Goal: Task Accomplishment & Management: Manage account settings

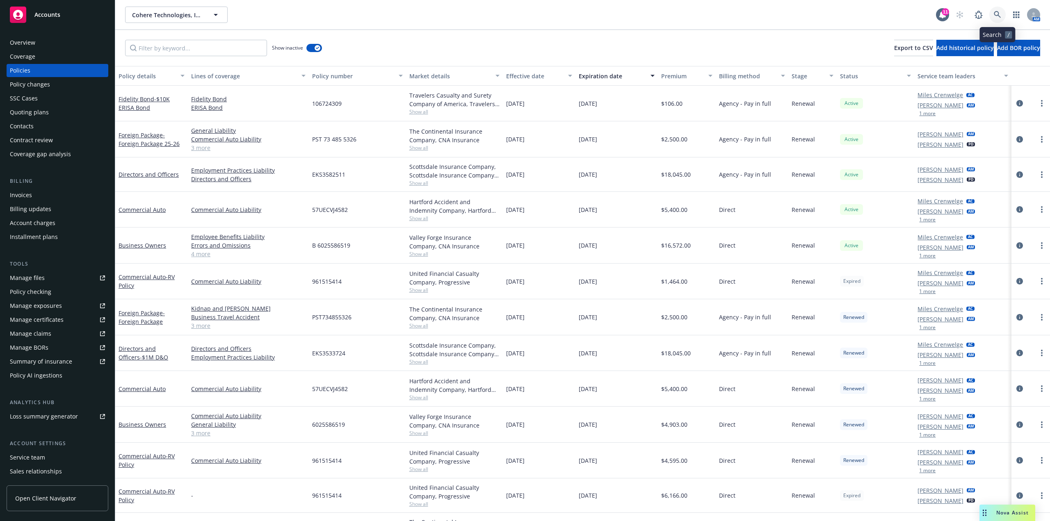
click at [997, 14] on icon at bounding box center [997, 14] width 7 height 7
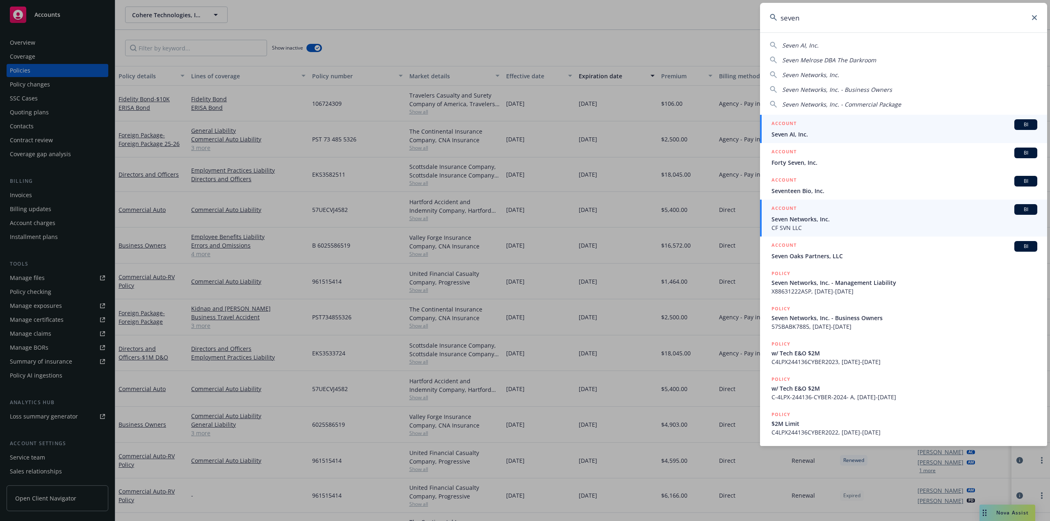
type input "seven"
click at [891, 218] on span "Seven Networks, Inc." at bounding box center [905, 219] width 266 height 9
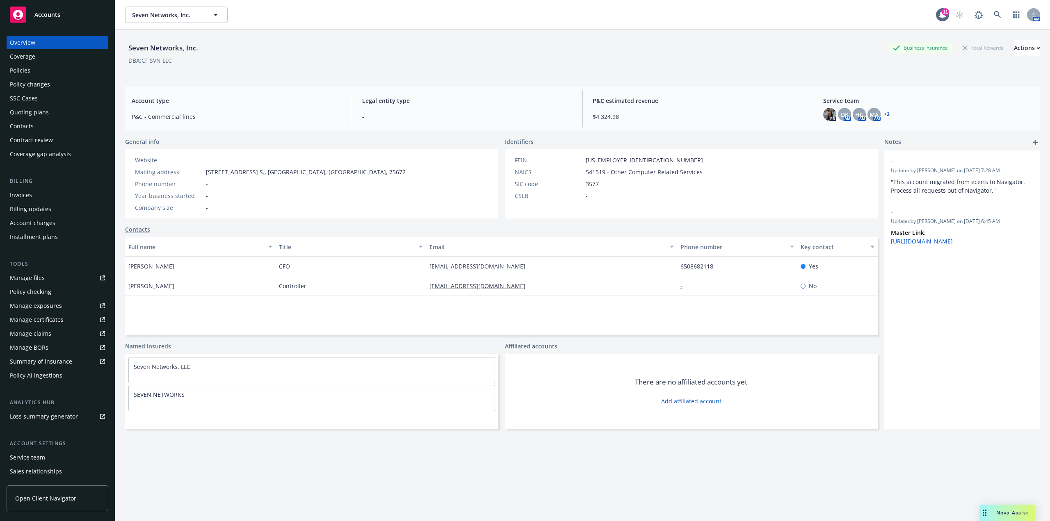
click at [52, 68] on div "Policies" at bounding box center [57, 70] width 95 height 13
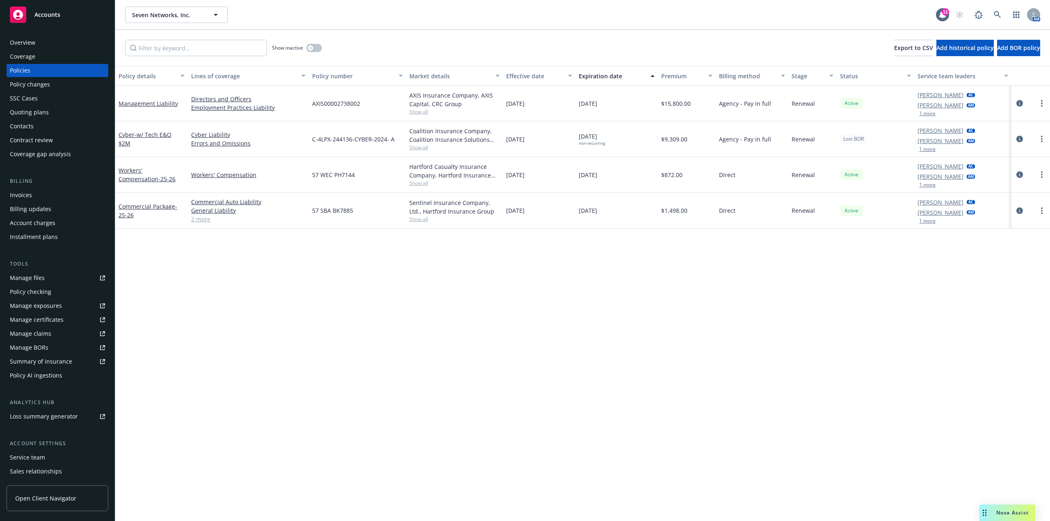
click at [847, 138] on span "Lost BOR" at bounding box center [853, 138] width 21 height 7
click at [240, 347] on div "Policy details Lines of coverage Policy number Market details Effective date Ex…" at bounding box center [582, 293] width 935 height 455
click at [1017, 133] on div at bounding box center [1031, 139] width 39 height 36
click at [1019, 137] on icon "circleInformation" at bounding box center [1020, 139] width 7 height 7
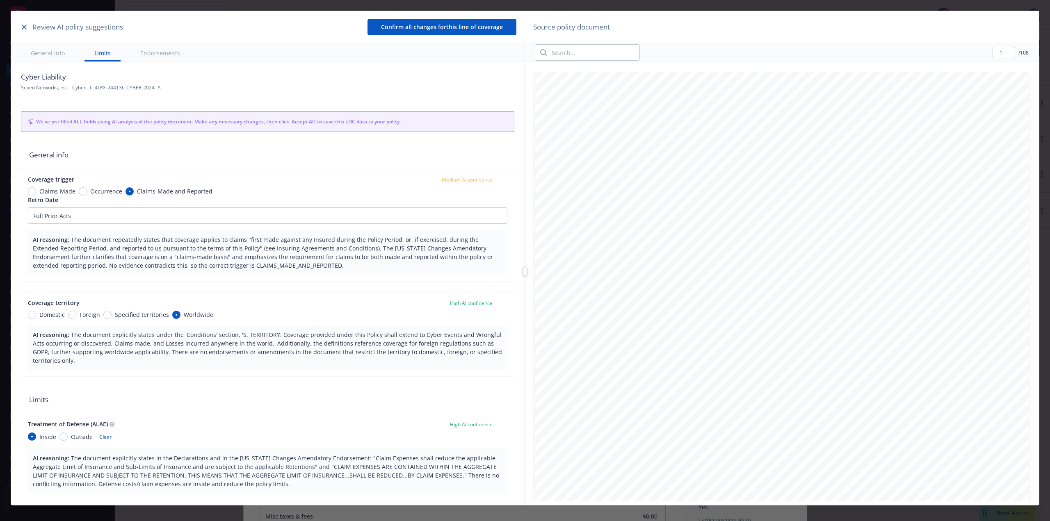
click at [25, 26] on icon "button" at bounding box center [24, 27] width 5 height 5
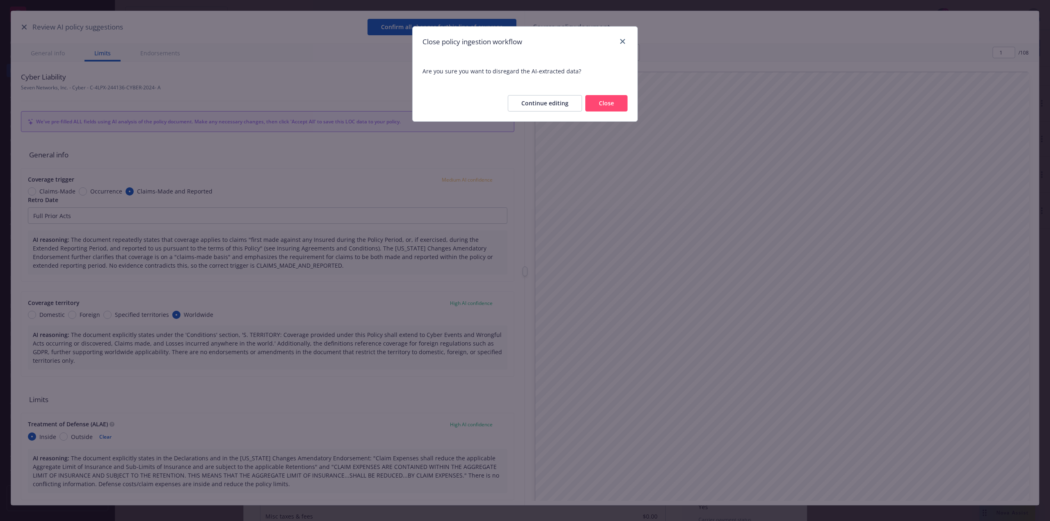
click at [590, 101] on button "Close" at bounding box center [606, 103] width 42 height 16
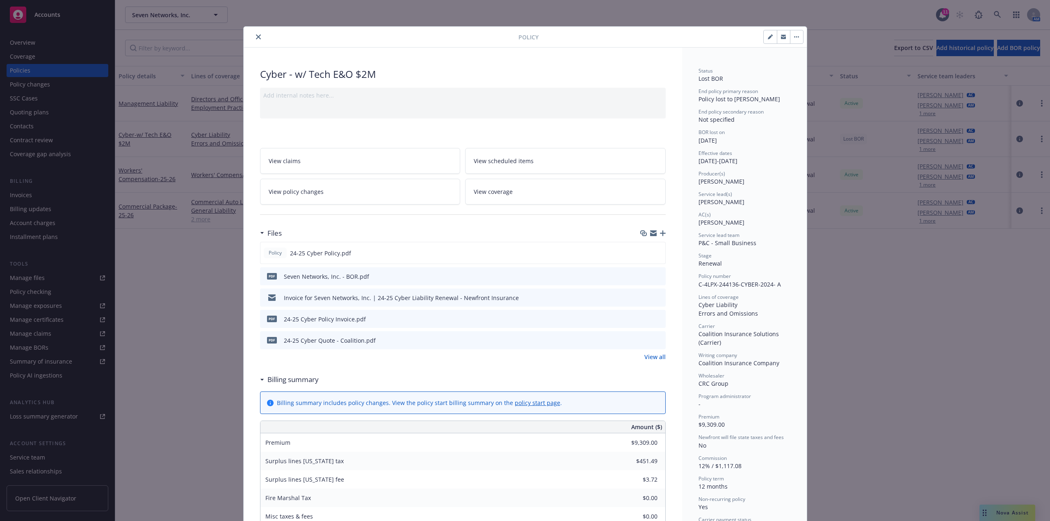
click at [421, 190] on link "View policy changes" at bounding box center [360, 192] width 201 height 26
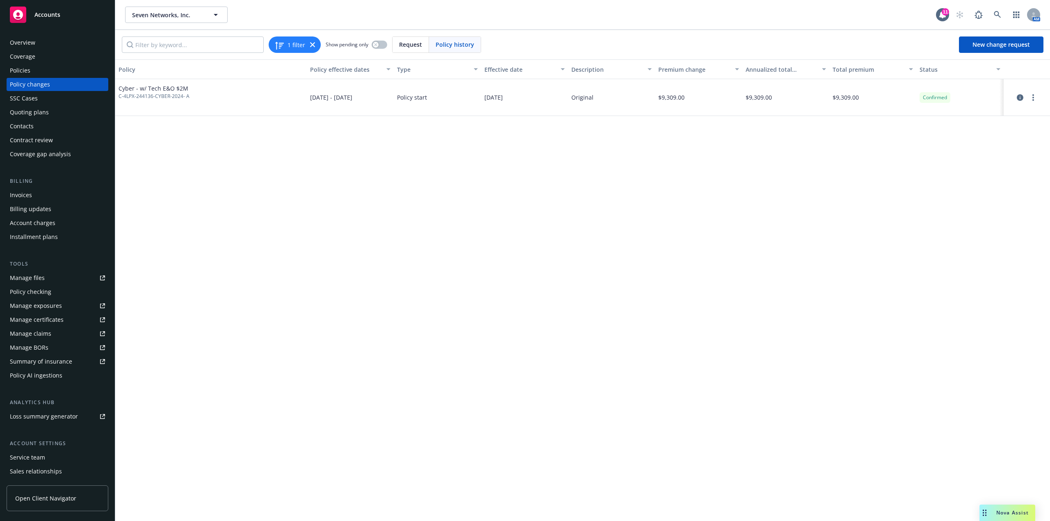
click at [453, 46] on span "Policy history" at bounding box center [455, 44] width 39 height 9
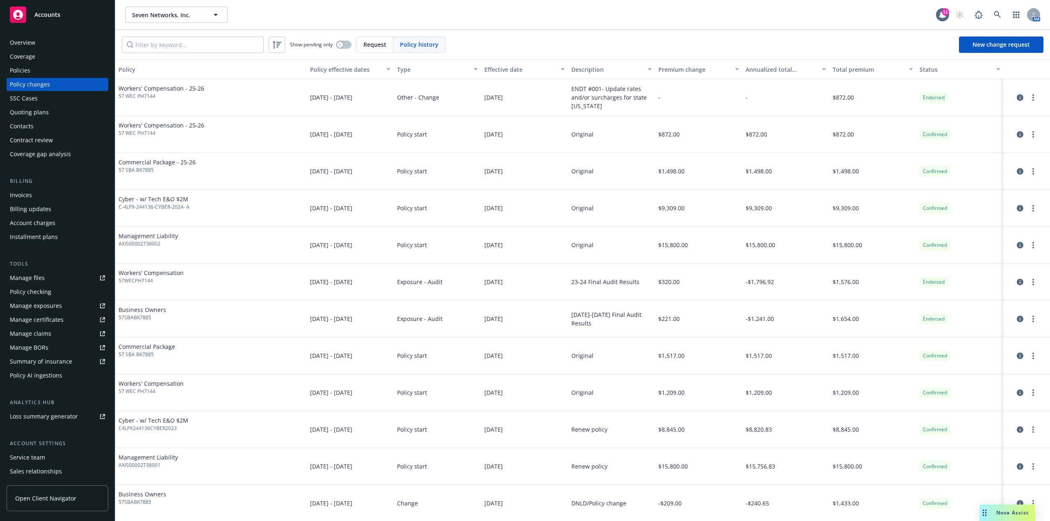
click at [389, 47] on div "Request" at bounding box center [375, 45] width 37 height 16
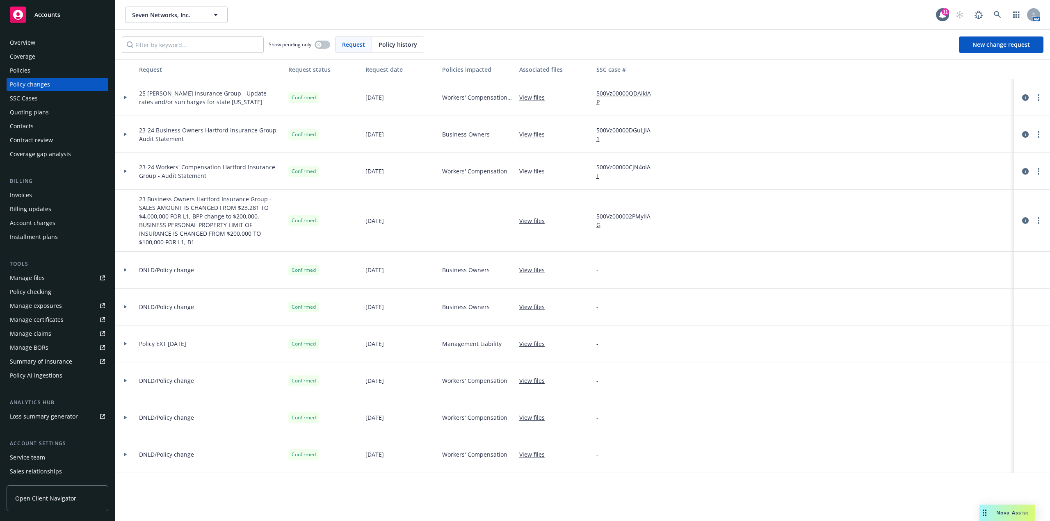
click at [60, 72] on div "Policies" at bounding box center [57, 70] width 95 height 13
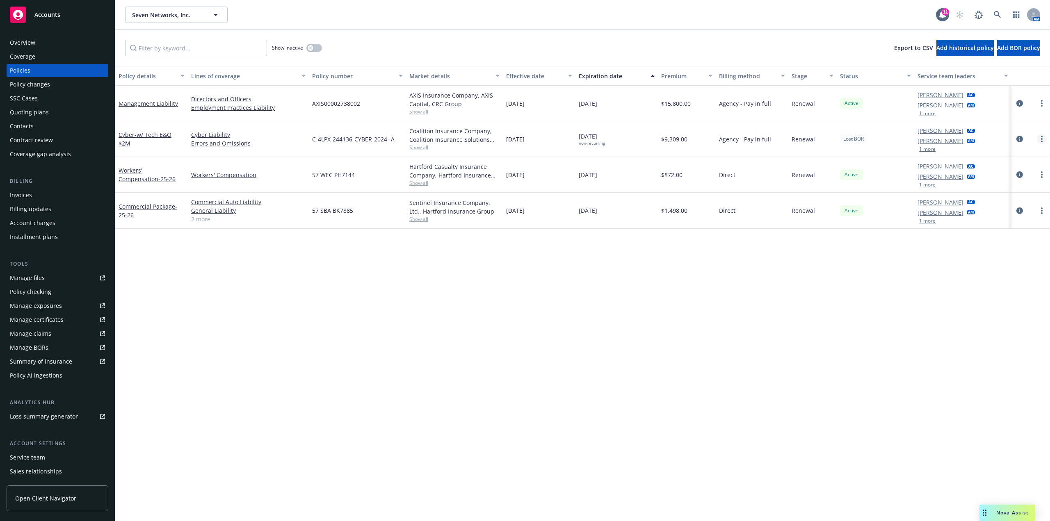
click at [1039, 137] on link "more" at bounding box center [1042, 139] width 10 height 10
click at [1019, 139] on icon "circleInformation" at bounding box center [1020, 139] width 7 height 7
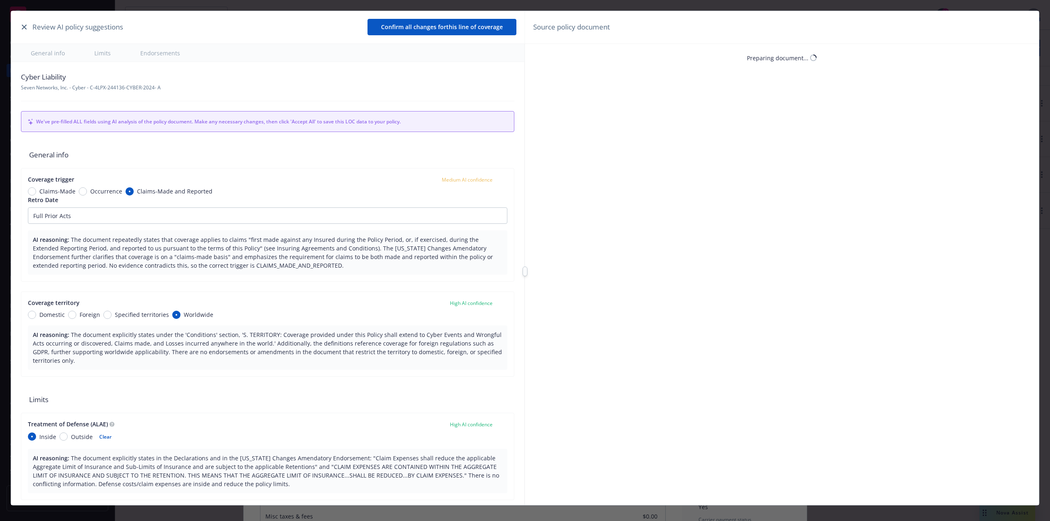
type textarea "x"
click at [23, 26] on icon "button" at bounding box center [24, 27] width 5 height 5
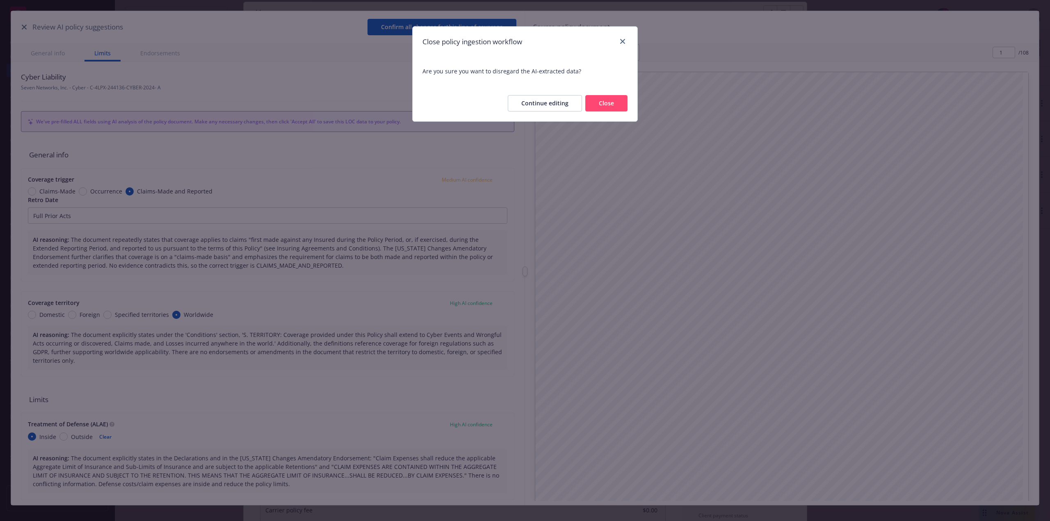
drag, startPoint x: 603, startPoint y: 102, endPoint x: 555, endPoint y: 120, distance: 50.9
click at [603, 102] on button "Close" at bounding box center [606, 103] width 42 height 16
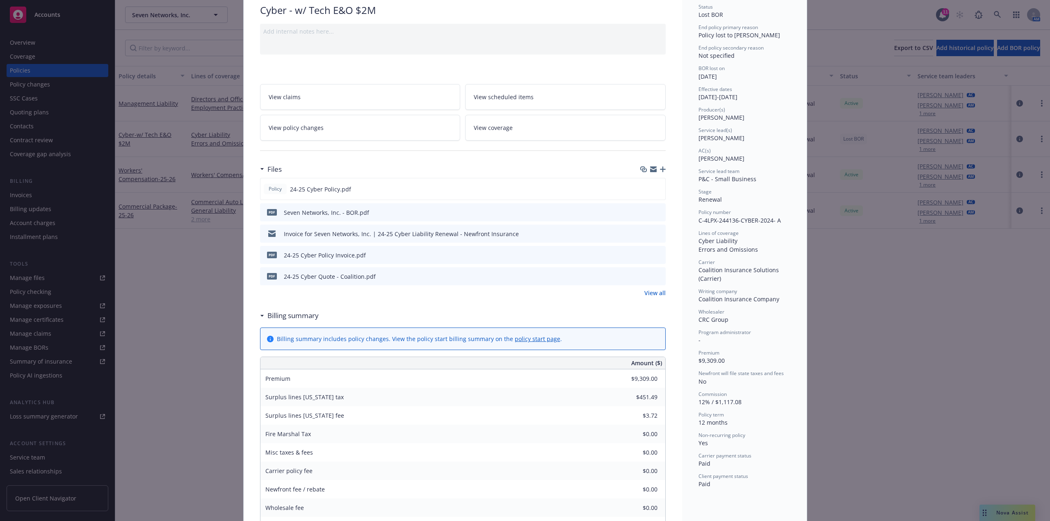
scroll to position [0, 0]
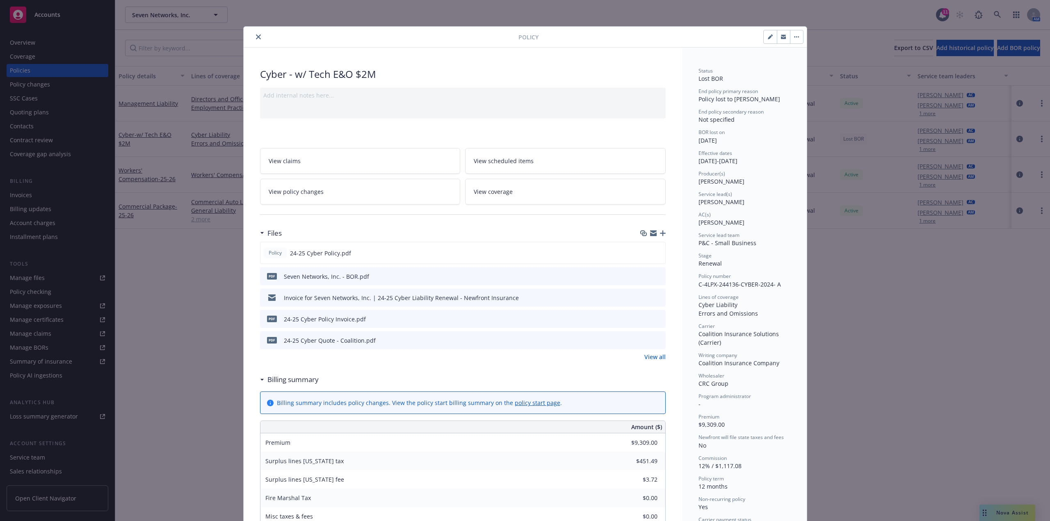
click at [798, 37] on icon "button" at bounding box center [798, 37] width 1 height 1
click at [768, 35] on icon "button" at bounding box center [770, 36] width 5 height 5
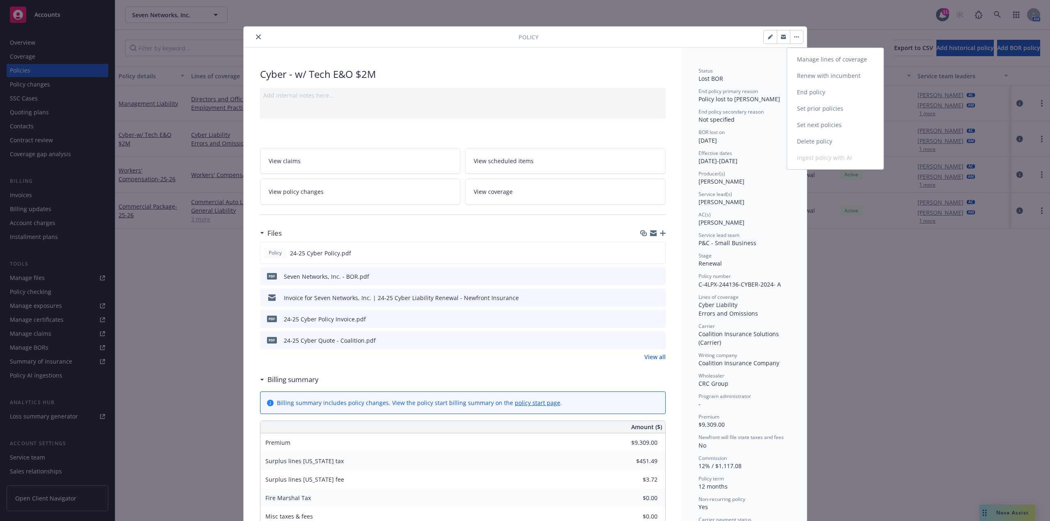
select select "RENEWAL"
select select "12"
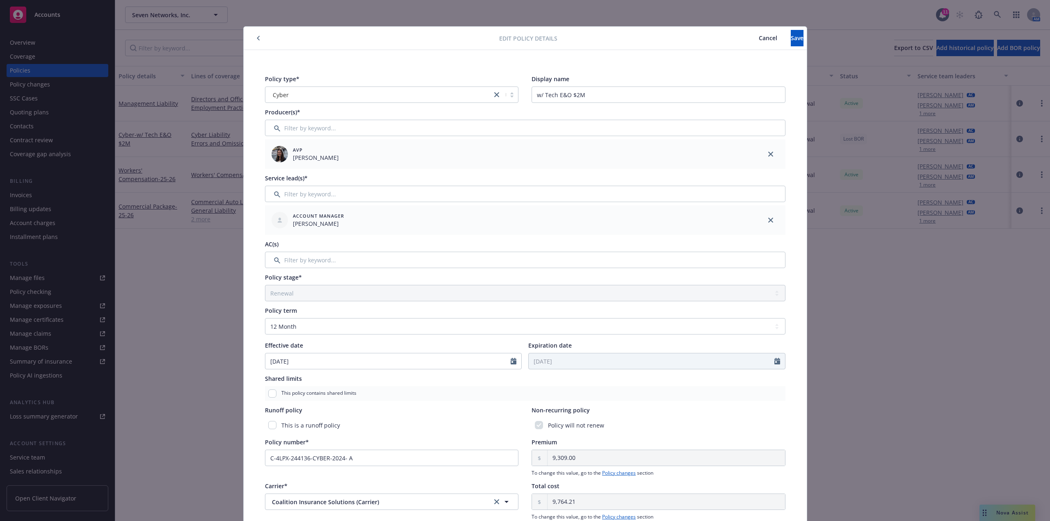
drag, startPoint x: 254, startPoint y: 39, endPoint x: 258, endPoint y: 45, distance: 7.1
click at [257, 39] on icon "button" at bounding box center [258, 38] width 3 height 5
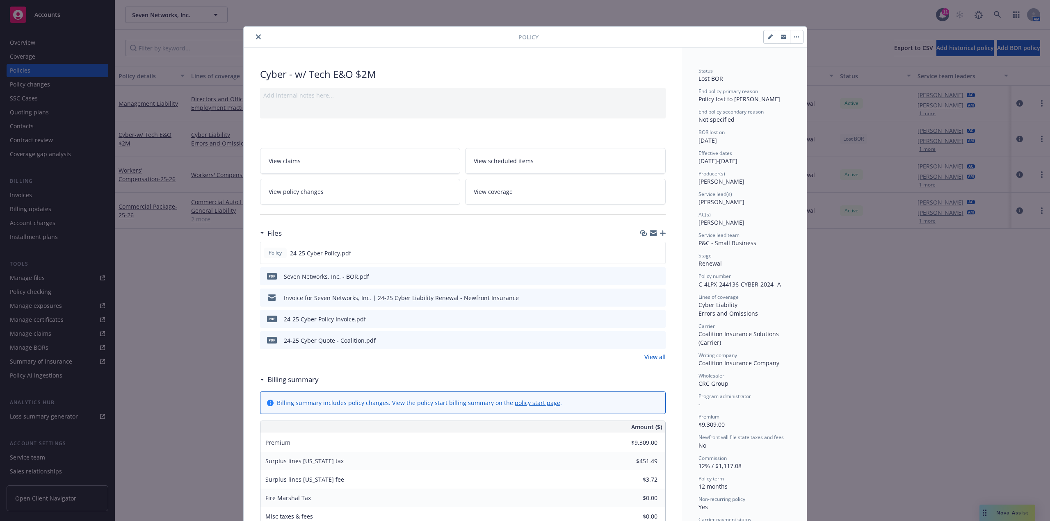
click at [260, 37] on button "close" at bounding box center [259, 37] width 10 height 10
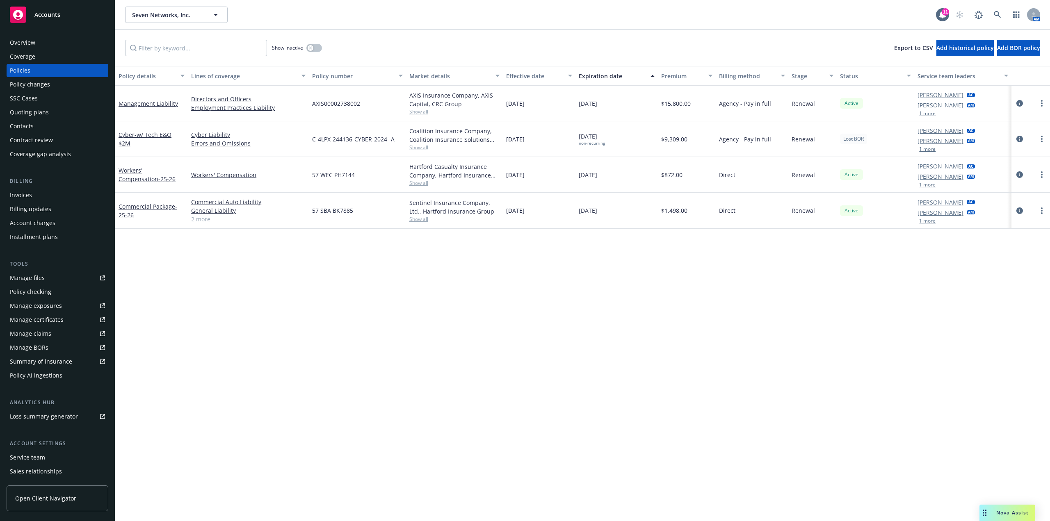
click at [64, 115] on div "Quoting plans" at bounding box center [57, 112] width 95 height 13
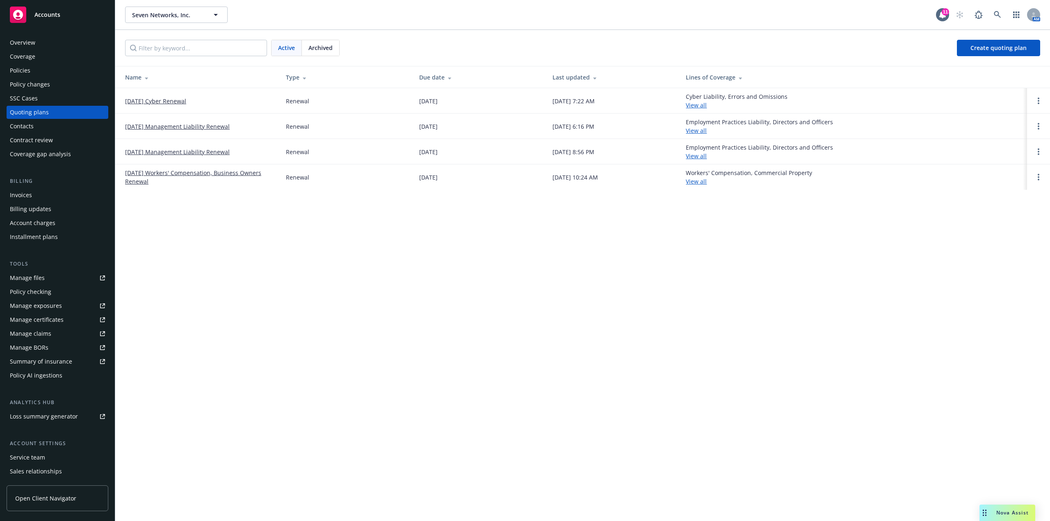
click at [164, 99] on link "10/17/25 Cyber Renewal" at bounding box center [155, 101] width 61 height 9
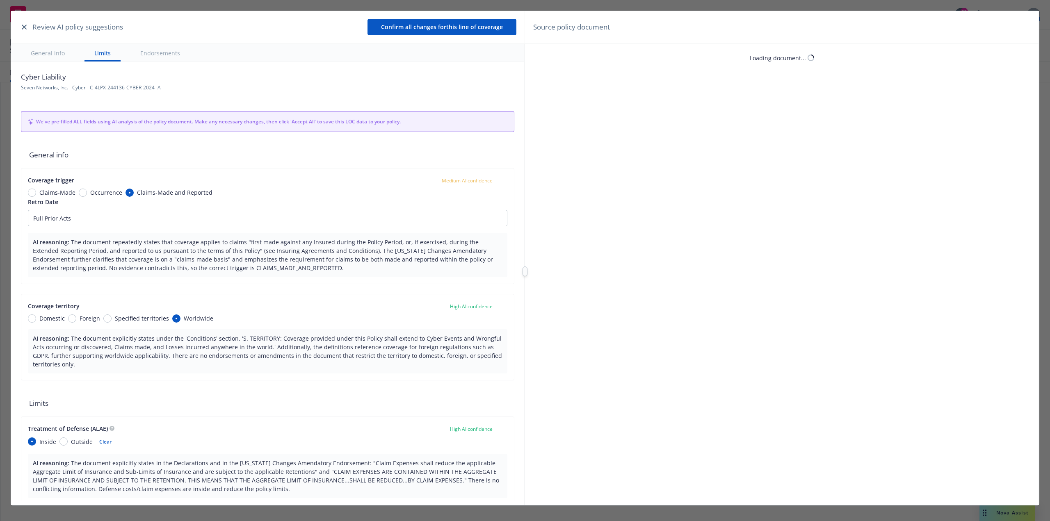
type textarea "x"
click at [24, 25] on icon "button" at bounding box center [24, 27] width 5 height 5
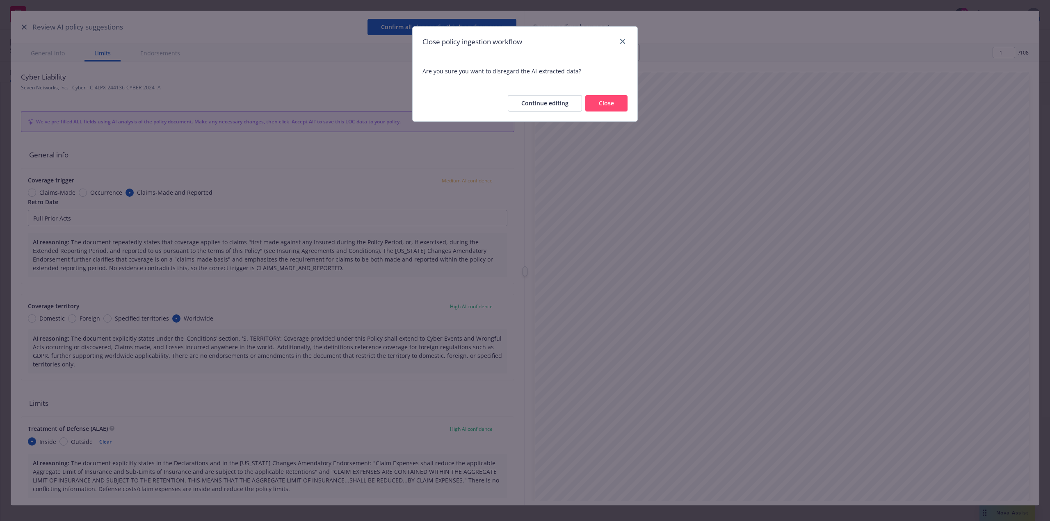
click at [610, 101] on button "Close" at bounding box center [606, 103] width 42 height 16
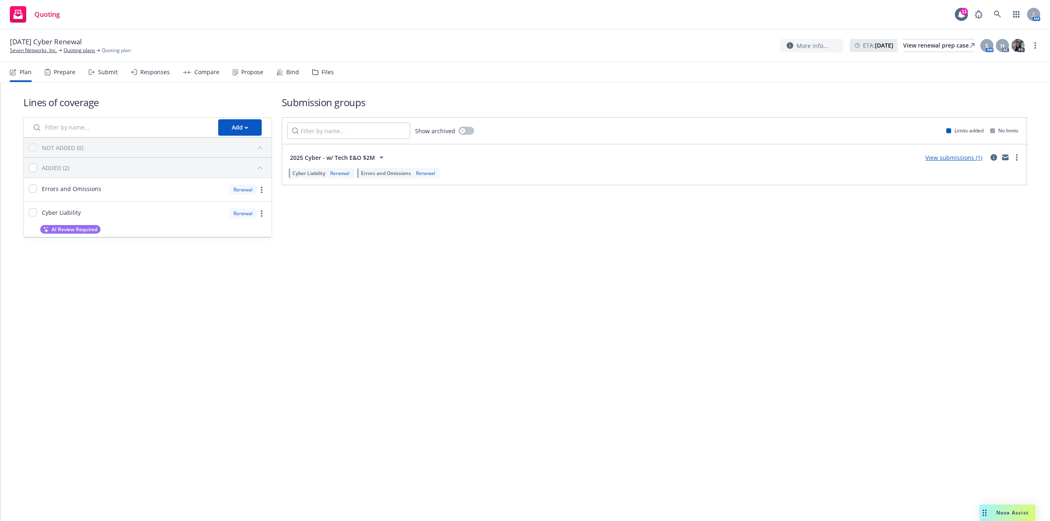
click at [241, 75] on div "Propose" at bounding box center [252, 72] width 22 height 7
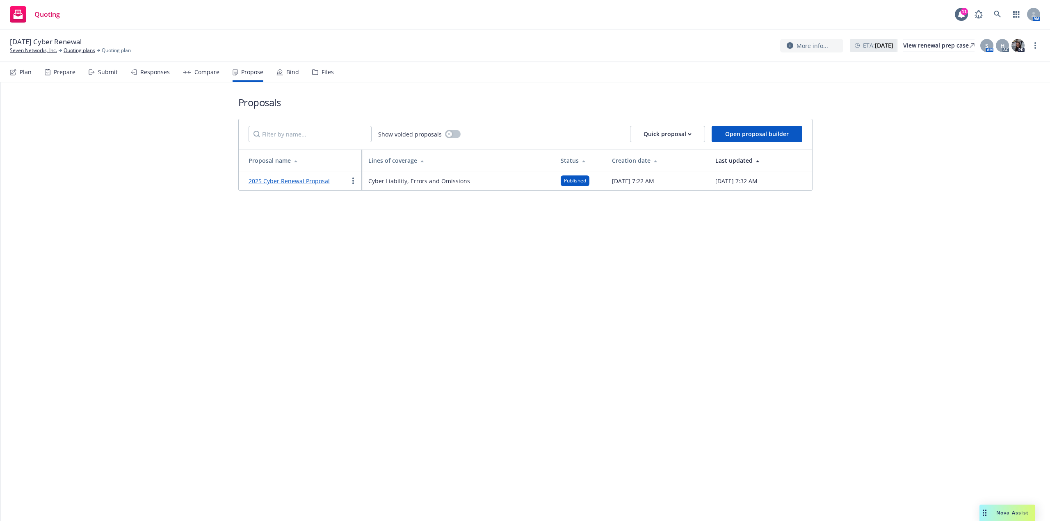
click at [278, 71] on icon at bounding box center [280, 72] width 7 height 7
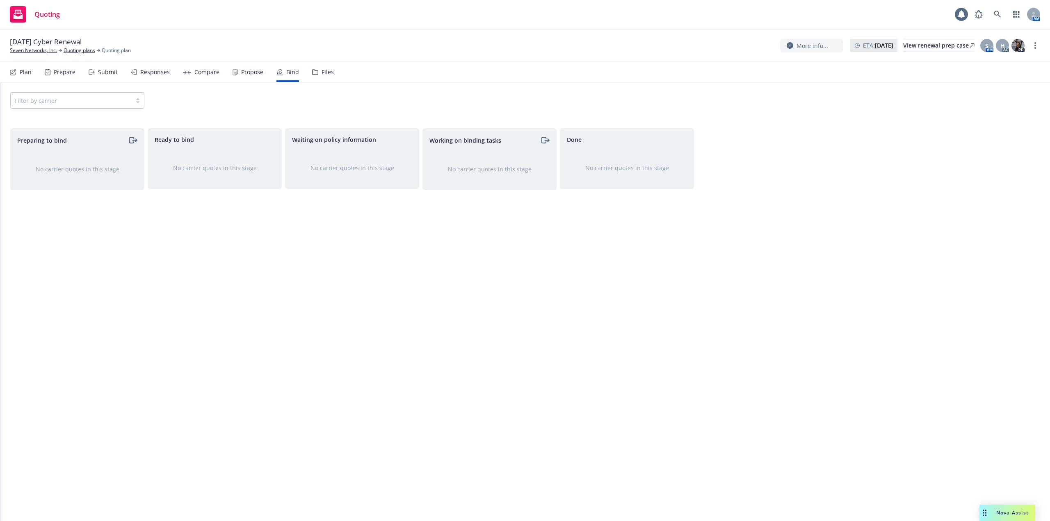
click at [246, 71] on div "Propose" at bounding box center [252, 72] width 22 height 7
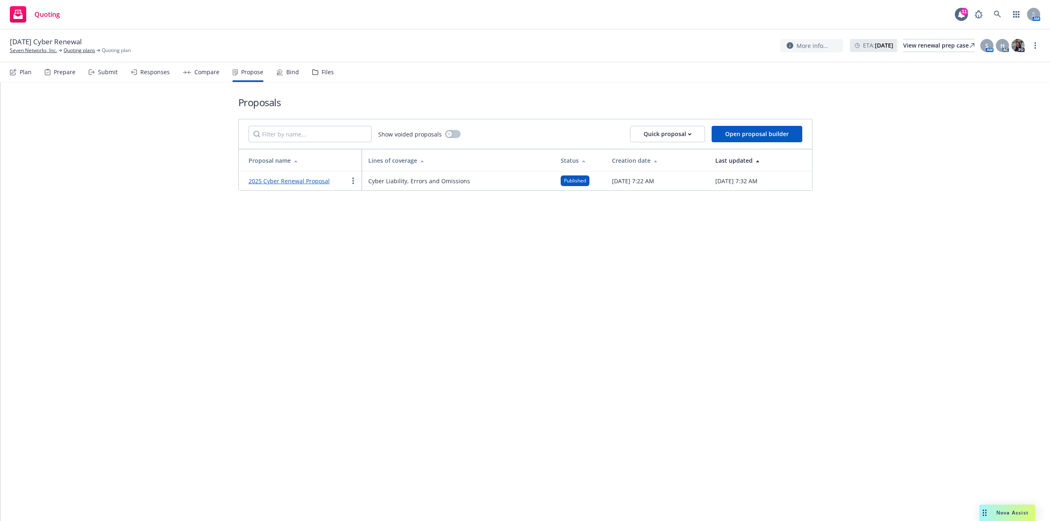
click at [277, 71] on icon at bounding box center [280, 72] width 7 height 7
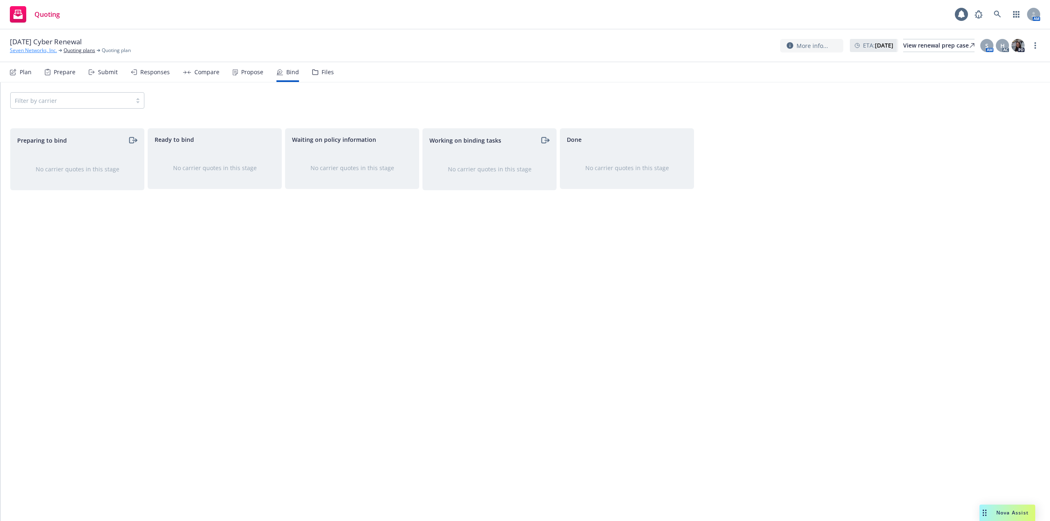
click at [41, 51] on link "Seven Networks, Inc." at bounding box center [33, 50] width 47 height 7
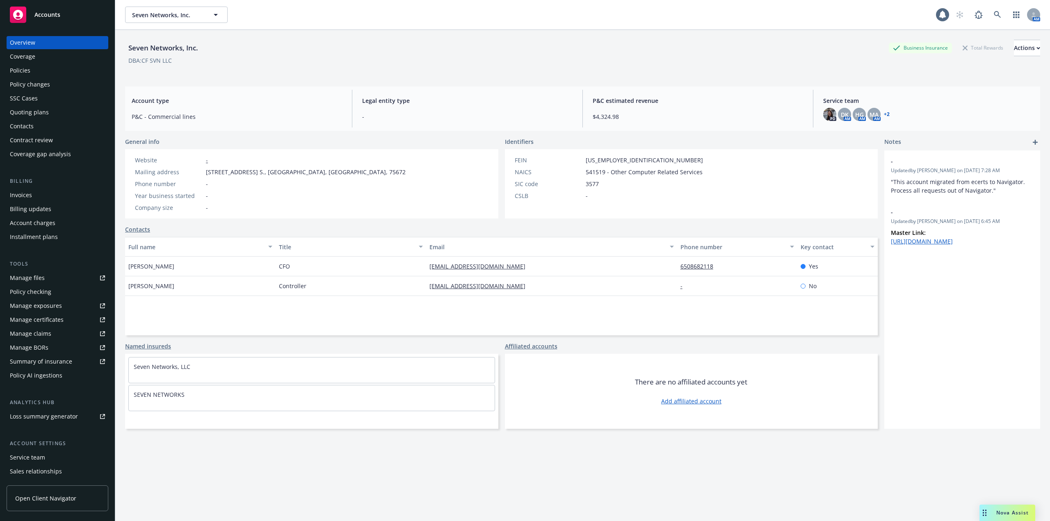
click at [70, 73] on div "Policies" at bounding box center [57, 70] width 95 height 13
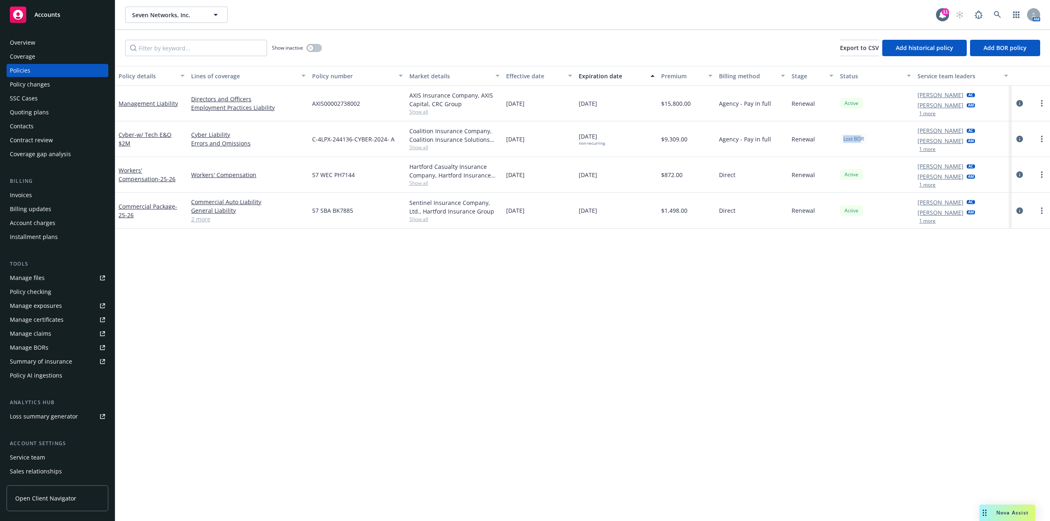
drag, startPoint x: 860, startPoint y: 139, endPoint x: 844, endPoint y: 139, distance: 16.0
click at [844, 139] on span "Lost BOR" at bounding box center [853, 138] width 21 height 7
click at [862, 137] on span "Lost BOR" at bounding box center [853, 138] width 21 height 7
drag, startPoint x: 866, startPoint y: 137, endPoint x: 839, endPoint y: 138, distance: 26.7
click at [839, 138] on div "Lost BOR" at bounding box center [876, 139] width 78 height 36
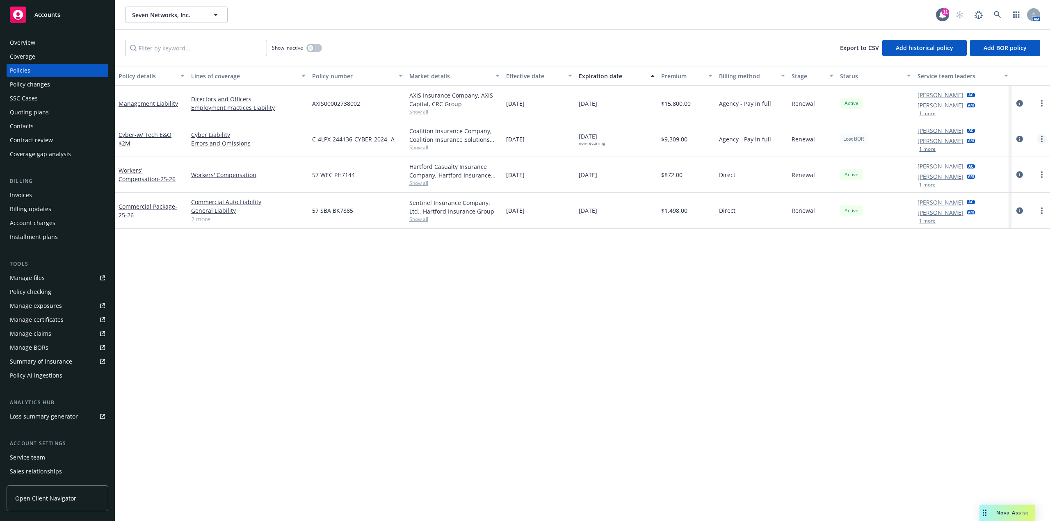
click at [1045, 138] on link "more" at bounding box center [1042, 139] width 10 height 10
click at [985, 222] on link "Set next policies" at bounding box center [998, 221] width 96 height 16
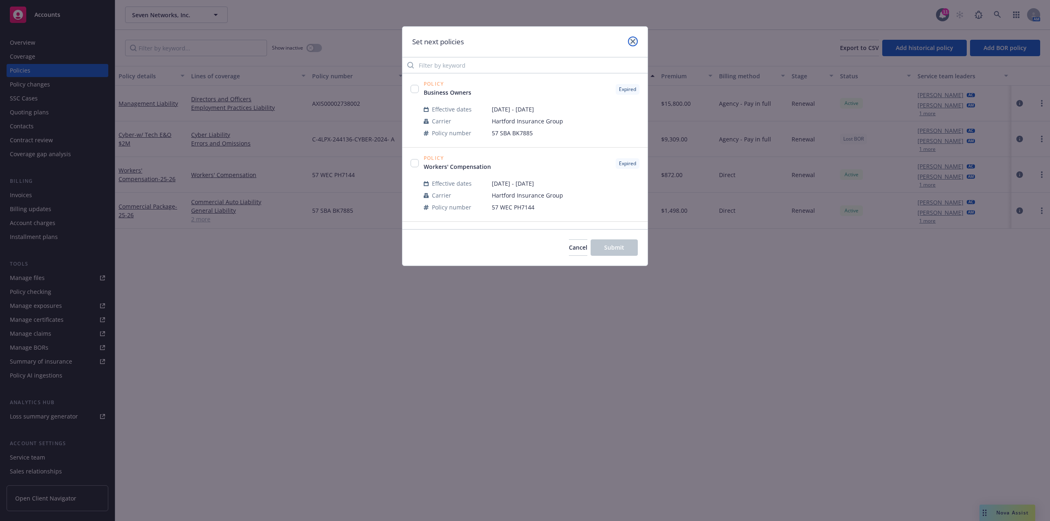
click at [632, 43] on icon "close" at bounding box center [633, 41] width 5 height 5
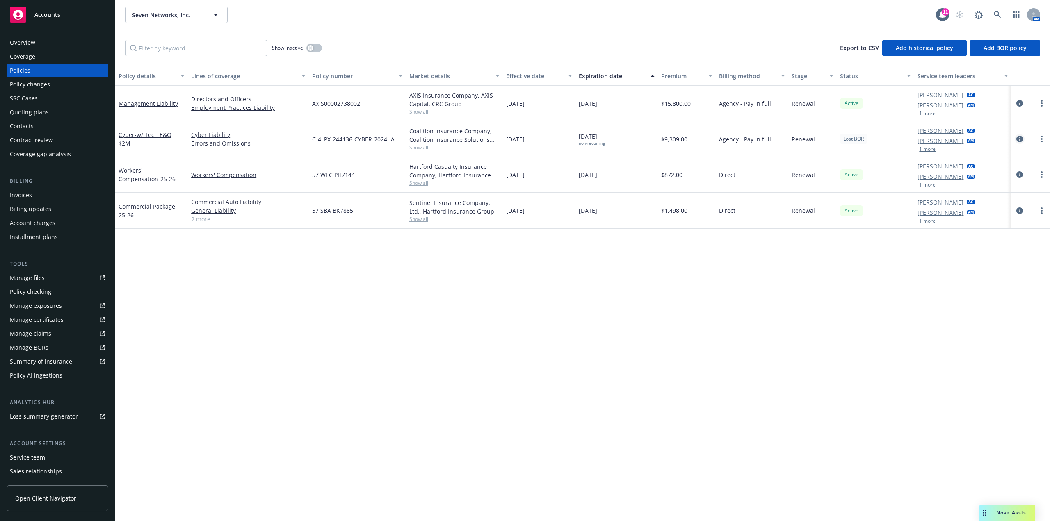
click at [1022, 139] on icon "circleInformation" at bounding box center [1020, 139] width 7 height 7
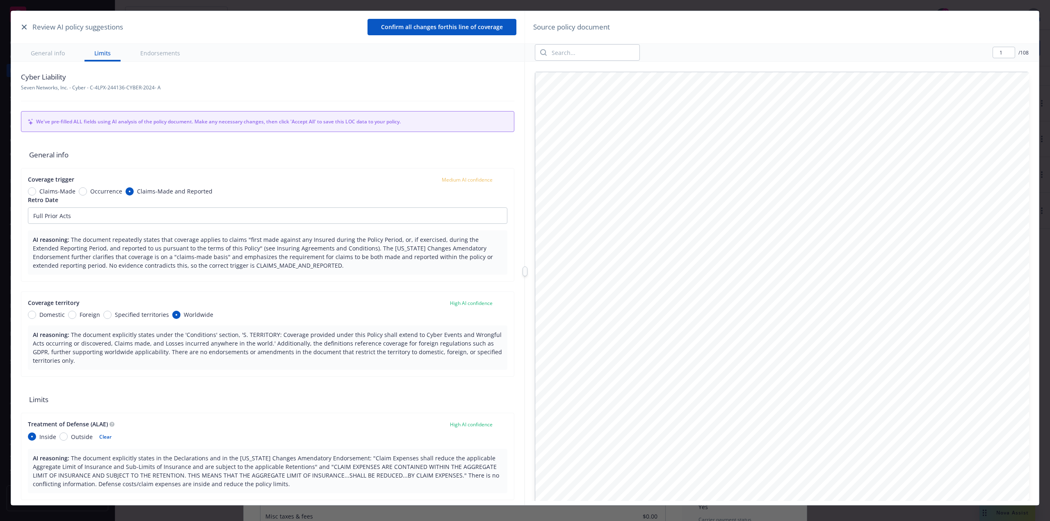
click at [25, 26] on icon "button" at bounding box center [24, 27] width 5 height 5
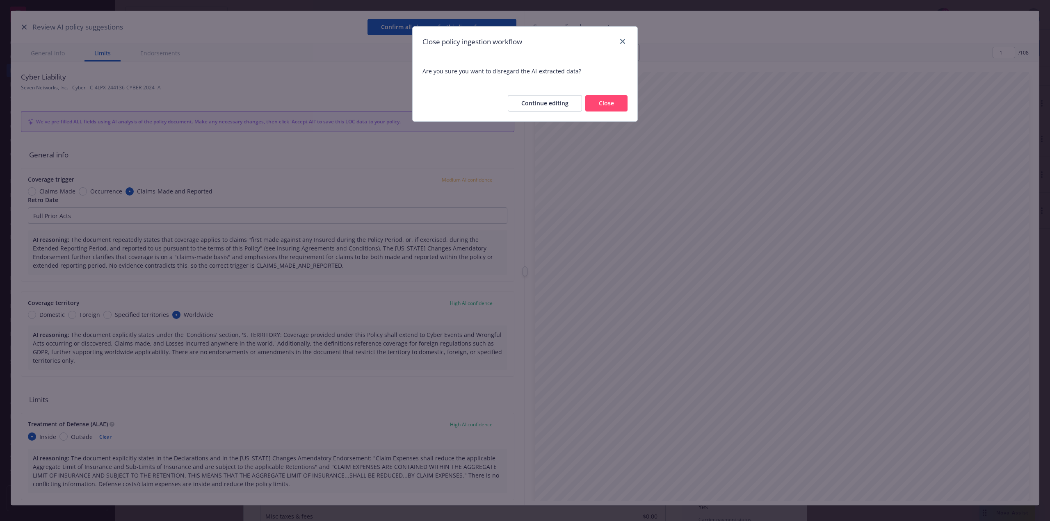
click at [602, 104] on button "Close" at bounding box center [606, 103] width 42 height 16
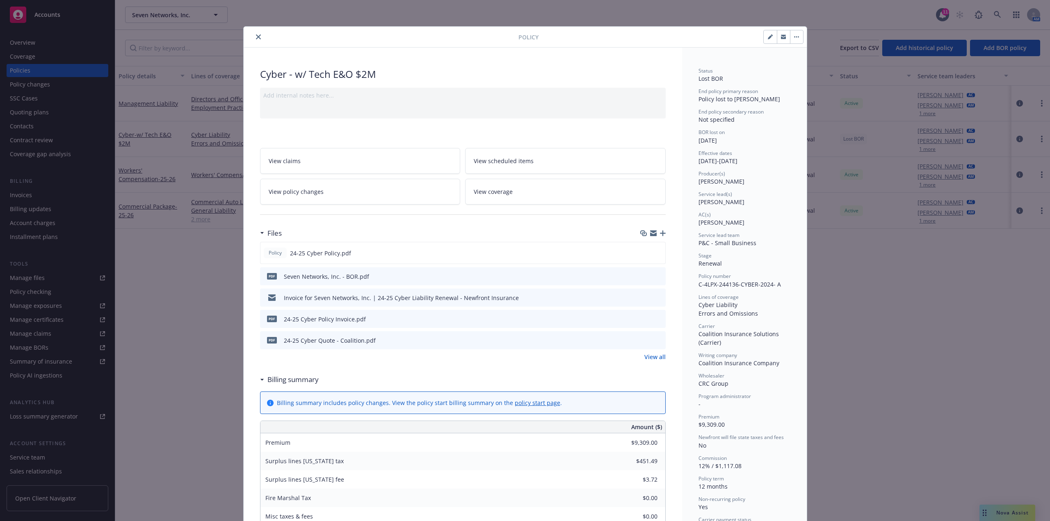
click at [397, 187] on link "View policy changes" at bounding box center [360, 192] width 201 height 26
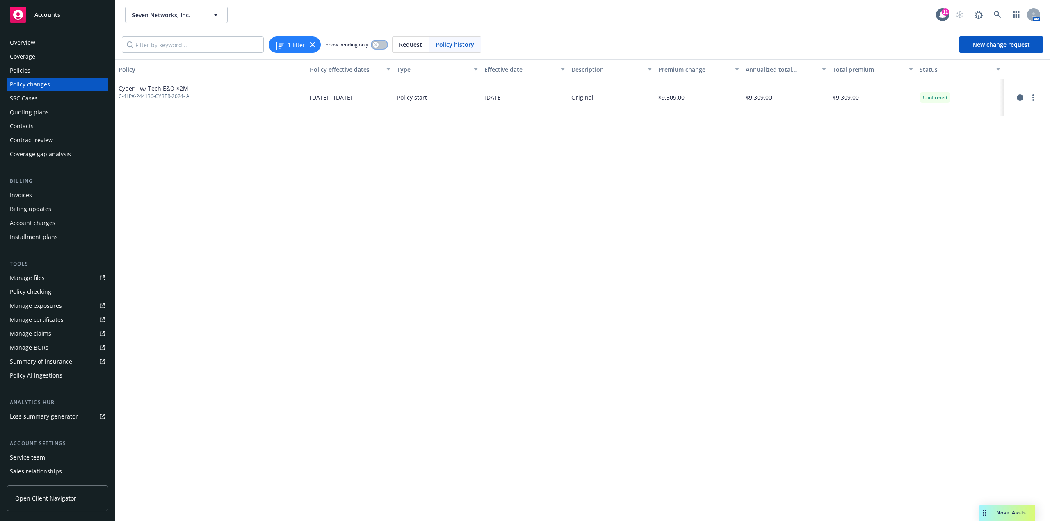
click at [375, 45] on icon "button" at bounding box center [375, 44] width 3 height 3
click at [375, 45] on button "button" at bounding box center [380, 45] width 16 height 8
click at [28, 85] on div "Policy changes" at bounding box center [30, 84] width 40 height 13
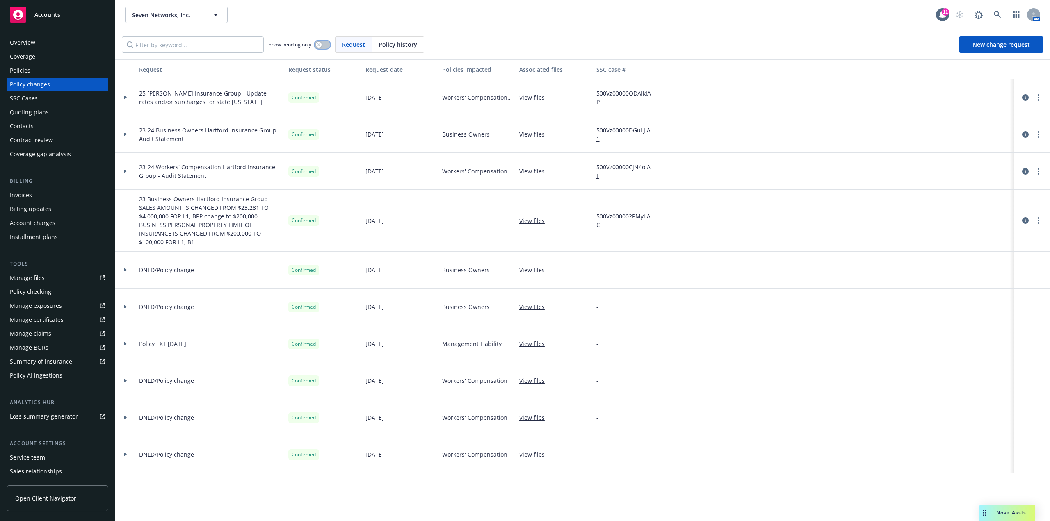
click at [320, 44] on icon "button" at bounding box center [318, 44] width 3 height 3
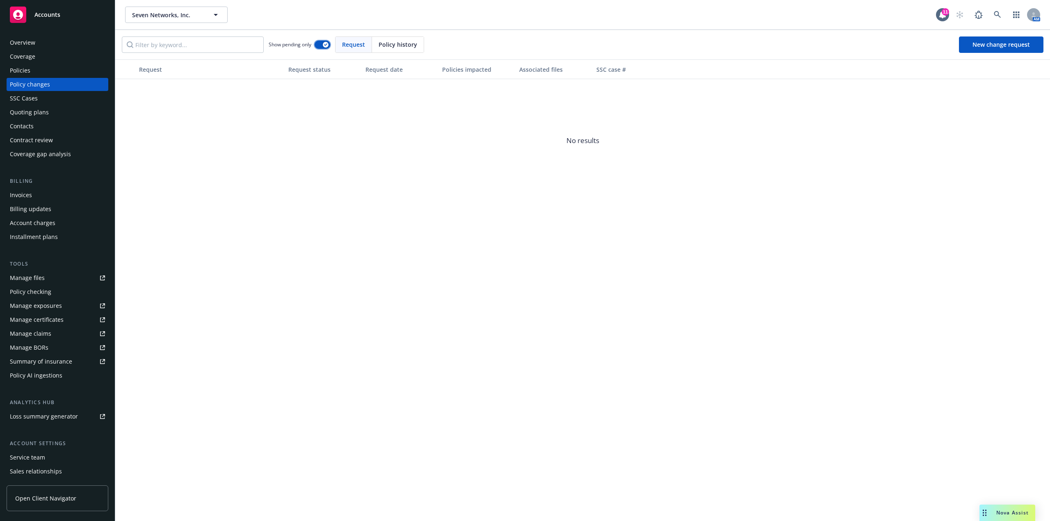
click at [320, 44] on button "button" at bounding box center [323, 45] width 16 height 8
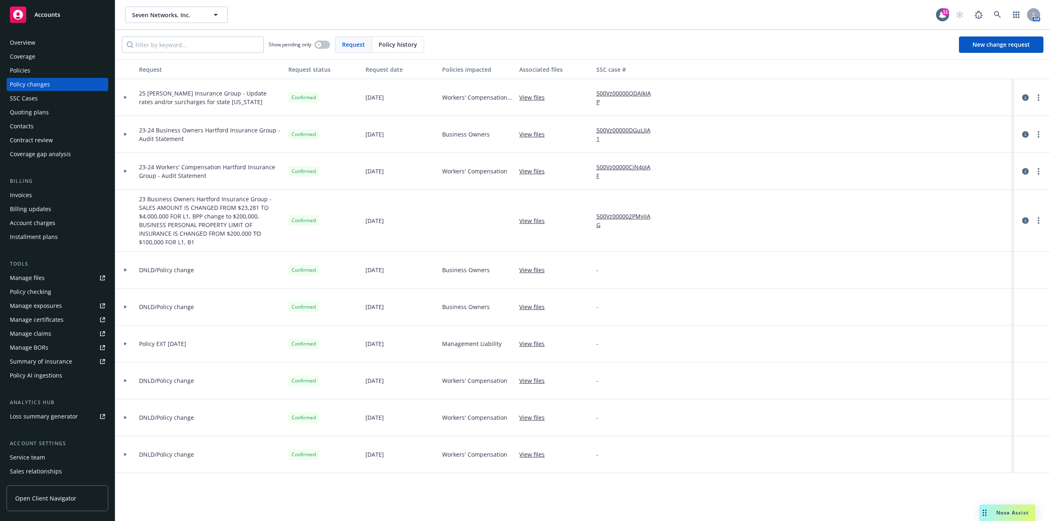
click at [430, 44] on div "Show pending only Request Policy history New change request" at bounding box center [583, 45] width 922 height 16
click at [417, 44] on div "Policy history" at bounding box center [398, 45] width 52 height 16
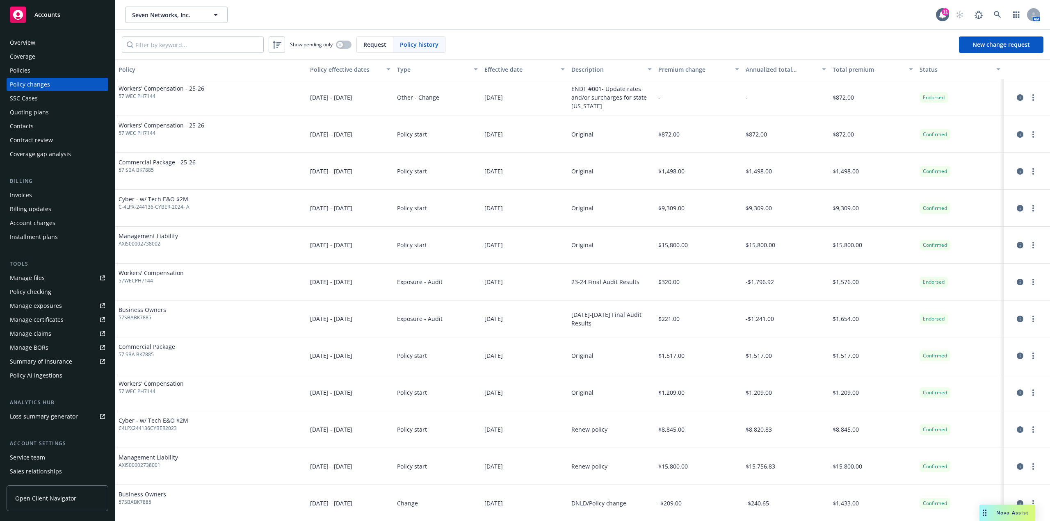
click at [519, 70] on div "Effective date" at bounding box center [520, 69] width 71 height 9
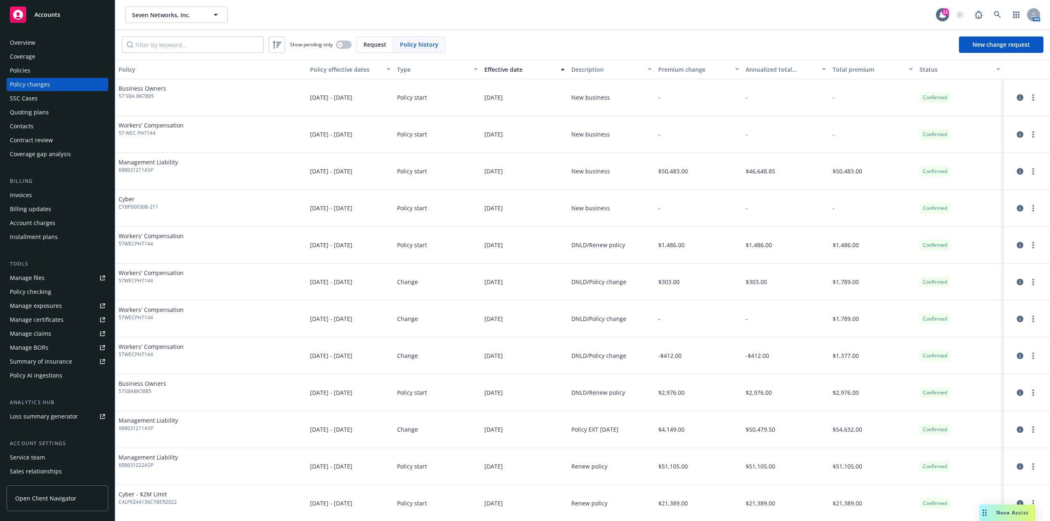
click at [519, 70] on div "Effective date" at bounding box center [520, 69] width 71 height 9
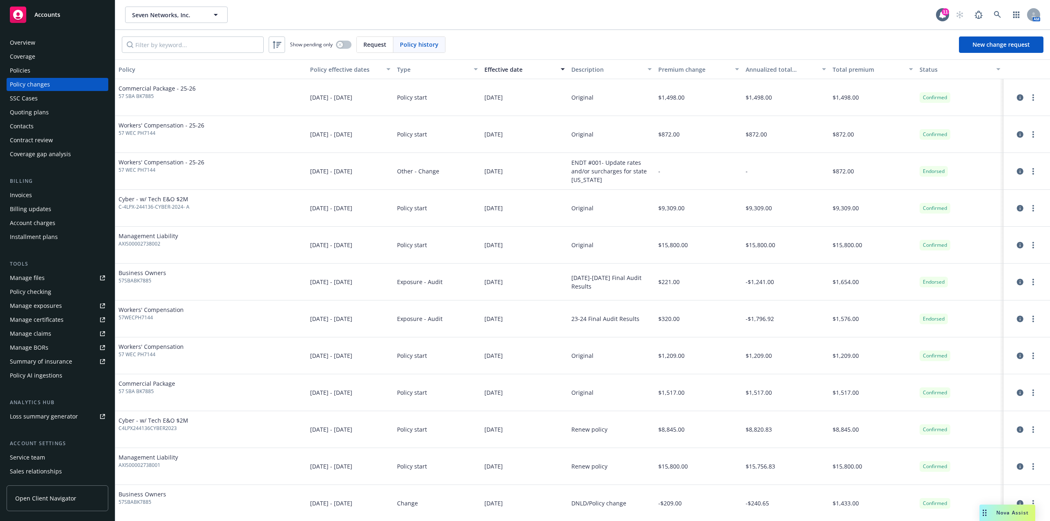
click at [30, 76] on div "Policies" at bounding box center [57, 70] width 95 height 13
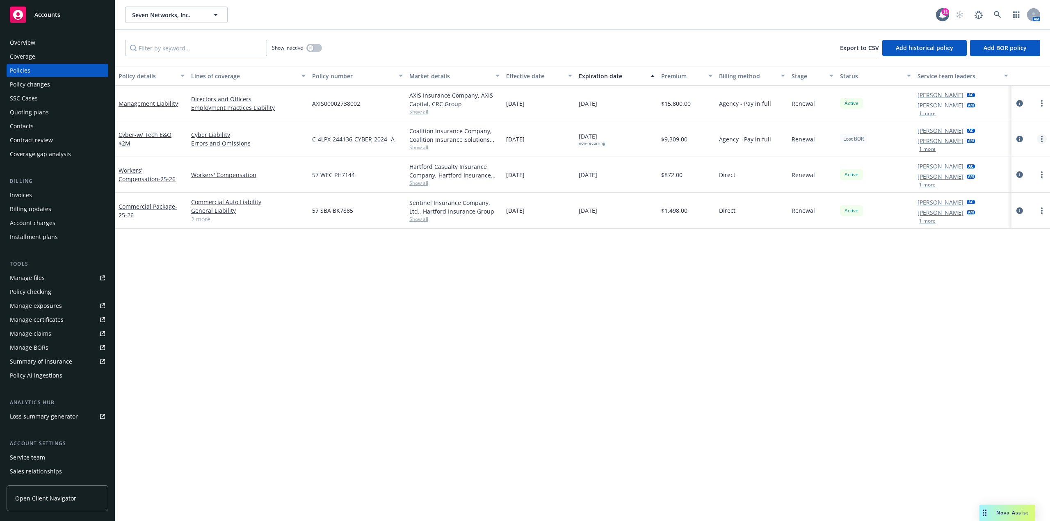
click at [1040, 139] on link "more" at bounding box center [1042, 139] width 10 height 10
drag, startPoint x: 896, startPoint y: 282, endPoint x: 912, endPoint y: 256, distance: 30.0
click at [896, 282] on div "Policy details Lines of coverage Policy number Market details Effective date Ex…" at bounding box center [582, 293] width 935 height 455
click at [1019, 136] on icon "circleInformation" at bounding box center [1020, 139] width 7 height 7
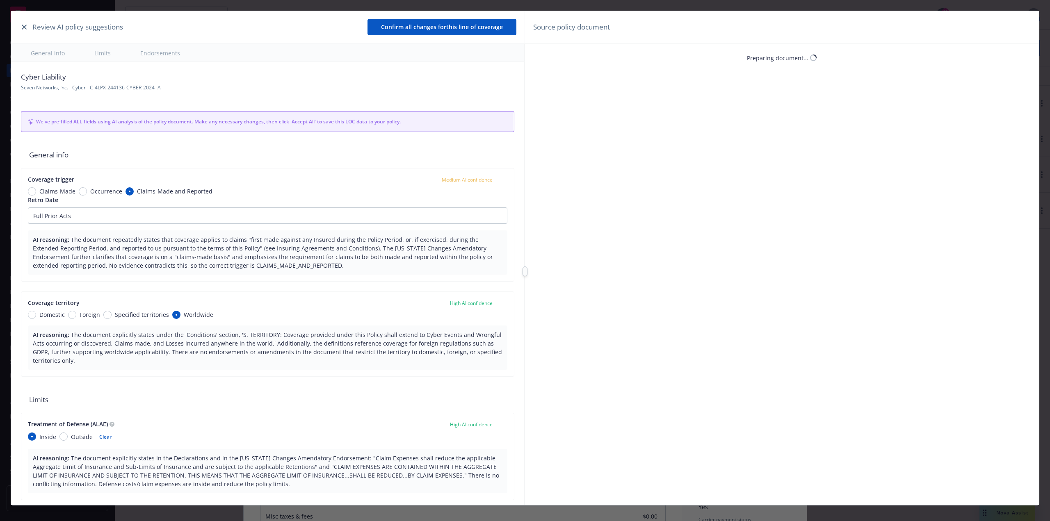
type textarea "x"
click at [26, 29] on icon "button" at bounding box center [24, 27] width 5 height 5
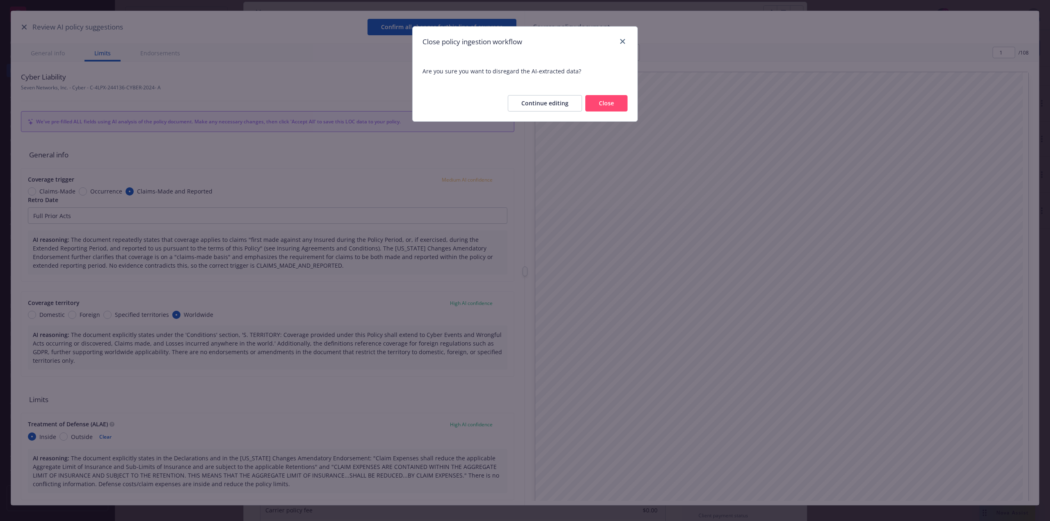
click at [610, 98] on button "Close" at bounding box center [606, 103] width 42 height 16
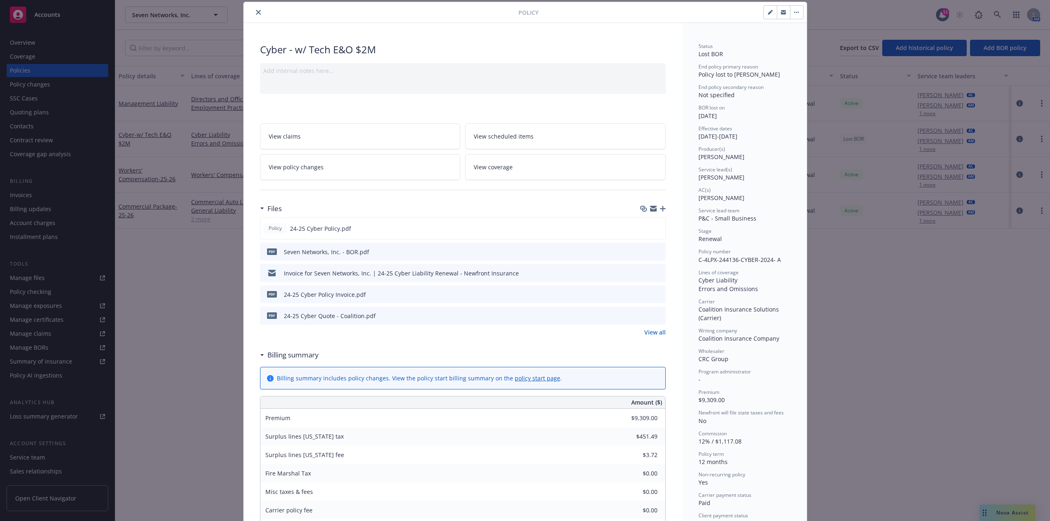
click at [800, 12] on div at bounding box center [783, 12] width 40 height 14
click at [800, 12] on button "button" at bounding box center [796, 12] width 13 height 13
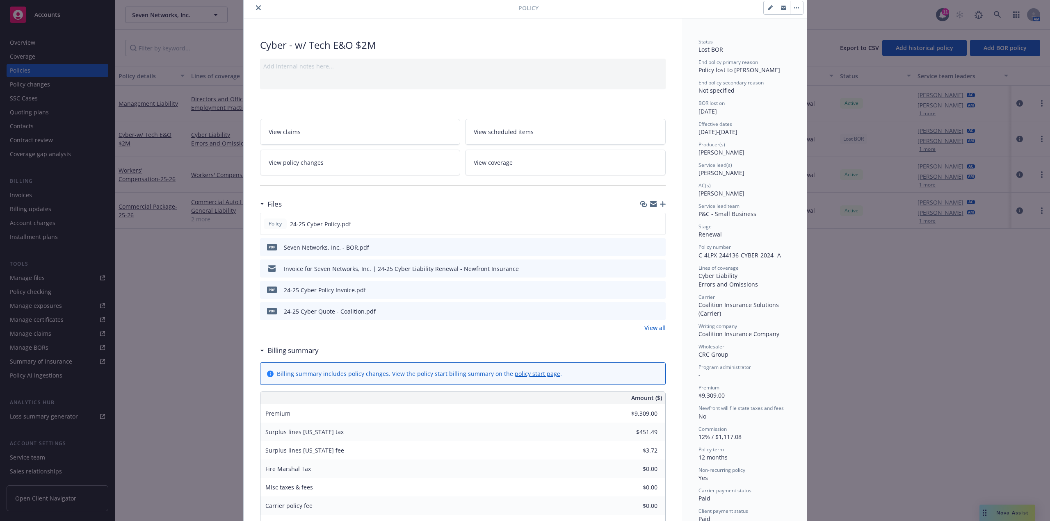
scroll to position [0, 0]
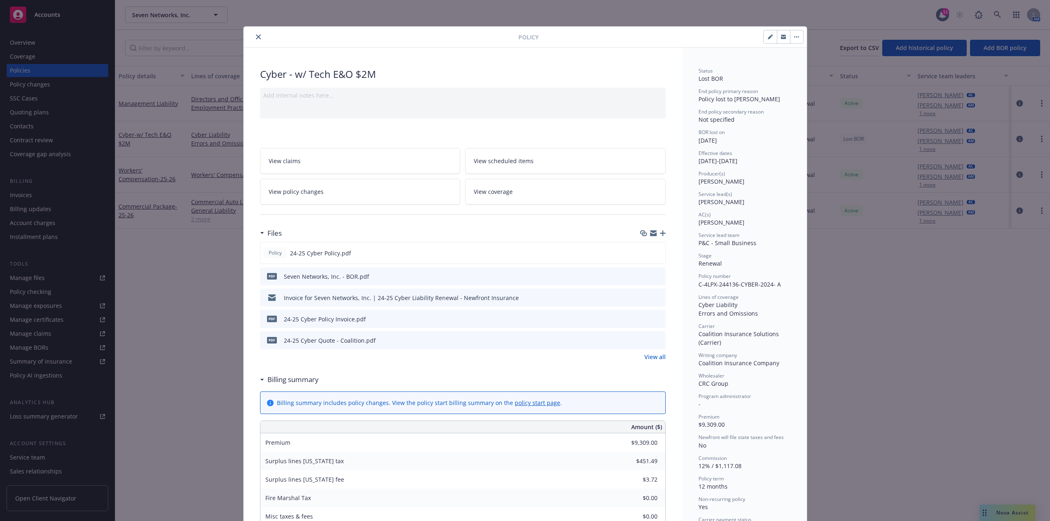
click at [768, 38] on icon "button" at bounding box center [770, 37] width 4 height 4
select select "RENEWAL"
select select "12"
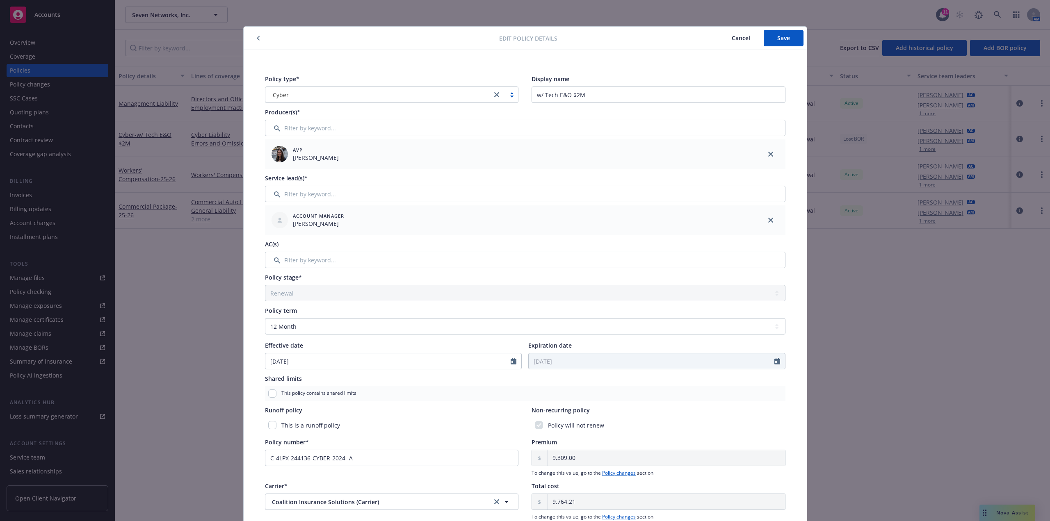
click at [746, 39] on span "Cancel" at bounding box center [741, 38] width 18 height 8
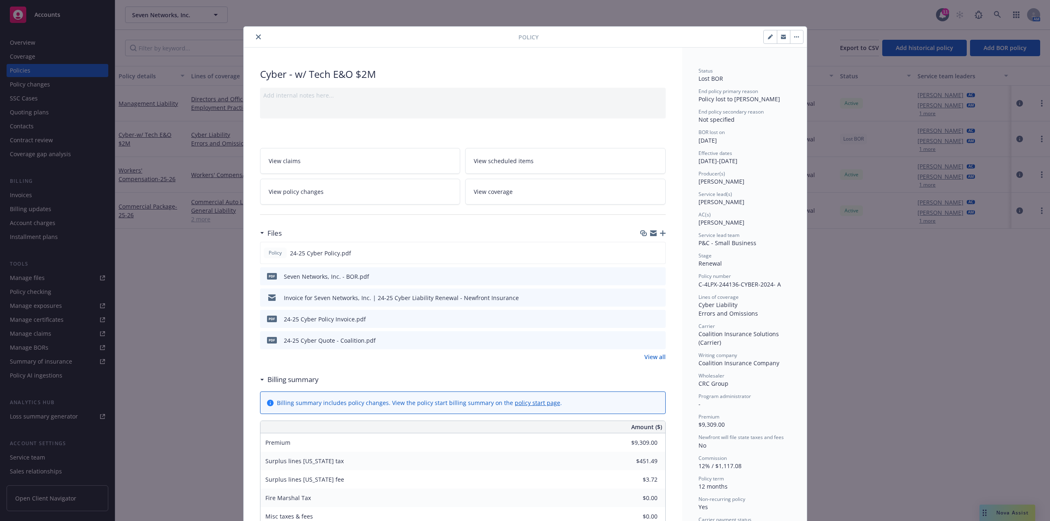
click at [256, 37] on icon "close" at bounding box center [258, 36] width 5 height 5
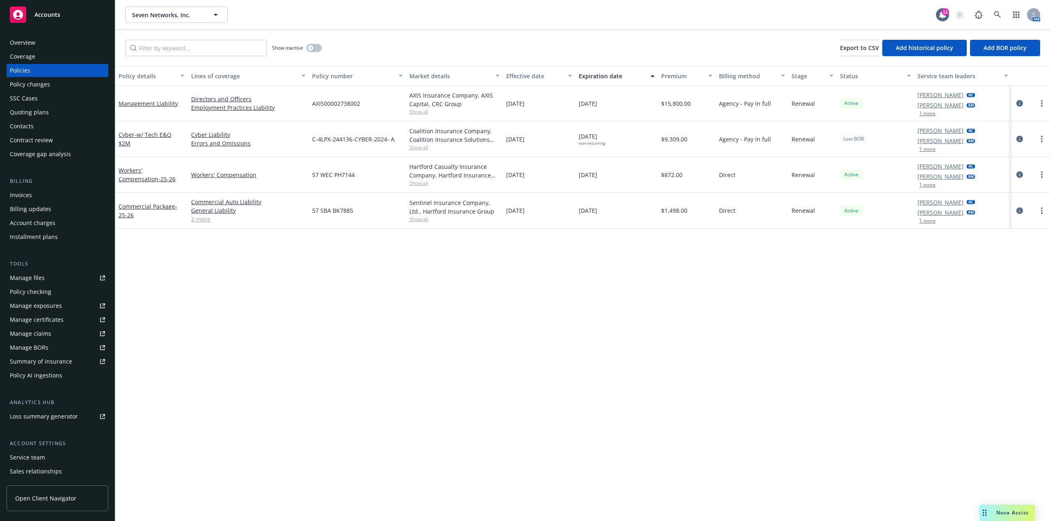
click at [81, 73] on div "Policies" at bounding box center [57, 70] width 95 height 13
click at [999, 16] on icon at bounding box center [997, 14] width 7 height 7
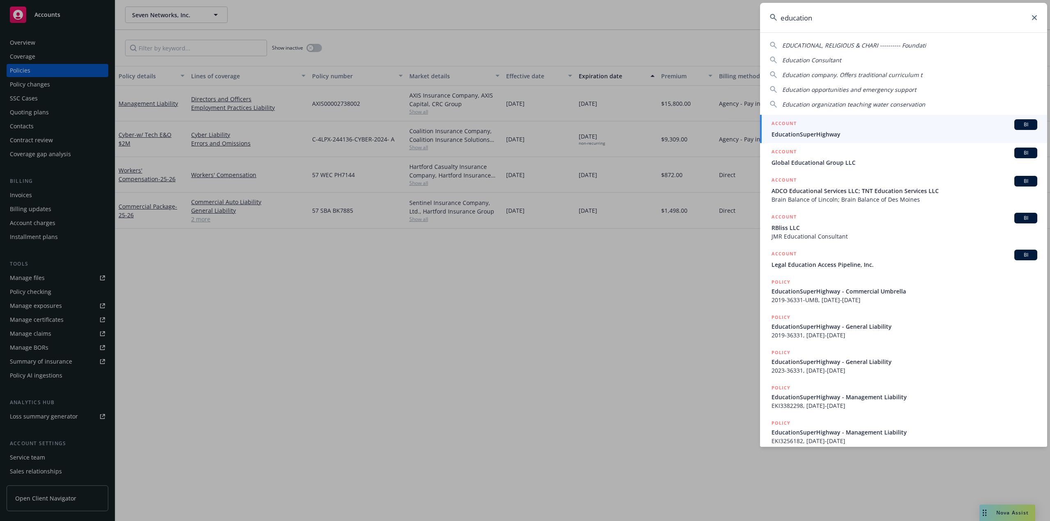
type input "education"
click at [788, 139] on link "ACCOUNT BI EducationSuperHighway" at bounding box center [903, 129] width 287 height 28
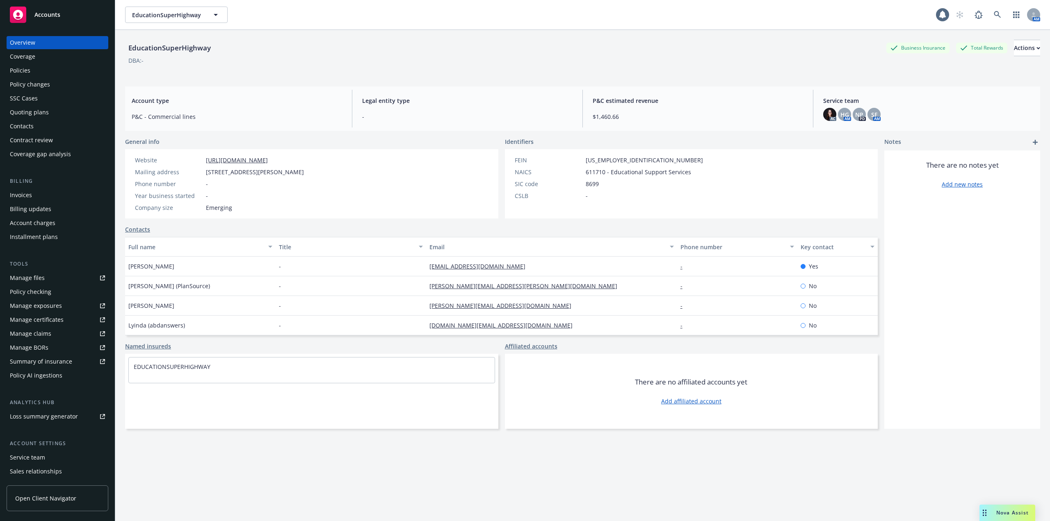
click at [55, 74] on div "Policies" at bounding box center [57, 70] width 95 height 13
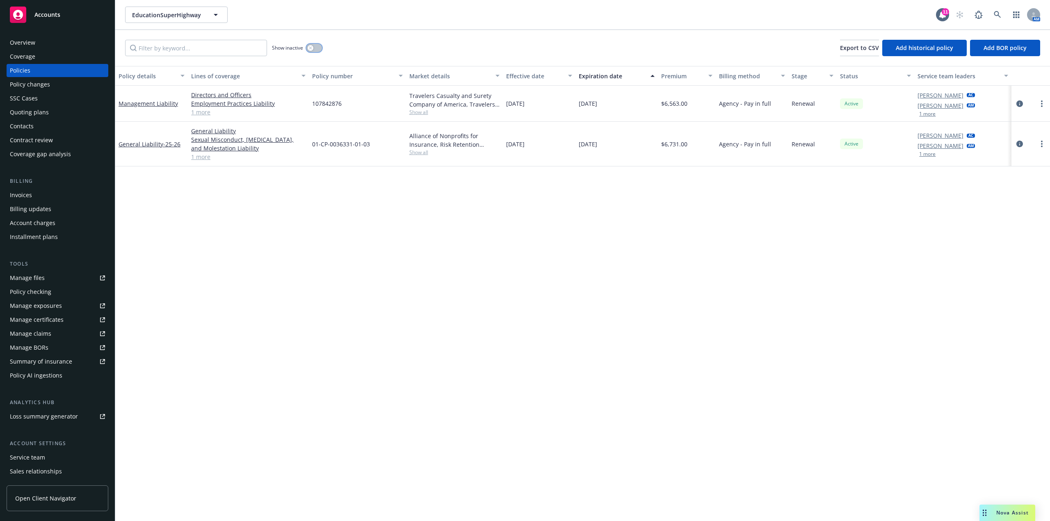
click at [311, 44] on button "button" at bounding box center [314, 48] width 16 height 8
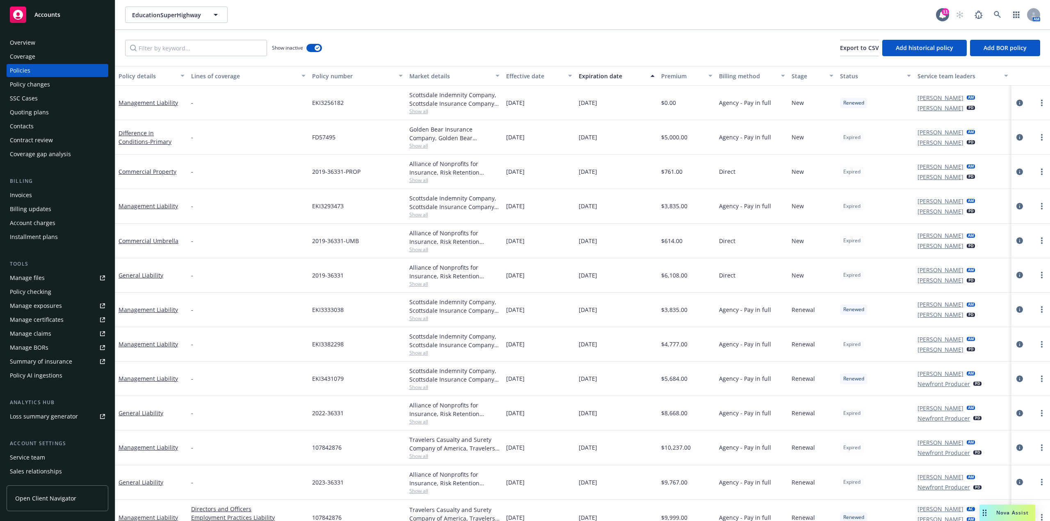
click at [605, 76] on div "Expiration date" at bounding box center [612, 76] width 67 height 9
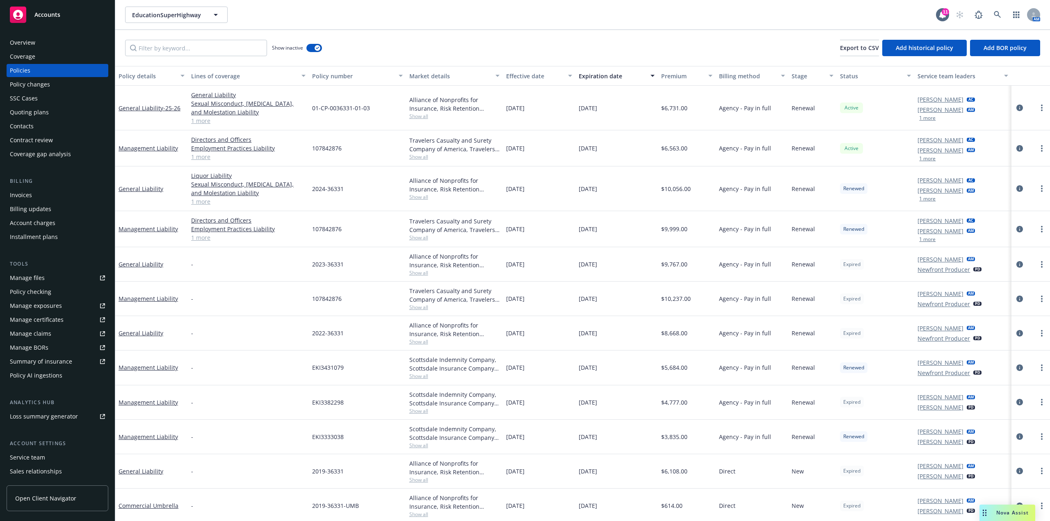
click at [62, 98] on div "SSC Cases" at bounding box center [57, 98] width 95 height 13
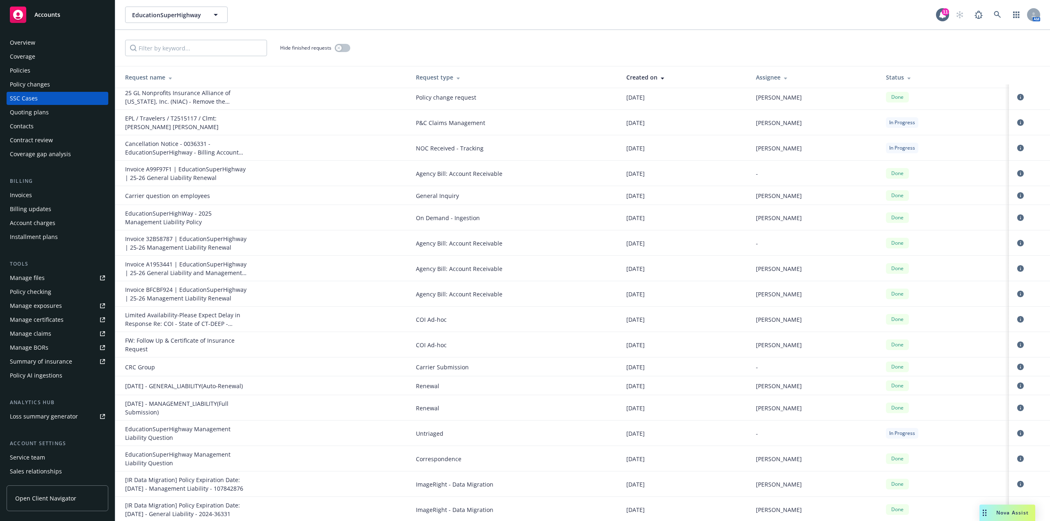
scroll to position [5, 0]
click at [1017, 215] on icon "circleInformation" at bounding box center [1020, 216] width 7 height 7
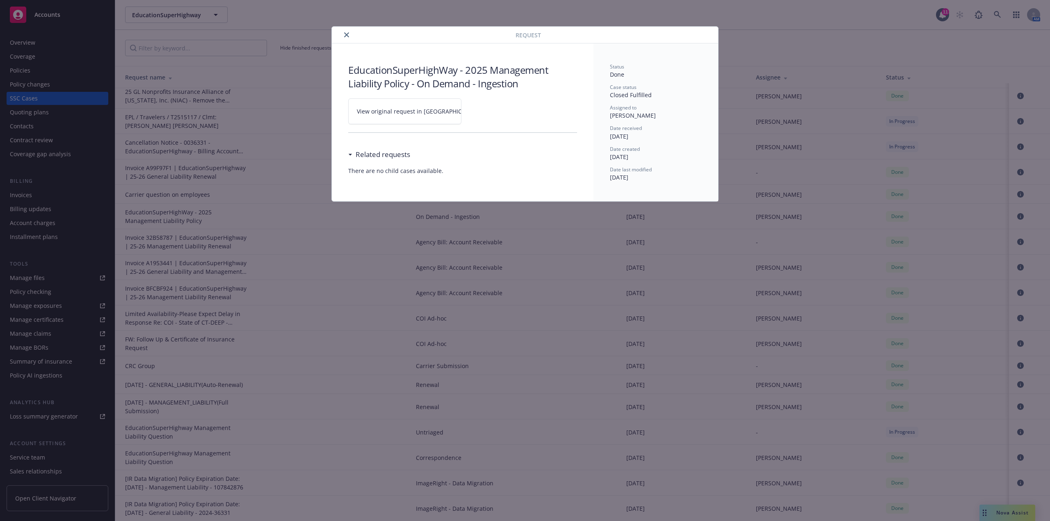
click at [420, 113] on span "View original request in SSC" at bounding box center [419, 111] width 124 height 9
click at [345, 34] on icon "close" at bounding box center [346, 34] width 5 height 5
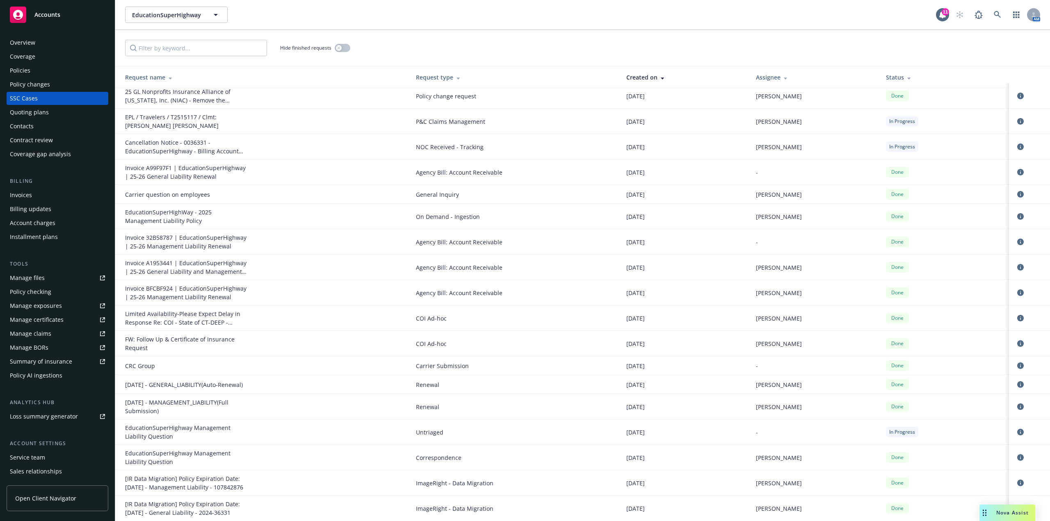
click at [72, 69] on div "Policies" at bounding box center [57, 70] width 95 height 13
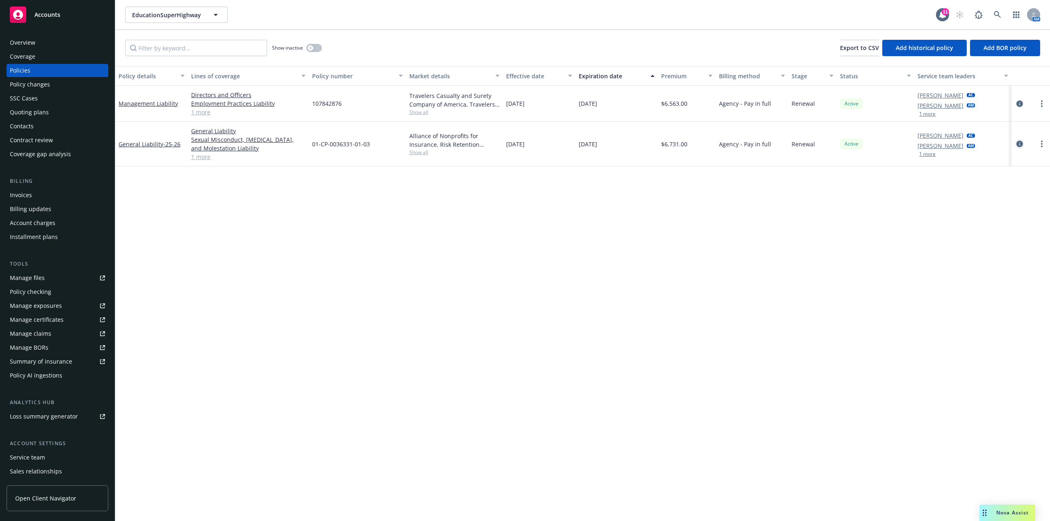
click at [1023, 144] on icon "circleInformation" at bounding box center [1020, 144] width 7 height 7
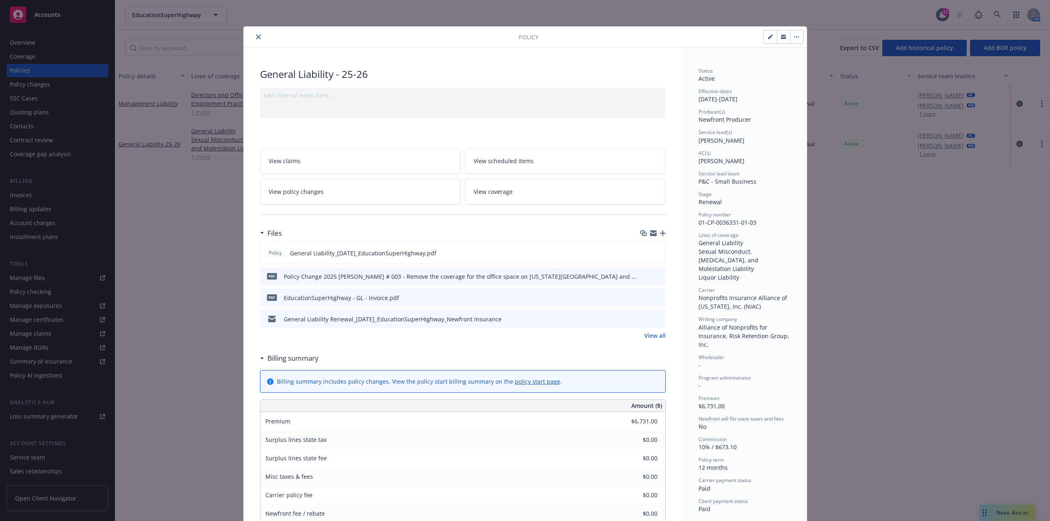
click at [303, 187] on link "View policy changes" at bounding box center [360, 192] width 201 height 26
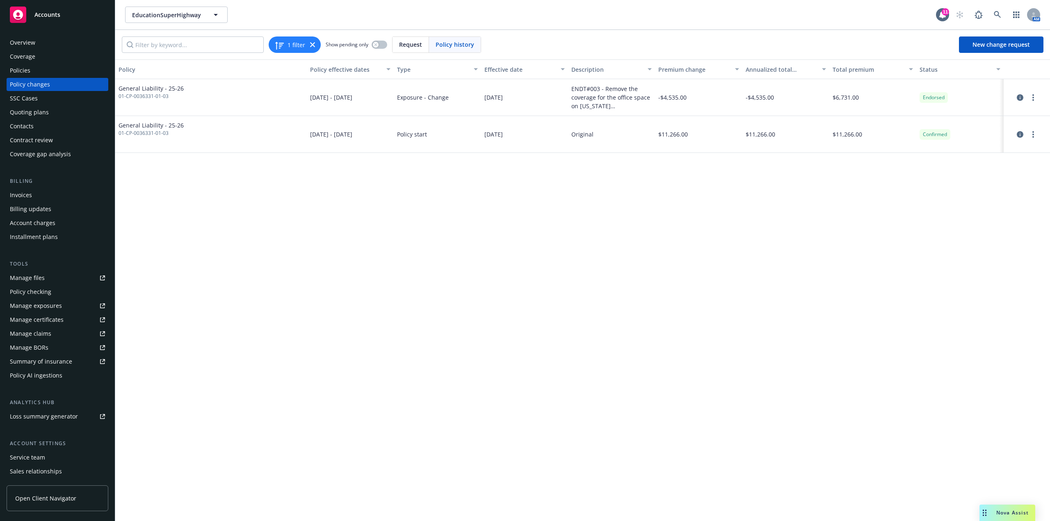
click at [68, 77] on div "Policies" at bounding box center [57, 70] width 95 height 13
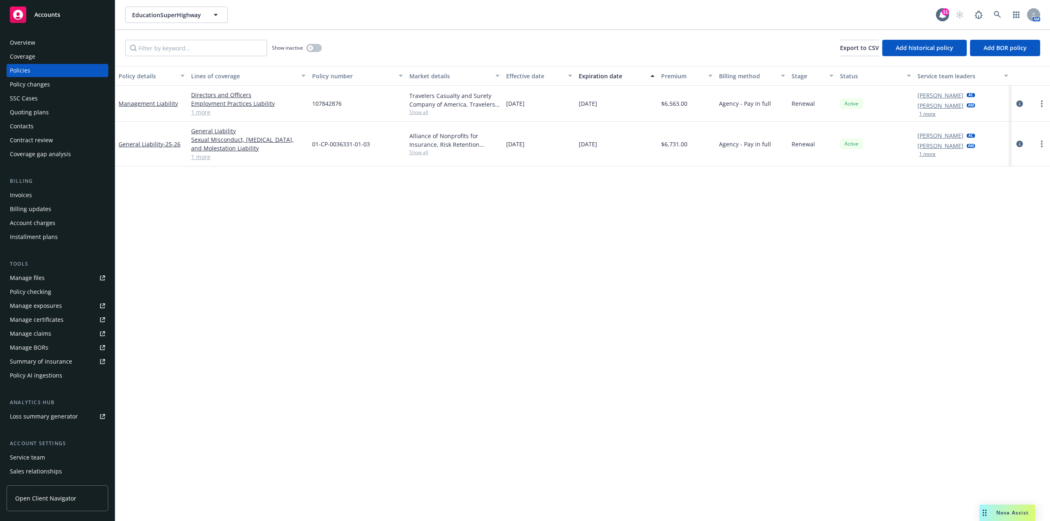
drag, startPoint x: 581, startPoint y: 144, endPoint x: 608, endPoint y: 144, distance: 27.5
click at [597, 144] on span "06/07/2026" at bounding box center [588, 144] width 18 height 9
drag, startPoint x: 576, startPoint y: 143, endPoint x: 610, endPoint y: 143, distance: 33.6
click at [610, 143] on div "06/07/2026" at bounding box center [617, 144] width 82 height 45
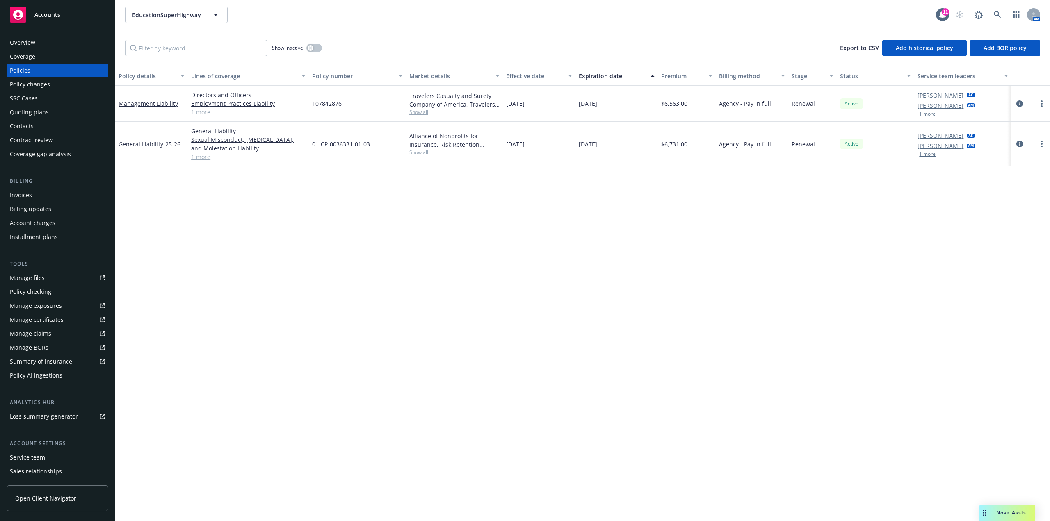
click at [583, 227] on div "Policy details Lines of coverage Policy number Market details Effective date Ex…" at bounding box center [582, 293] width 935 height 455
click at [1042, 143] on icon "more" at bounding box center [1042, 144] width 2 height 7
click at [992, 190] on link "End policy" at bounding box center [998, 193] width 96 height 16
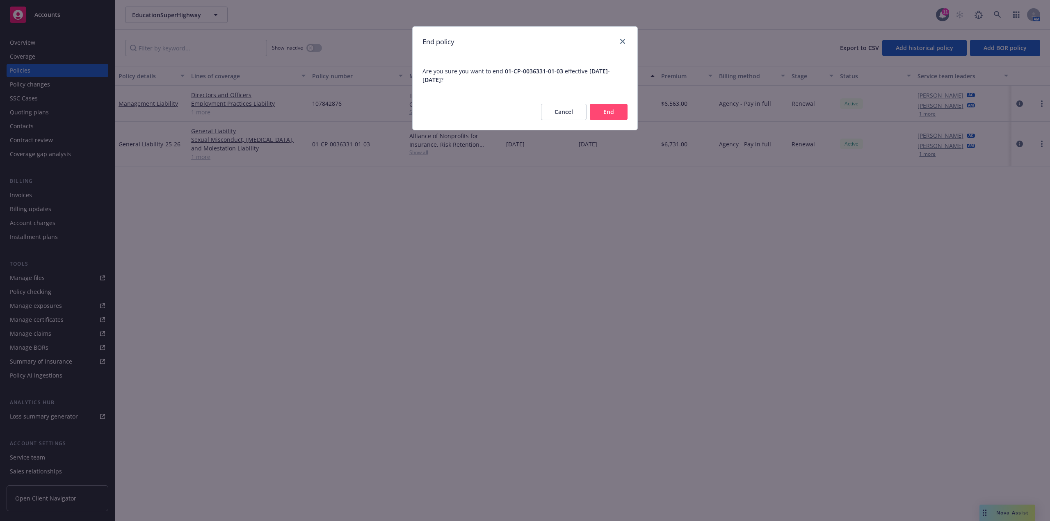
click at [623, 112] on button "End" at bounding box center [609, 112] width 38 height 16
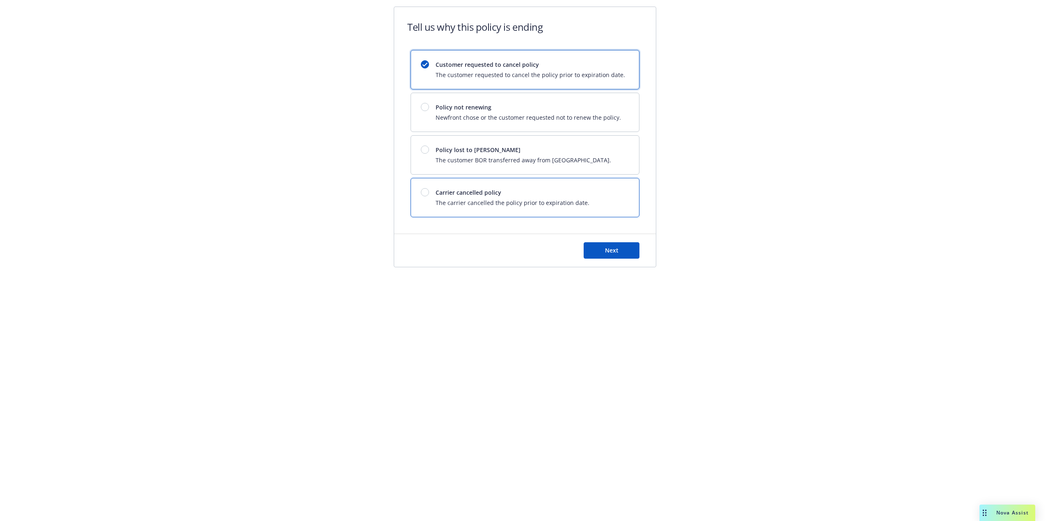
click at [522, 192] on span "Carrier cancelled policy" at bounding box center [513, 192] width 154 height 9
click at [624, 254] on button "Next" at bounding box center [612, 250] width 56 height 16
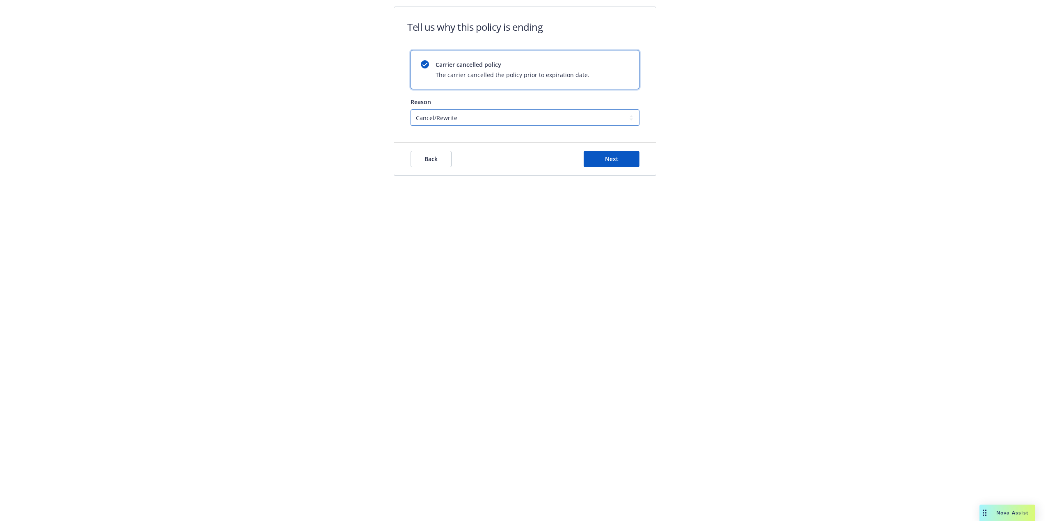
click at [523, 117] on select "Cancel/Rewrite Lost carrier appointment Compliance/Non-payment Lost on BOR" at bounding box center [525, 118] width 229 height 16
select select "Compliance/Non-payment"
click at [411, 110] on select "Cancel/Rewrite Lost carrier appointment Compliance/Non-payment Lost on BOR" at bounding box center [525, 118] width 229 height 16
click at [585, 165] on button "Next" at bounding box center [612, 159] width 56 height 16
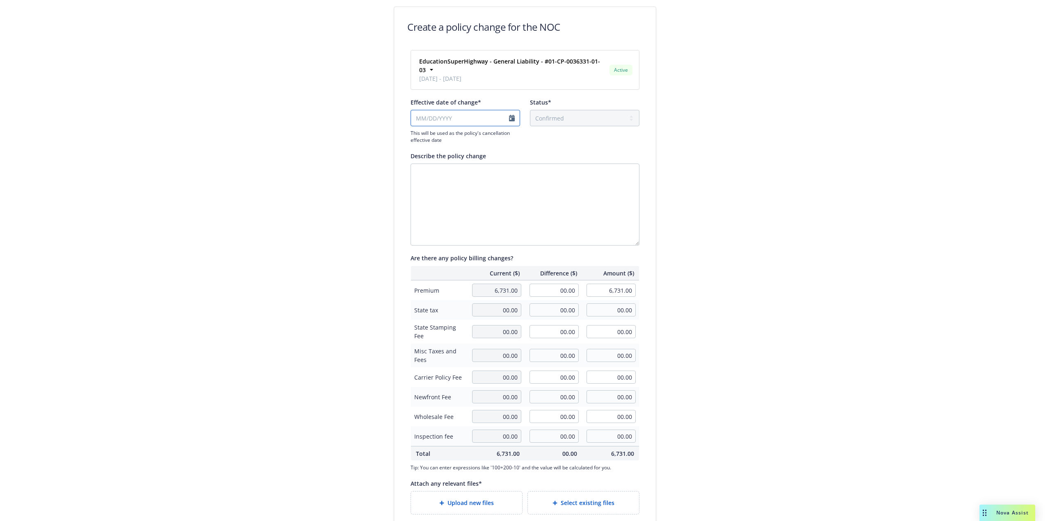
click at [458, 116] on input "Effective date of change*" at bounding box center [466, 118] width 110 height 16
select select "October"
select select "2025"
click at [416, 127] on icon "chevronLeft" at bounding box center [414, 126] width 5 height 5
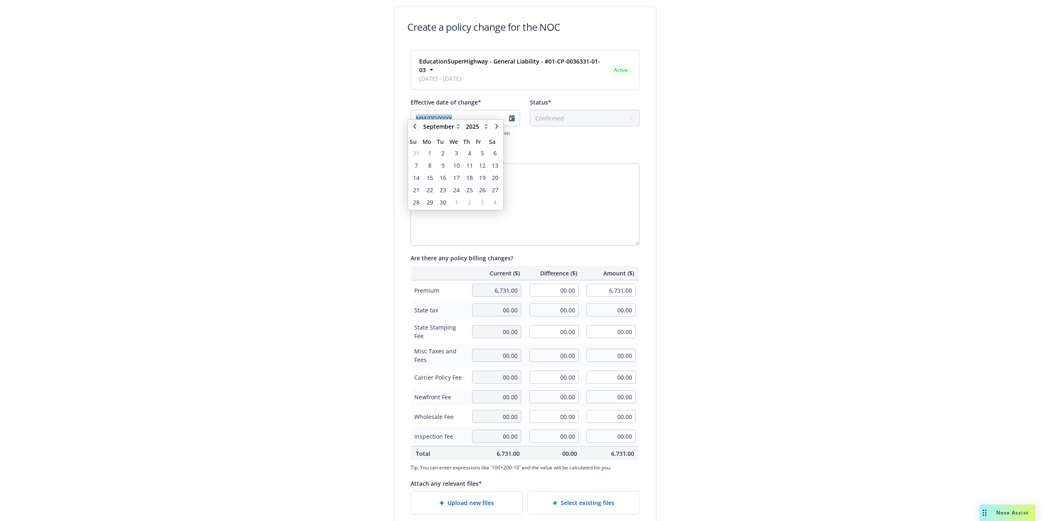
select select "August"
click at [415, 162] on span "3" at bounding box center [416, 165] width 3 height 9
type input "08/03/2025"
click at [510, 174] on textarea "Describe the policy change" at bounding box center [525, 205] width 229 height 82
type textarea "Cancelled for non-payment, working on Reinstatement"
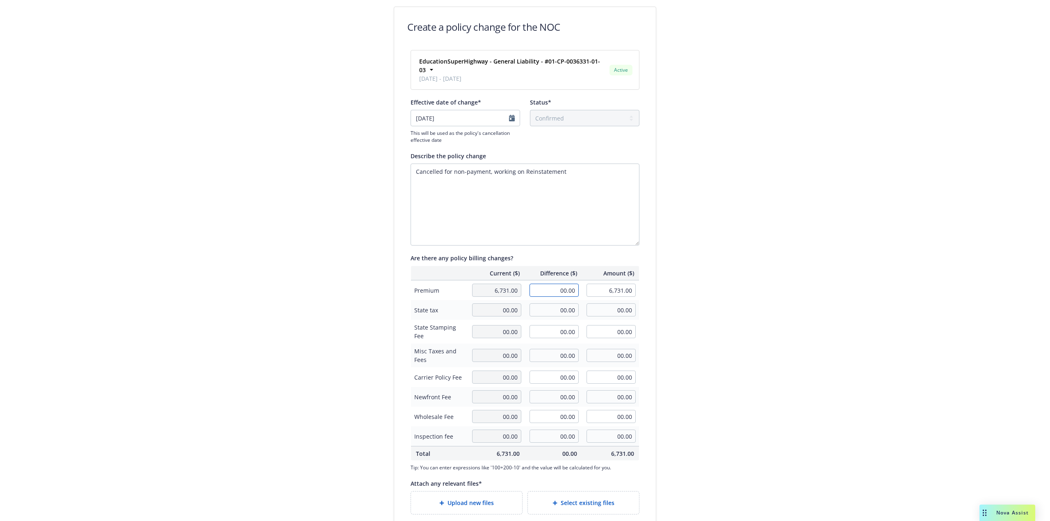
click at [556, 284] on input "00.00" at bounding box center [554, 290] width 49 height 13
click at [554, 284] on input "00.00" at bounding box center [554, 290] width 49 height 13
type input "-5,619.00"
type input "1,112.00"
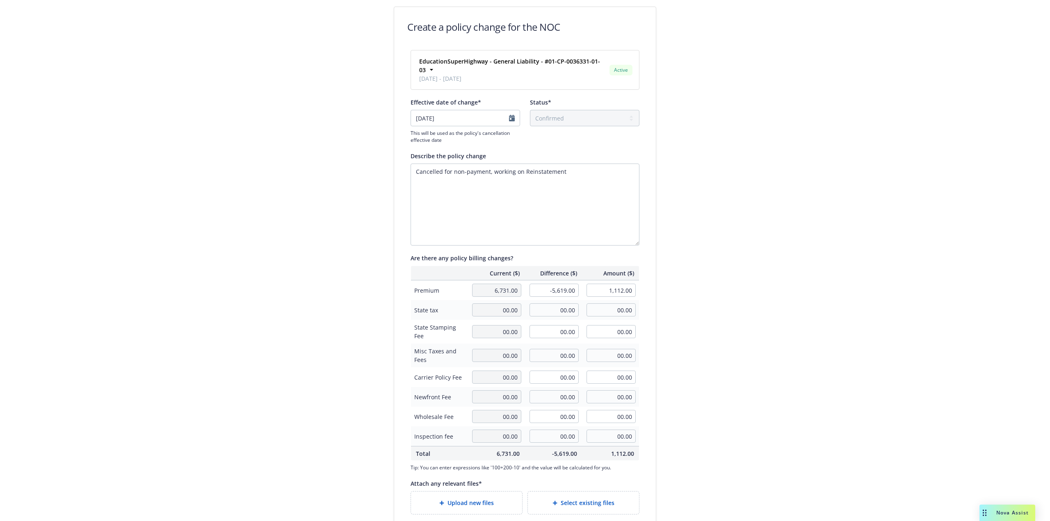
click at [714, 316] on div "Create a policy change for the NOC EducationSuperHighway - General Liability - …" at bounding box center [525, 285] width 1050 height 571
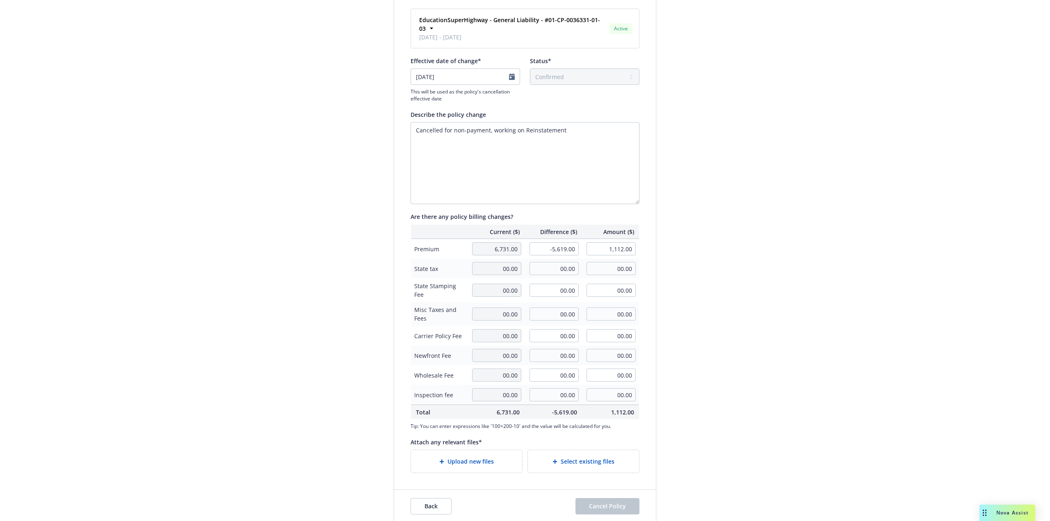
click at [490, 450] on div "Upload new files" at bounding box center [466, 461] width 111 height 23
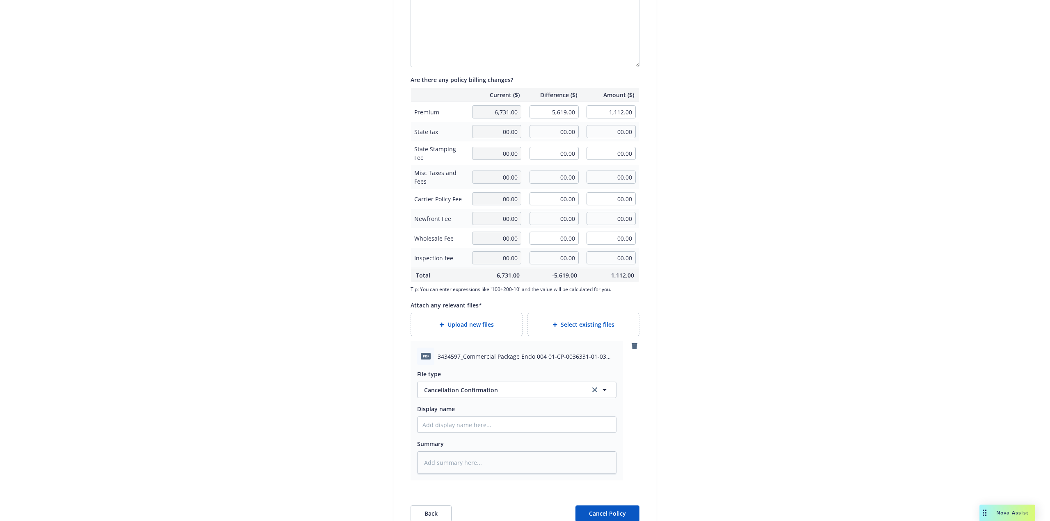
scroll to position [186, 0]
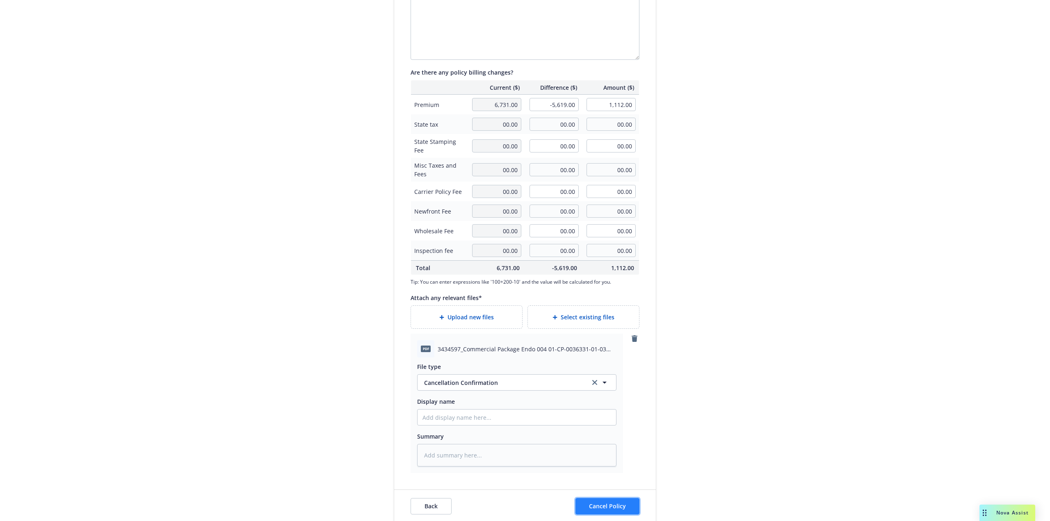
click at [599, 503] on span "Cancel Policy" at bounding box center [607, 507] width 37 height 8
type textarea "x"
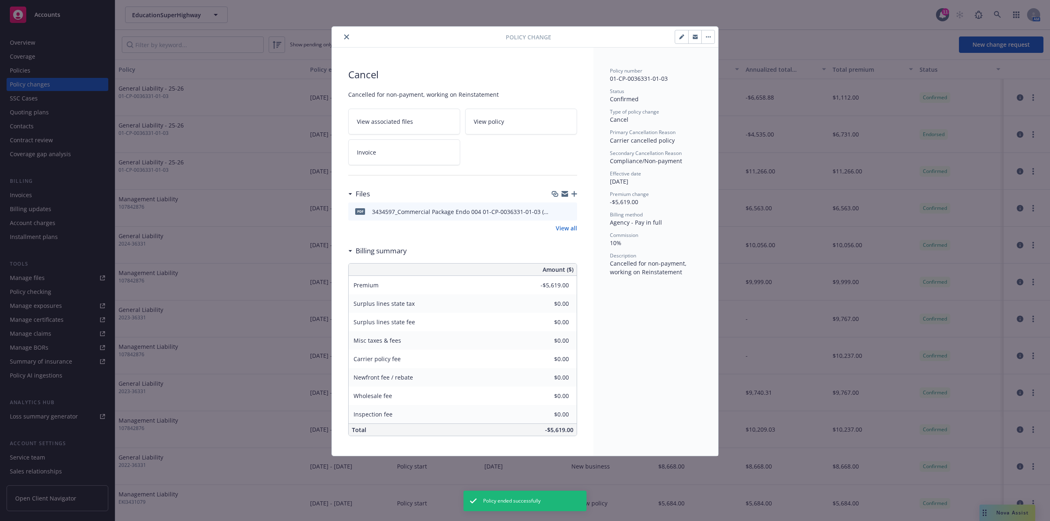
click at [343, 38] on button "close" at bounding box center [347, 37] width 10 height 10
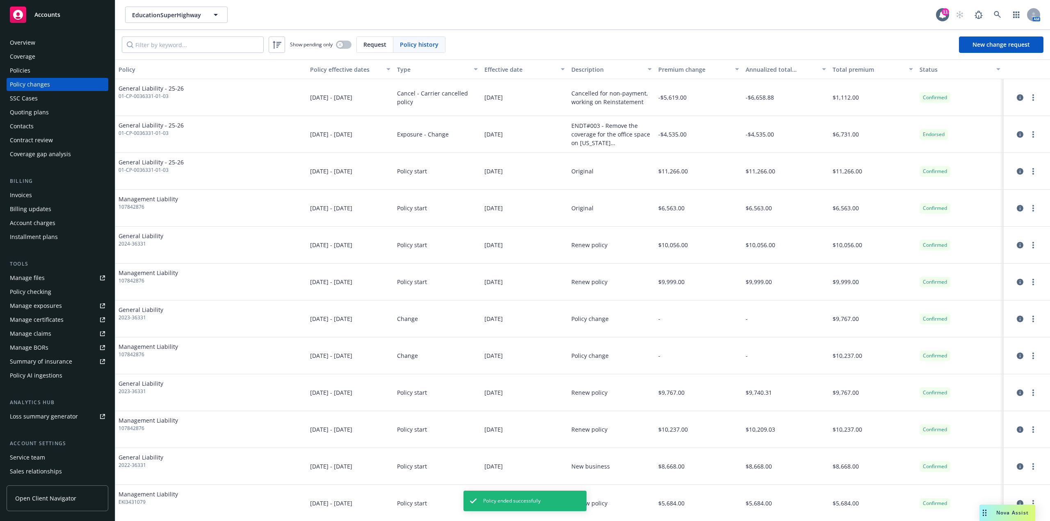
click at [53, 77] on div "Policies" at bounding box center [57, 70] width 95 height 13
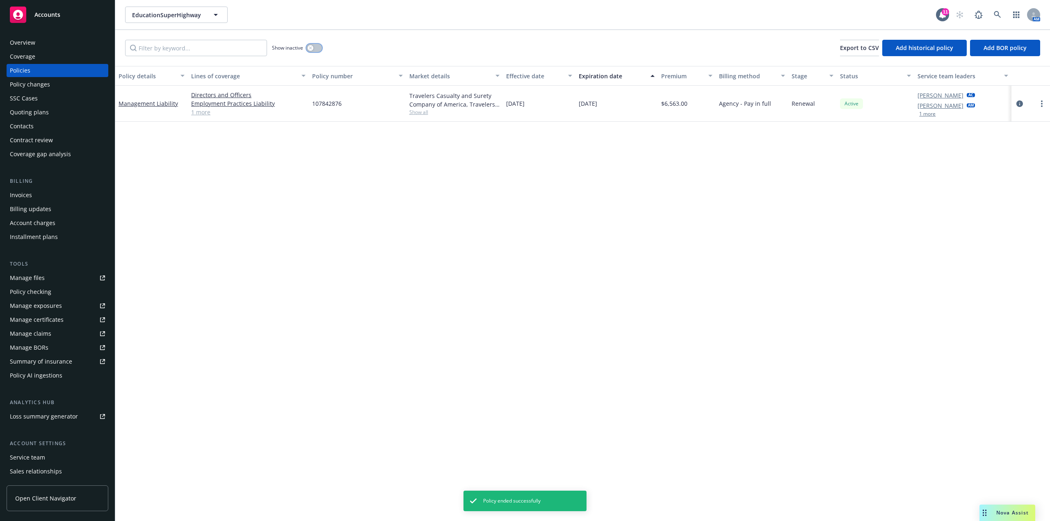
click at [316, 48] on button "button" at bounding box center [314, 48] width 16 height 8
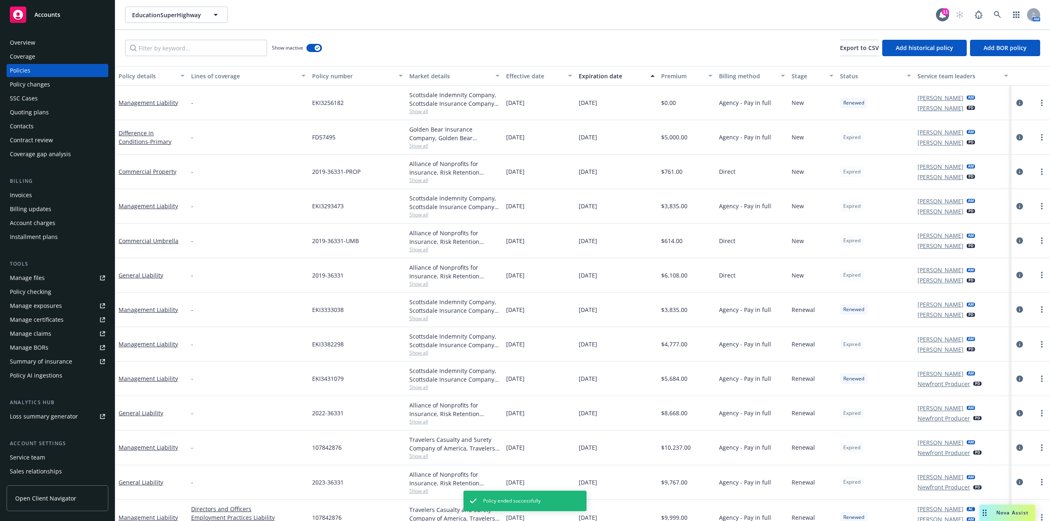
click at [614, 77] on div "Expiration date" at bounding box center [612, 76] width 67 height 9
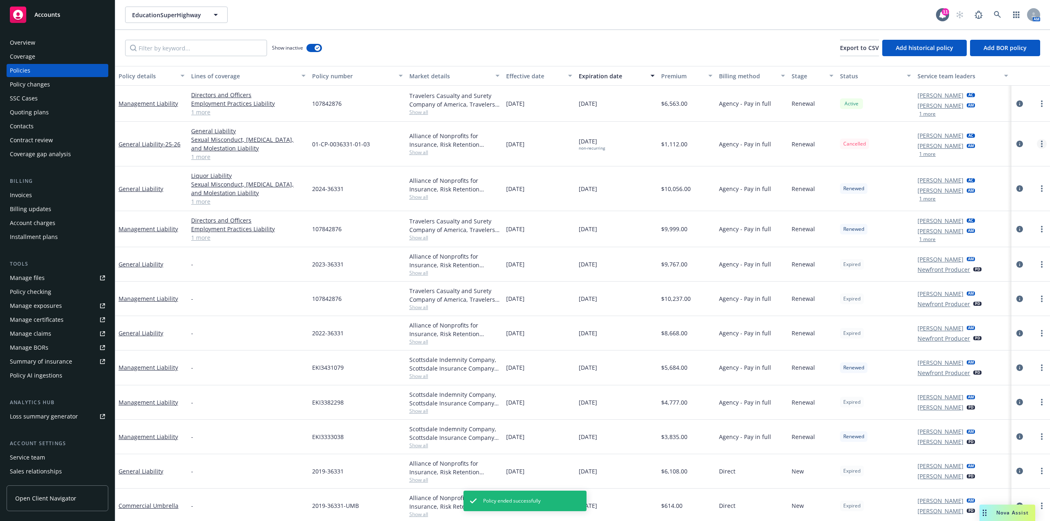
click at [1037, 146] on link "more" at bounding box center [1042, 144] width 10 height 10
click at [1017, 142] on icon "circleInformation" at bounding box center [1020, 144] width 7 height 7
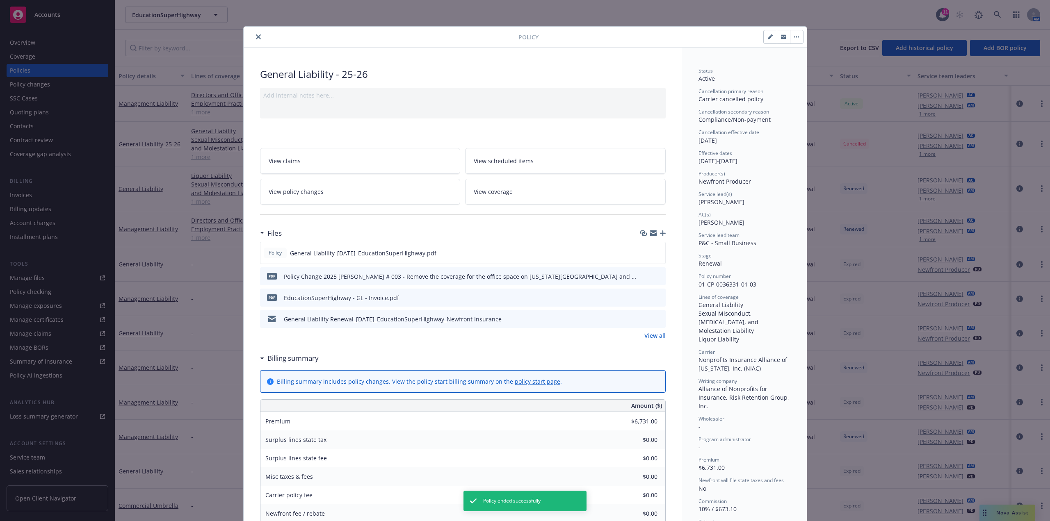
scroll to position [25, 0]
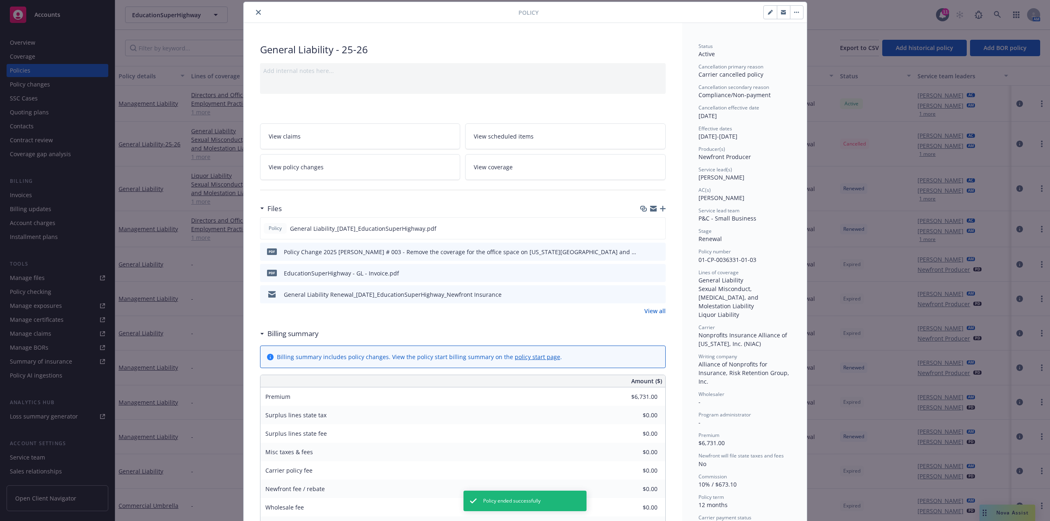
type input "$1,112.00"
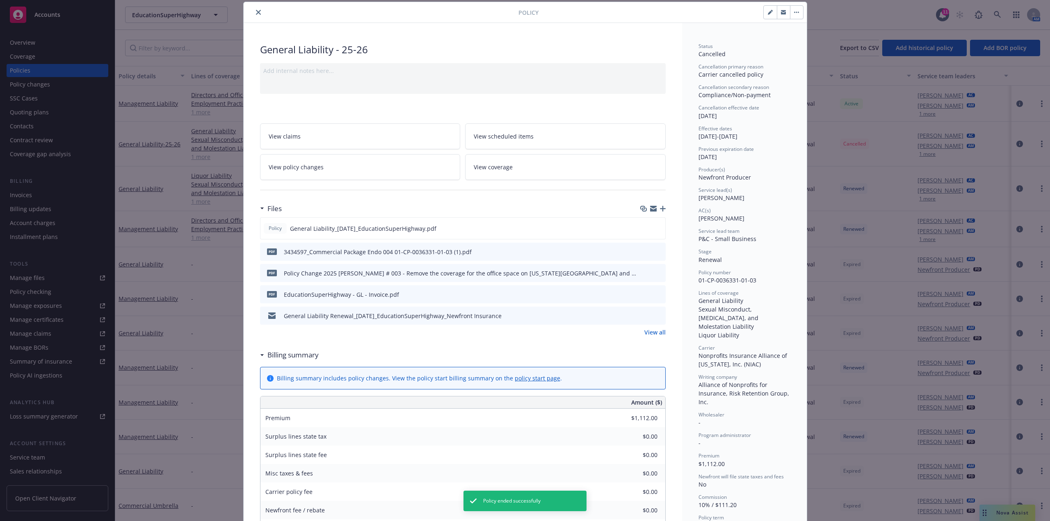
click at [349, 164] on link "View policy changes" at bounding box center [360, 167] width 201 height 26
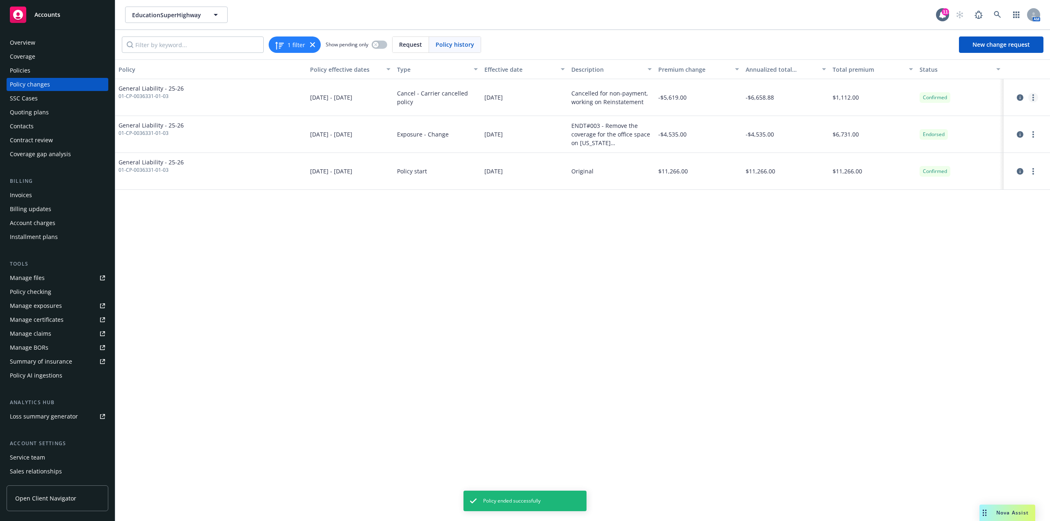
click at [1038, 96] on link "more" at bounding box center [1034, 98] width 10 height 10
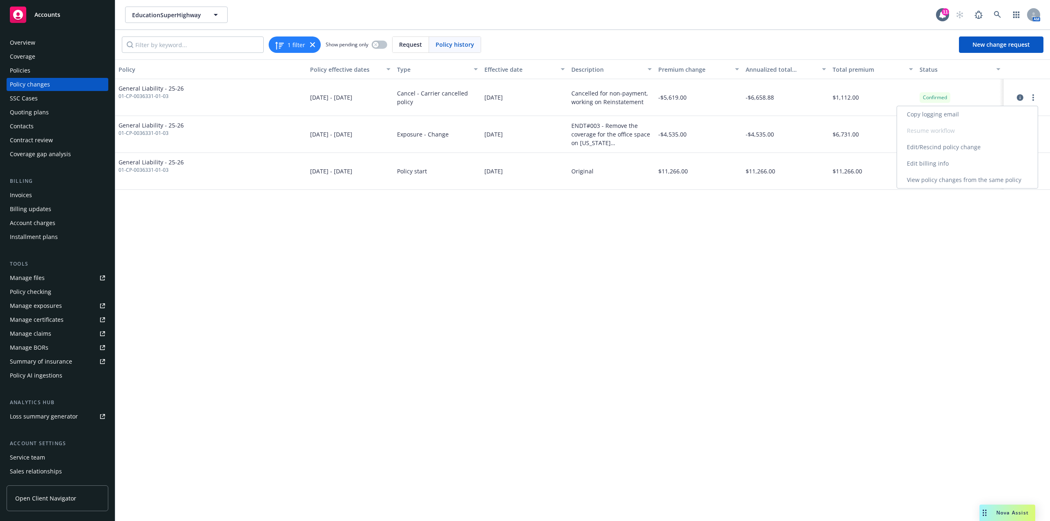
click at [944, 150] on link "Edit/Rescind policy change" at bounding box center [967, 147] width 141 height 16
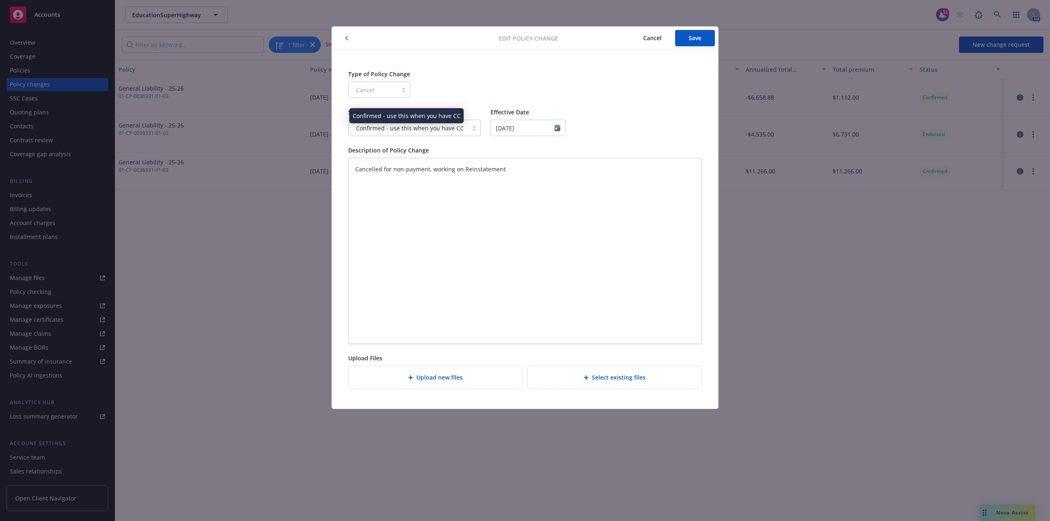
click at [458, 129] on span "Confirmed - use this when you have CC" at bounding box center [410, 128] width 108 height 9
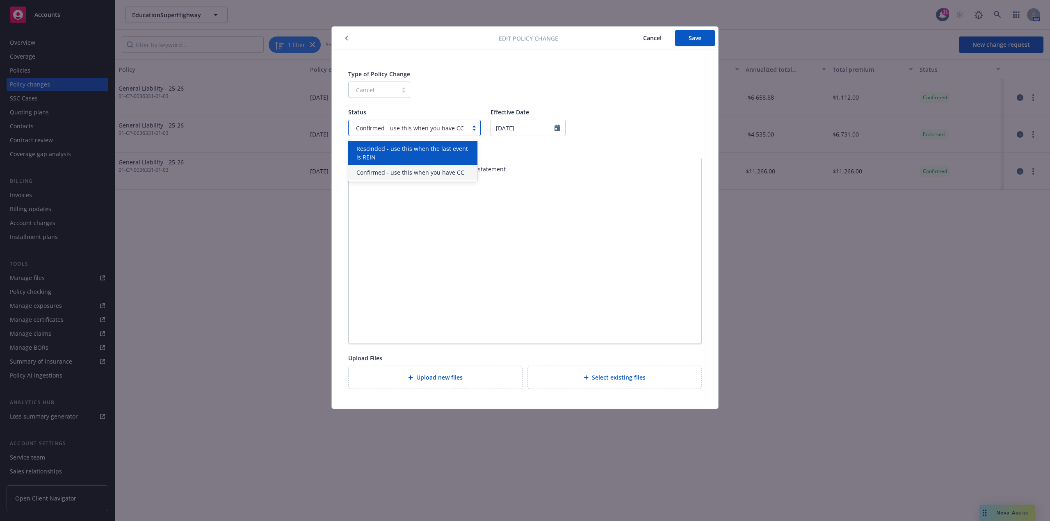
click at [448, 153] on span "Rescinded - use this when the last event is REIN" at bounding box center [415, 152] width 116 height 17
type textarea "x"
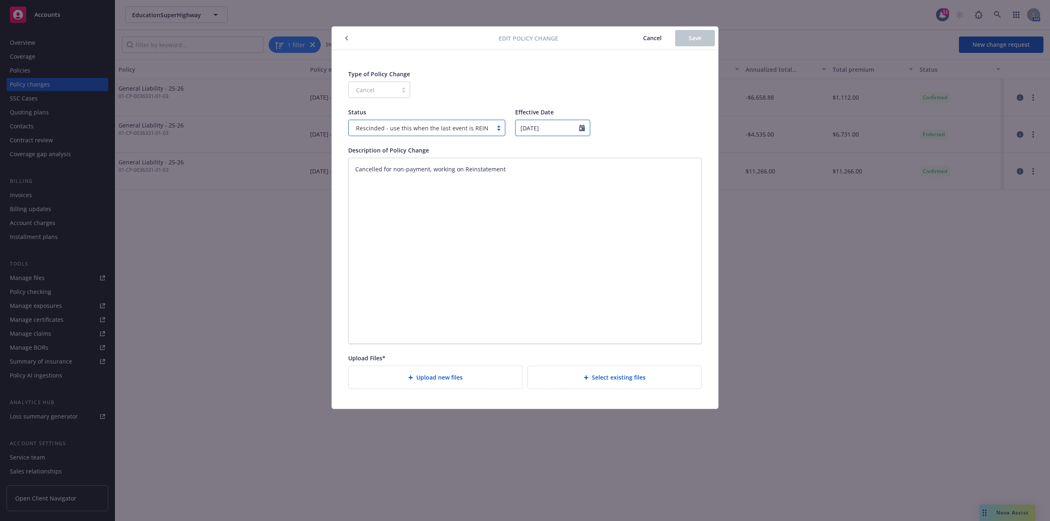
click at [577, 126] on input "08/03/2025" at bounding box center [552, 128] width 75 height 16
select select "August"
select select "2025"
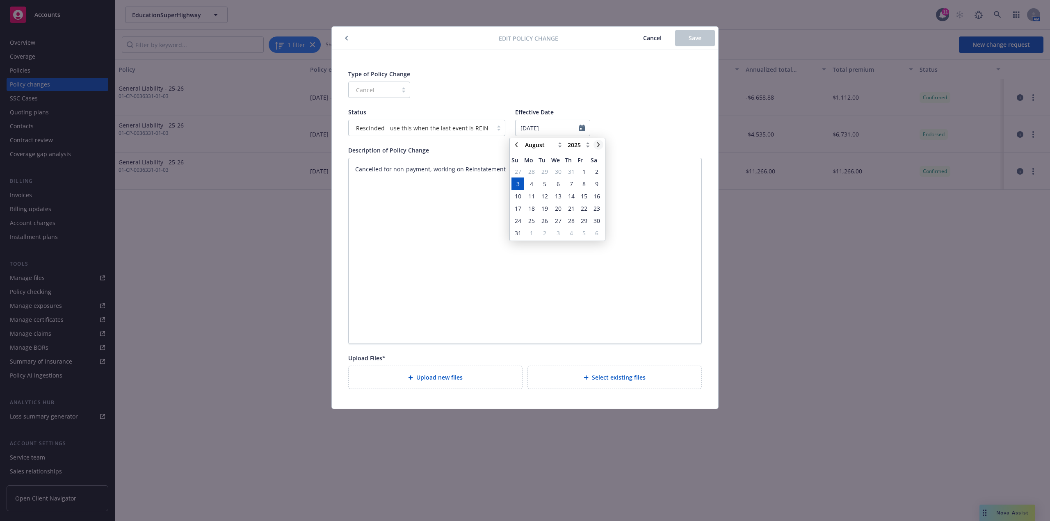
click at [599, 144] on icon "chevronRight" at bounding box center [598, 144] width 2 height 5
type textarea "x"
click at [599, 144] on icon "chevronRight" at bounding box center [598, 144] width 2 height 5
select select "October"
click at [579, 171] on span "3" at bounding box center [583, 172] width 11 height 10
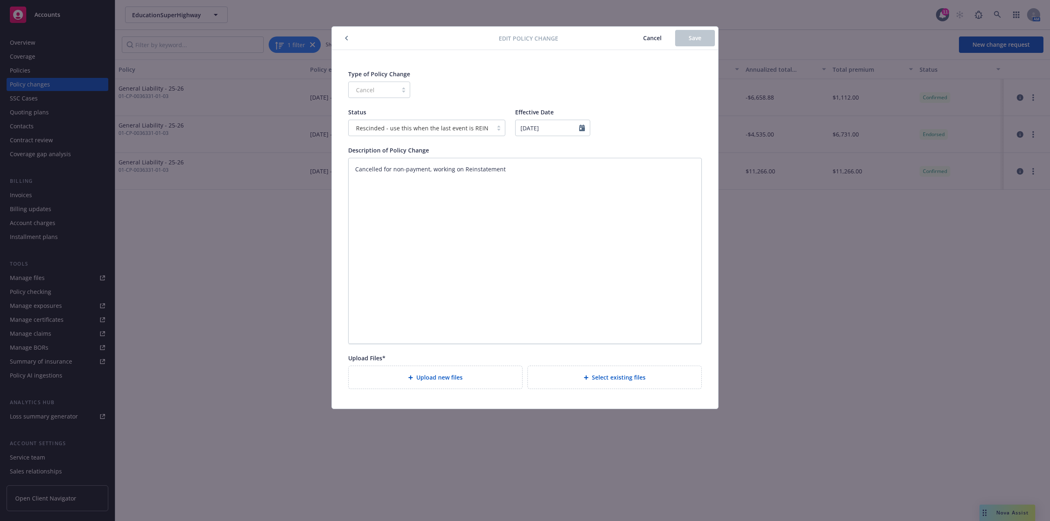
type textarea "x"
type input "10/03/2025"
click at [534, 194] on textarea "Cancelled for non-payment, working on Reinstatement" at bounding box center [525, 251] width 354 height 186
drag, startPoint x: 519, startPoint y: 174, endPoint x: 306, endPoint y: 171, distance: 213.3
click at [306, 171] on div "Edit policy change Cancel Save Type of Policy Change Cancel Status Rescinded - …" at bounding box center [525, 260] width 1050 height 521
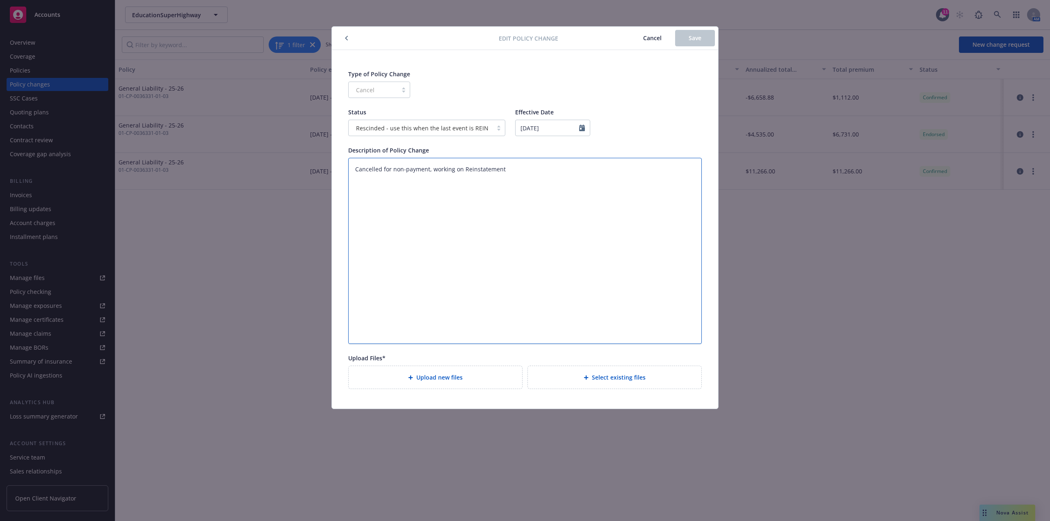
type textarea "x"
type textarea "R"
type textarea "x"
type textarea "Re"
type textarea "x"
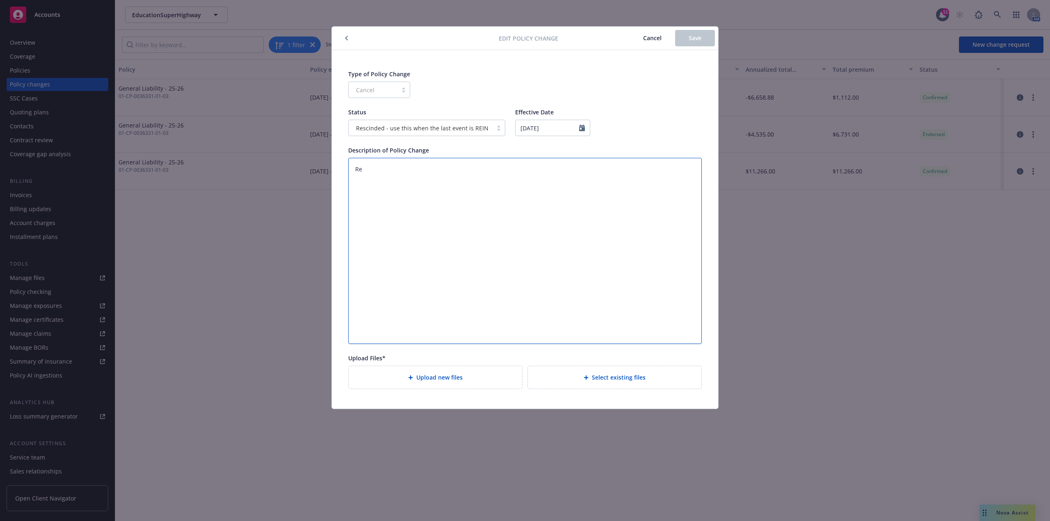
type textarea "Rei"
type textarea "x"
type textarea "Rein"
type textarea "x"
type textarea "Reinst"
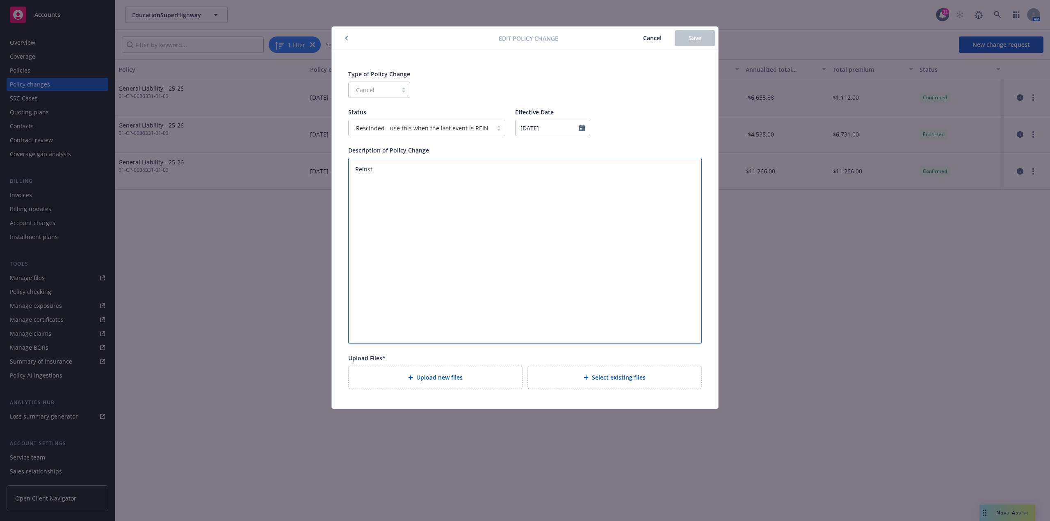
type textarea "x"
type textarea "Reinsta"
type textarea "x"
type textarea "Reinstat"
type textarea "x"
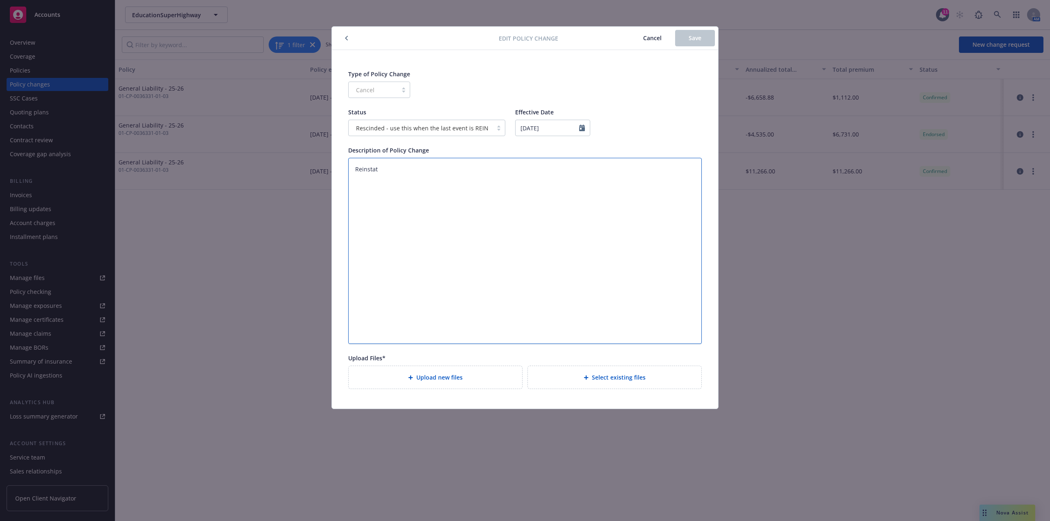
type textarea "Reinstate"
type textarea "x"
type textarea "Reinstatem"
type textarea "x"
type textarea "Reinstatemen"
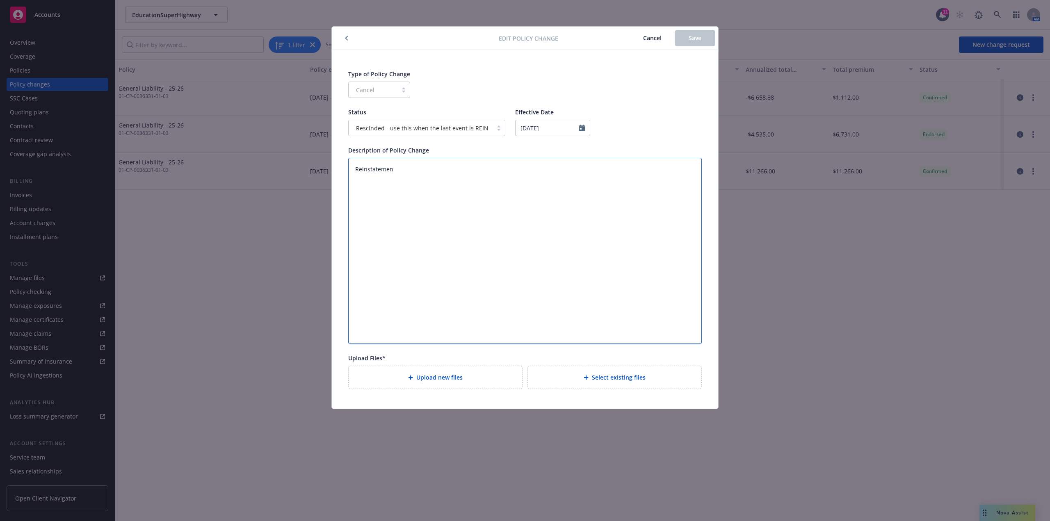
type textarea "x"
type textarea "Reinstatement"
type textarea "x"
type textarea "Reinstatement"
type textarea "x"
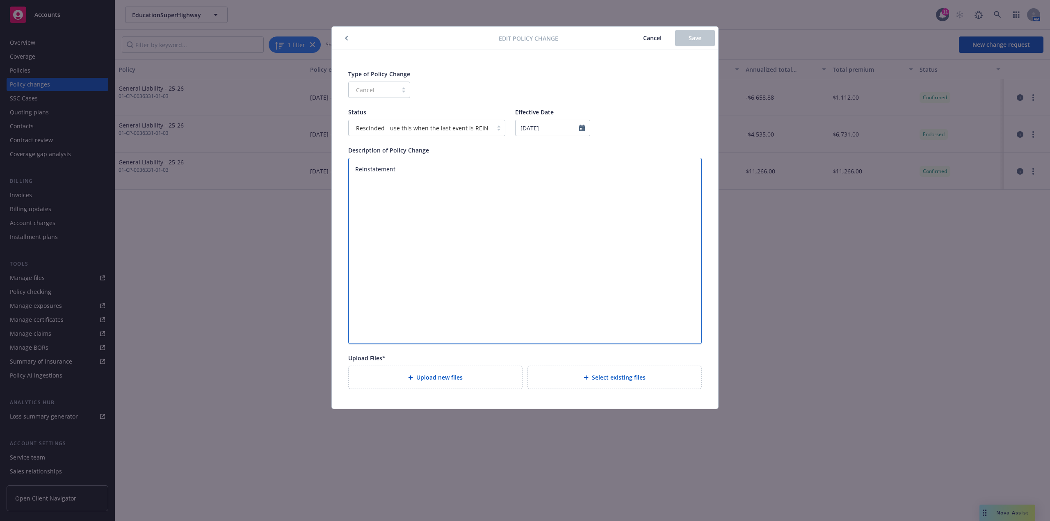
type textarea "Reinstatement e"
type textarea "x"
type textarea "Reinstatement ef"
type textarea "x"
type textarea "Reinstatement eff"
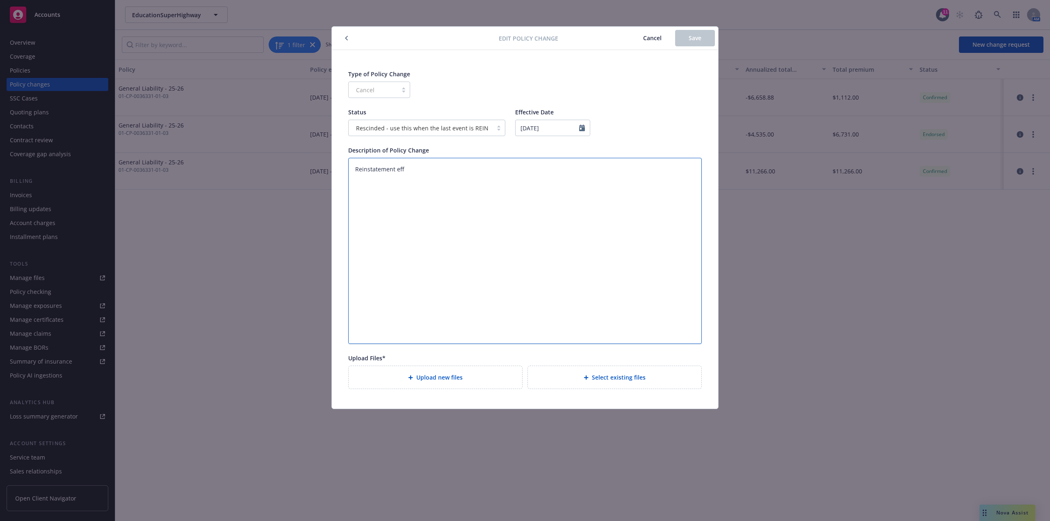
type textarea "x"
type textarea "Reinstatement effe"
type textarea "x"
type textarea "Reinstatement effec"
type textarea "x"
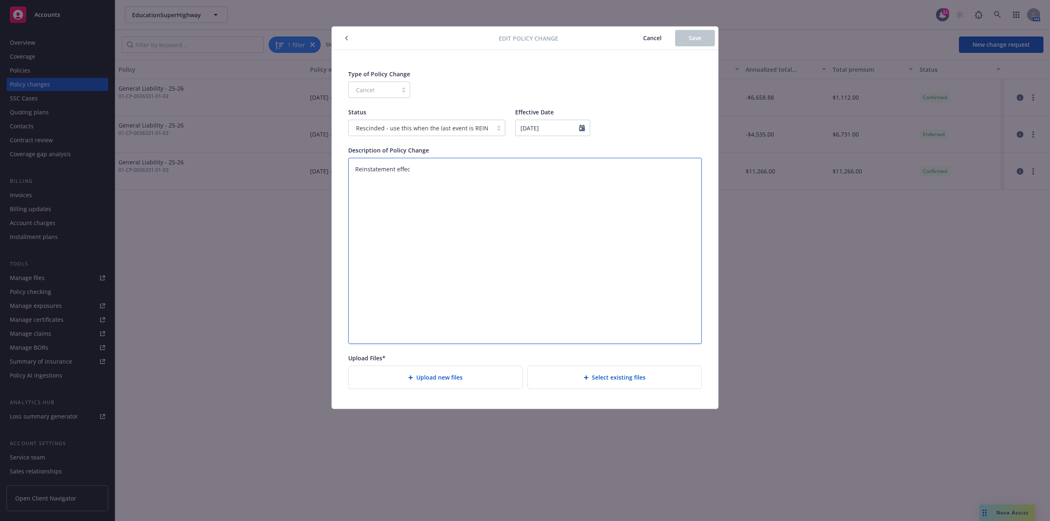
type textarea "Reinstatement effect"
type textarea "x"
type textarea "Reinstatement effecti"
type textarea "x"
type textarea "Reinstatement effectiv"
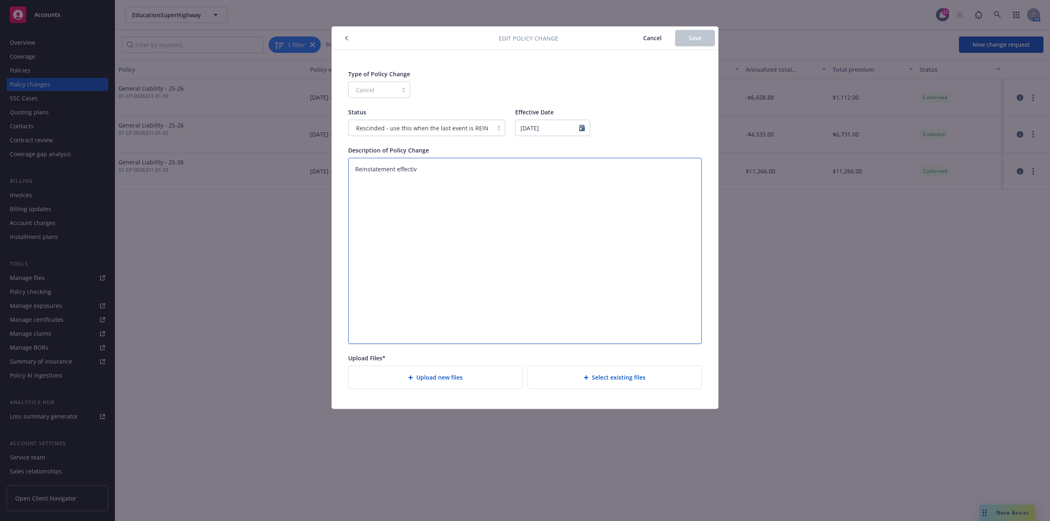
type textarea "x"
type textarea "Reinstatement effective"
type textarea "x"
type textarea "Reinstatement effective"
type textarea "x"
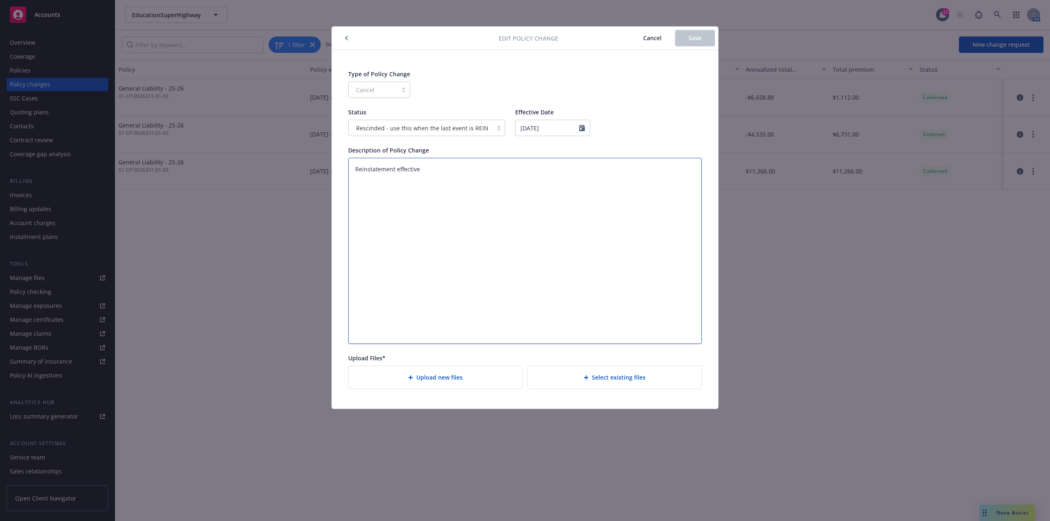
type textarea "Reinstatement effective 1"
type textarea "x"
type textarea "Reinstatement effective 10"
type textarea "x"
type textarea "Reinstatement effective 10/"
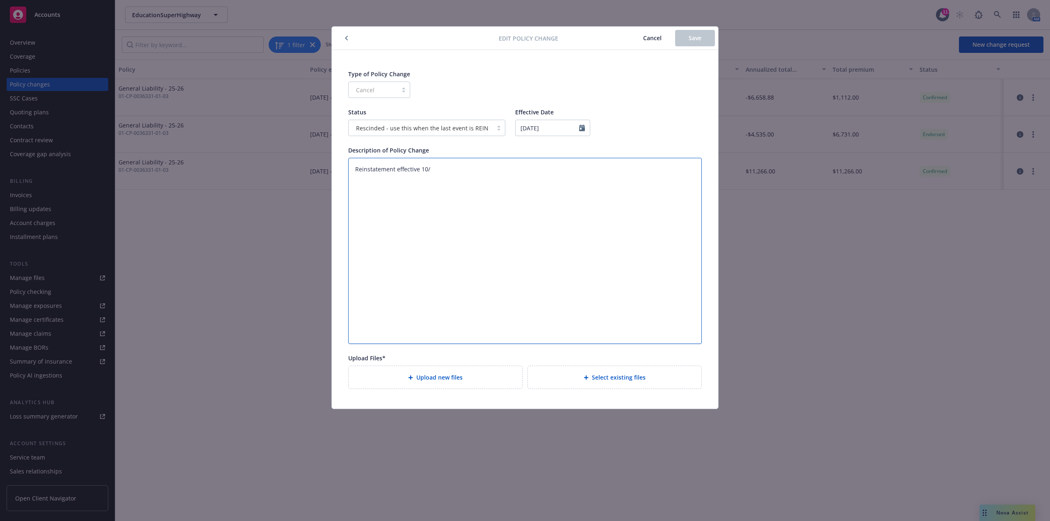
type textarea "x"
type textarea "Reinstatement effective 10/3"
type textarea "x"
type textarea "Reinstatement effective 10/3/"
type textarea "x"
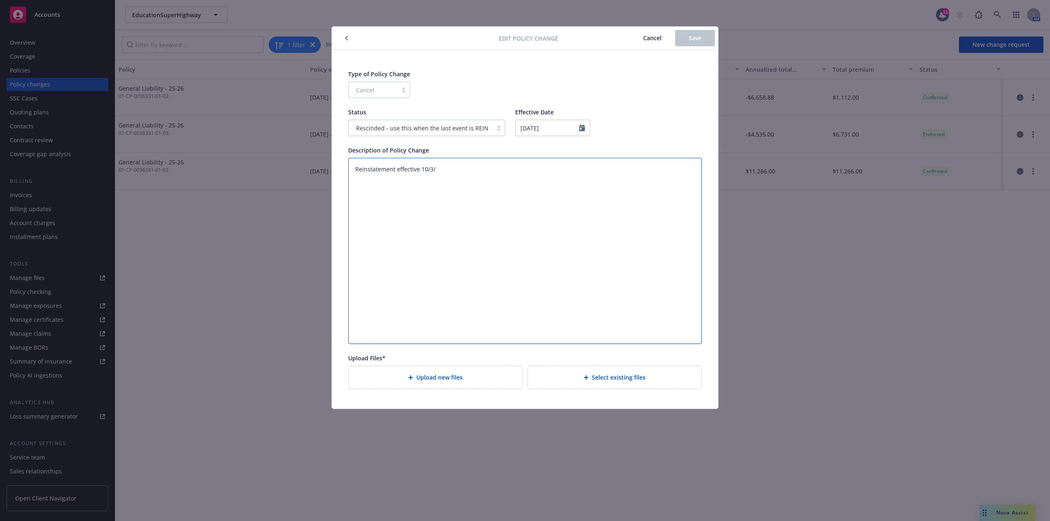
type textarea "Reinstatement effective 10/3/2"
type textarea "x"
type textarea "Reinstatement effective 10/3/25"
type textarea "x"
type textarea "Reinstatement effective 10/3/25,"
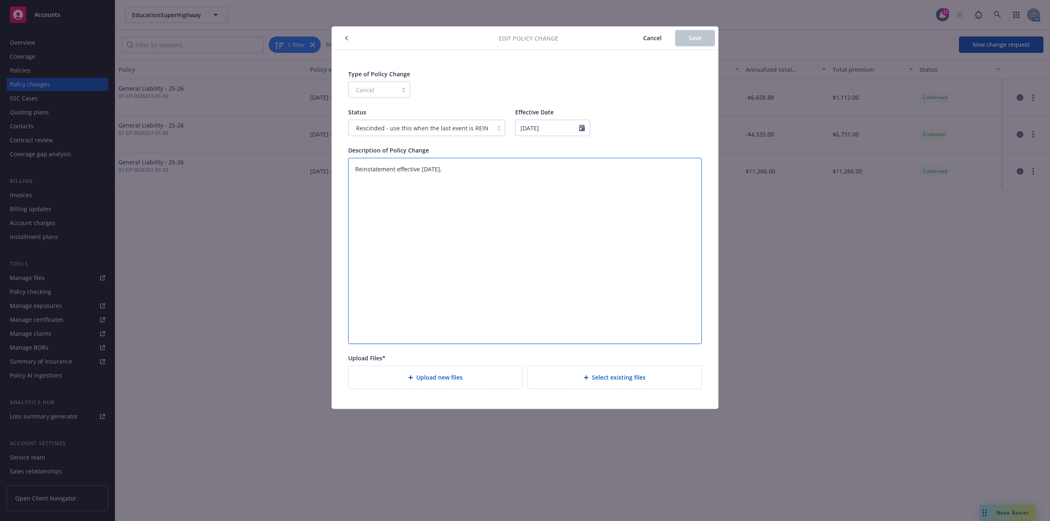
type textarea "x"
type textarea "Reinstatement effective 10/3/25,"
type textarea "x"
type textarea "Reinstatement effective 10/3/25, r"
type textarea "x"
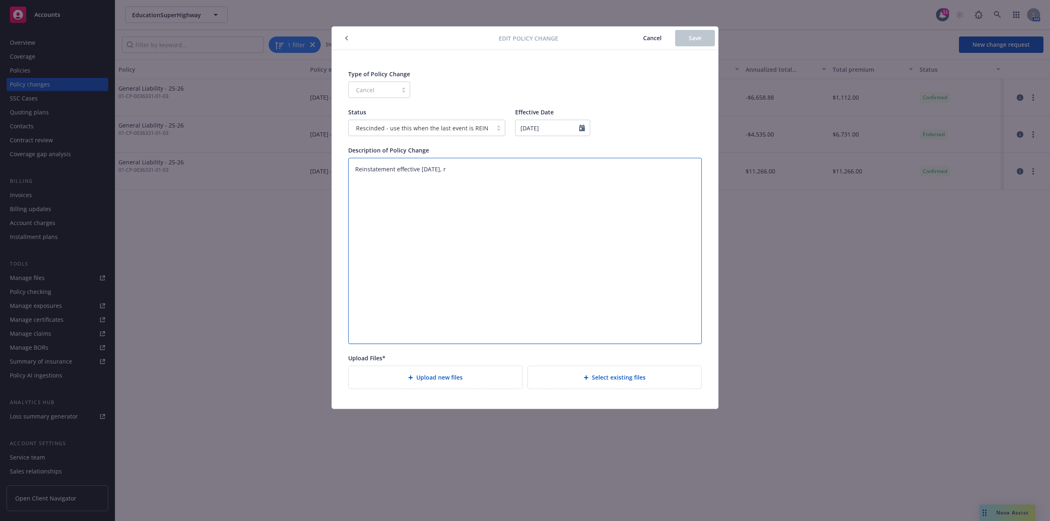
type textarea "Reinstatement effective 10/3/25, re"
type textarea "x"
type textarea "Reinstatement effective 10/3/25, rei"
type textarea "x"
type textarea "Reinstatement effective 10/3/25, rein"
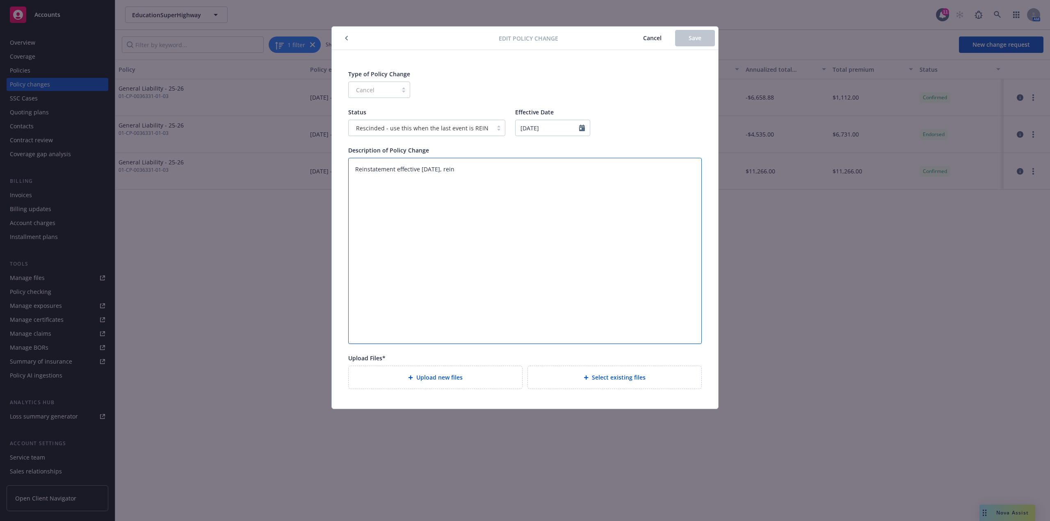
type textarea "x"
type textarea "Reinstatement effective 10/3/25, reinst"
type textarea "x"
type textarea "Reinstatement effective 10/3/25, reinsta"
type textarea "x"
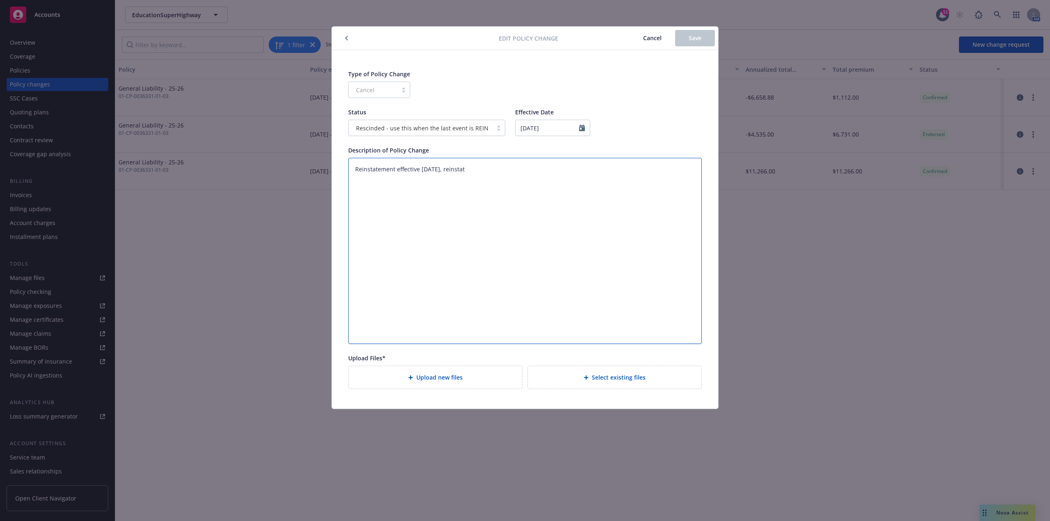
type textarea "Reinstatement effective 10/3/25, reinstate"
type textarea "x"
type textarea "Reinstatement effective 10/3/25, reinstated"
type textarea "x"
type textarea "Reinstatement effective 10/3/25, reinstated"
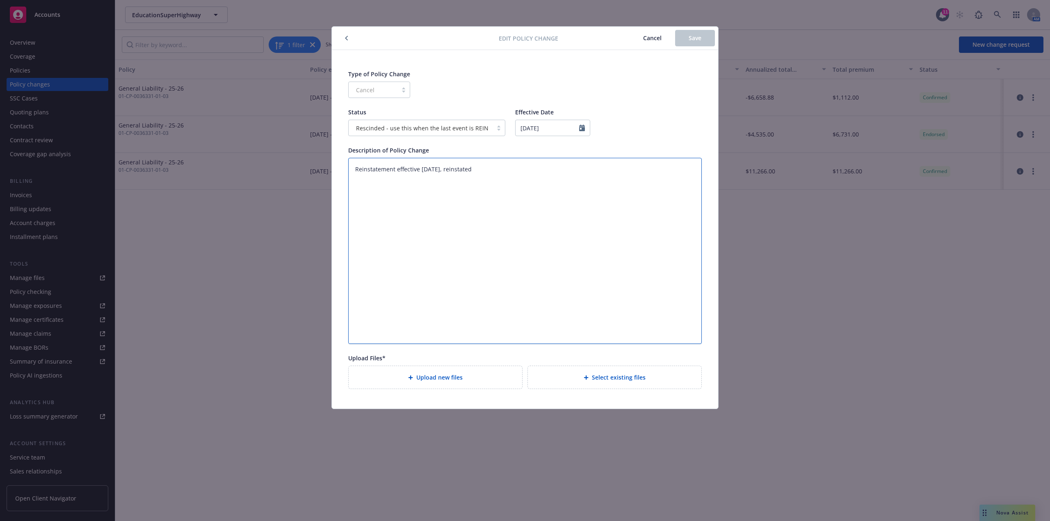
type textarea "x"
type textarea "Reinstatement effective 10/3/25, reinstated w"
type textarea "x"
type textarea "Reinstatement effective 10/3/25, reinstated wit"
type textarea "x"
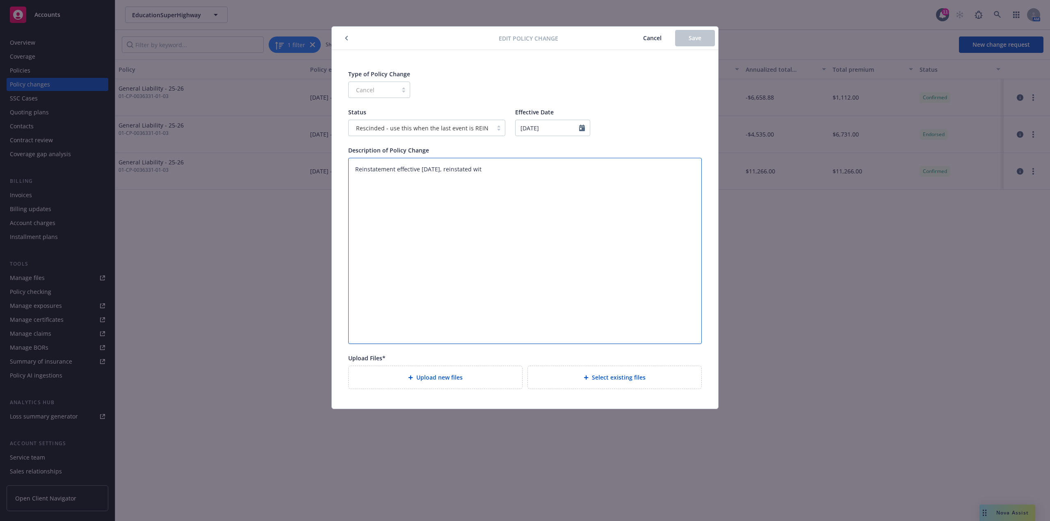
type textarea "Reinstatement effective 10/3/25, reinstated with"
type textarea "x"
type textarea "Reinstatement effective 10/3/25, reinstated with"
type textarea "x"
type textarea "Reinstatement effective 10/3/25, reinstated with a"
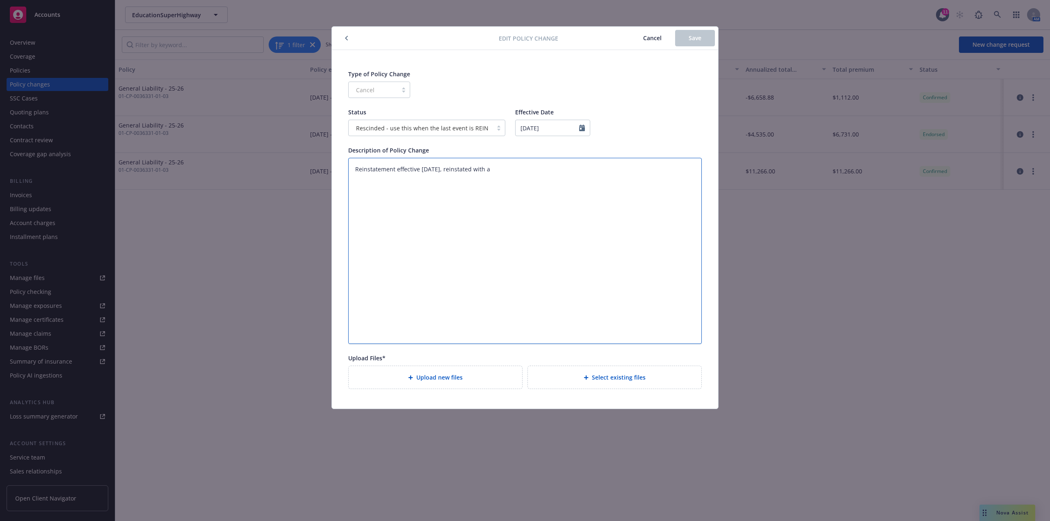
type textarea "x"
type textarea "Reinstatement effective 10/3/25, reinstated with a"
type textarea "x"
type textarea "Reinstatement effective 10/3/25, reinstated with a l"
type textarea "x"
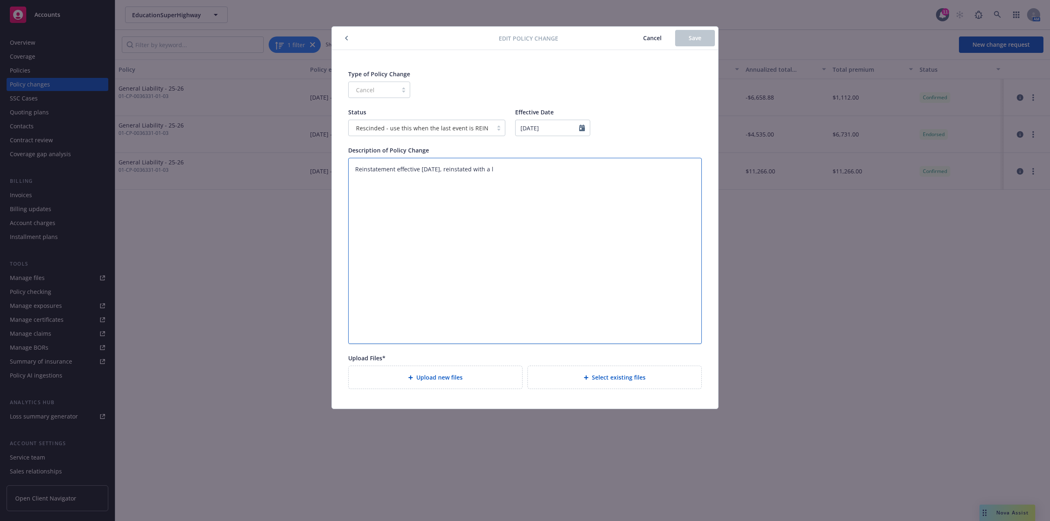
type textarea "Reinstatement effective 10/3/25, reinstated with a la"
type textarea "x"
type textarea "Reinstatement effective 10/3/25, reinstated with a lap"
type textarea "x"
type textarea "Reinstatement effective 10/3/25, reinstated with a laps"
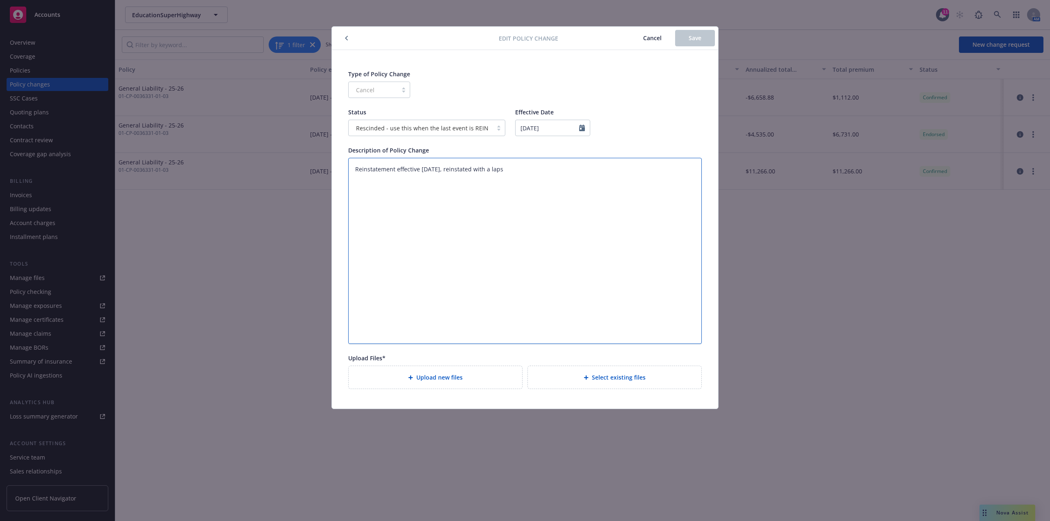
type textarea "x"
type textarea "Reinstatement effective 10/3/25, reinstated with a lapse"
type textarea "x"
type textarea "Reinstatement effective 10/3/25, reinstated with a lapse"
type textarea "x"
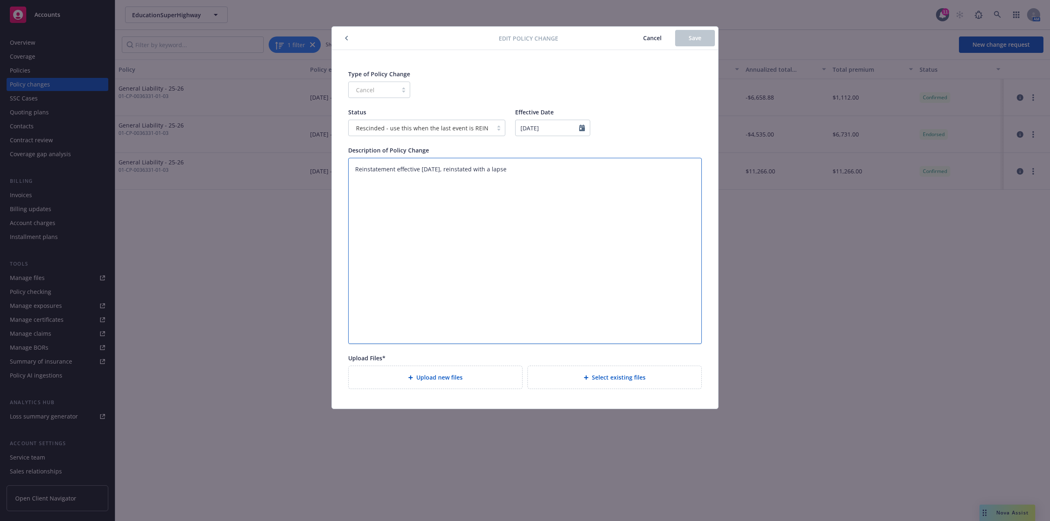
type textarea "Reinstatement effective 10/3/25, reinstated with a lapse i"
type textarea "x"
type textarea "Reinstatement effective 10/3/25, reinstated with a lapse in"
type textarea "x"
type textarea "Reinstatement effective 10/3/25, reinstated with a lapse in"
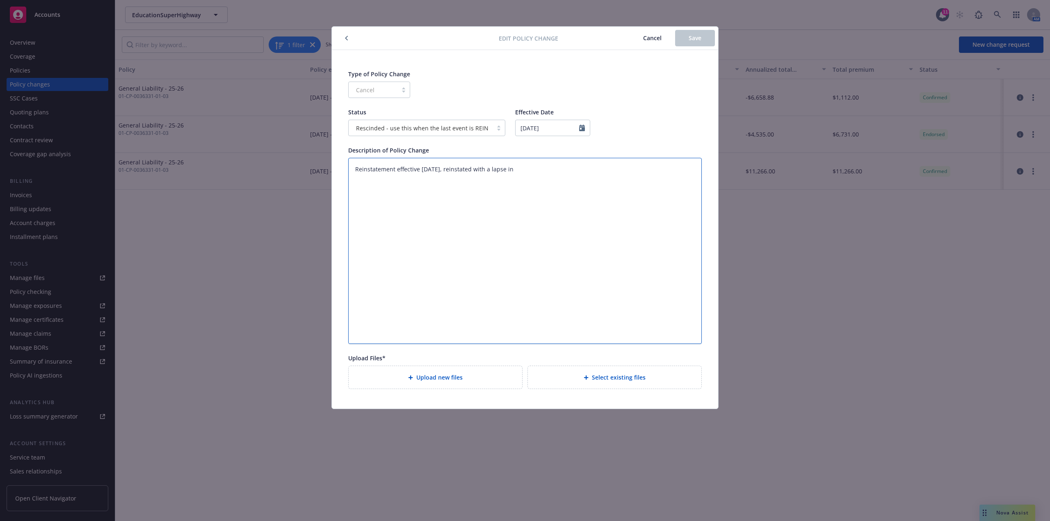
type textarea "x"
type textarea "Reinstatement effective 10/3/25, reinstated with a lapse in c"
type textarea "x"
type textarea "Reinstatement effective 10/3/25, reinstated with a lapse in co"
type textarea "x"
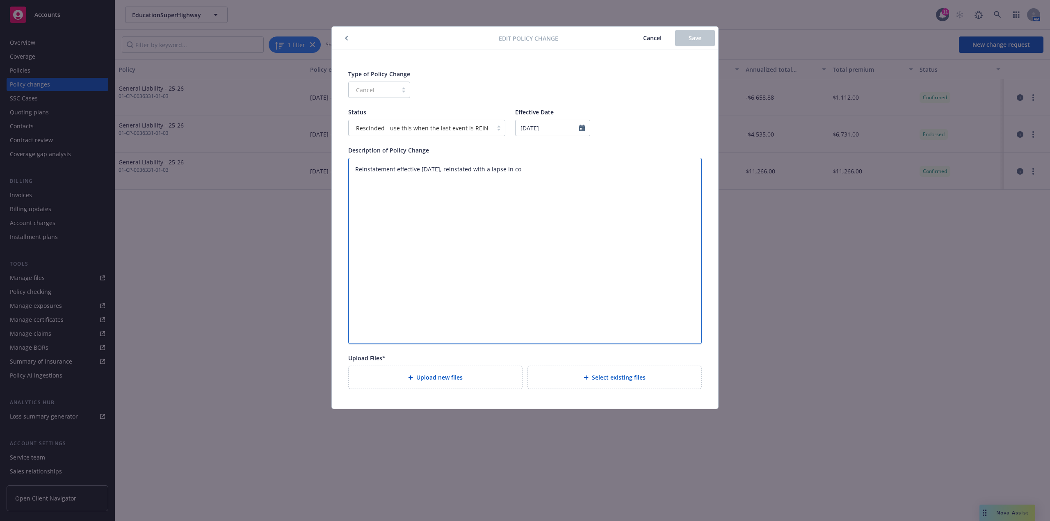
type textarea "Reinstatement effective 10/3/25, reinstated with a lapse in cov"
type textarea "x"
type textarea "Reinstatement effective 10/3/25, reinstated with a lapse in cove"
type textarea "x"
type textarea "Reinstatement effective 10/3/25, reinstated with a lapse in cover"
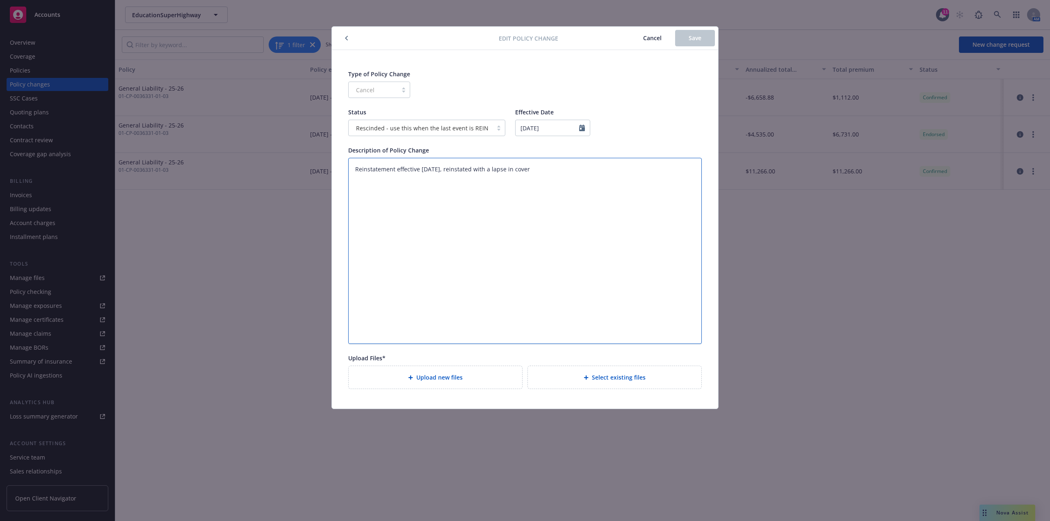
type textarea "x"
type textarea "Reinstatement effective 10/3/25, reinstated with a lapse in covera"
type textarea "x"
type textarea "Reinstatement effective 10/3/25, reinstated with a lapse in coverag"
type textarea "x"
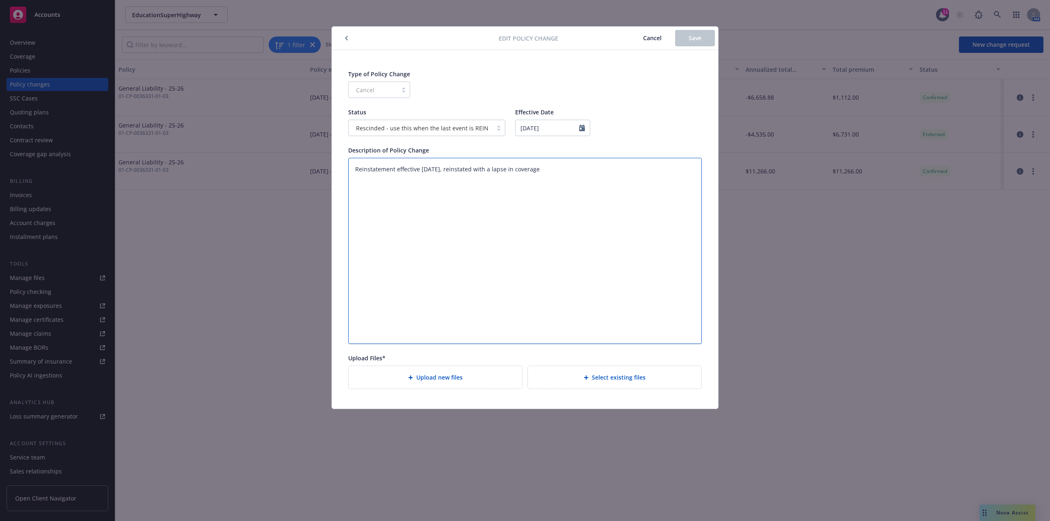
type textarea "Reinstatement effective 10/3/25, reinstated with a lapse in coverage."
type textarea "x"
type textarea "Reinstatement effective 10/3/25, reinstated with a lapse in coverage.,"
type textarea "x"
type textarea "Reinstatement effective 10/3/25, reinstated with a lapse in coverage.,"
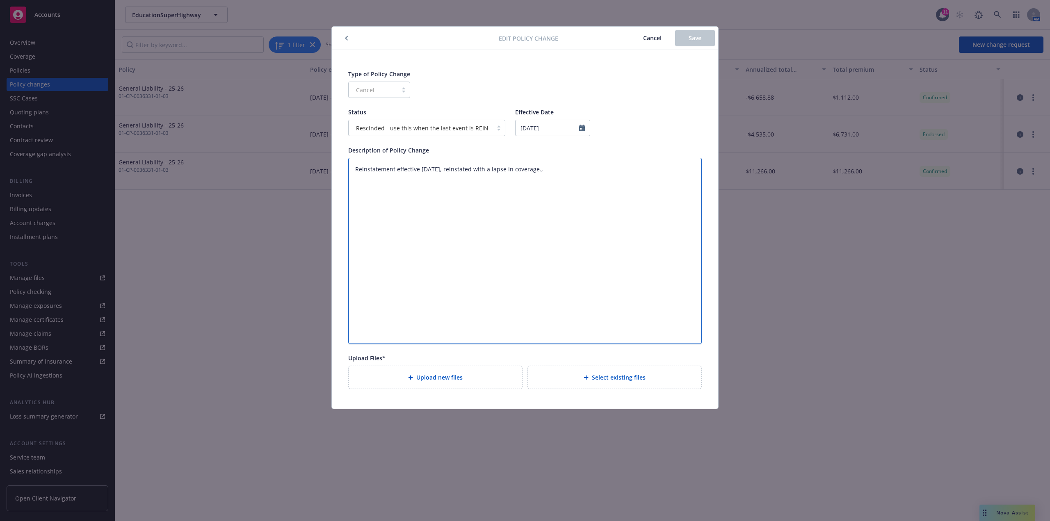
type textarea "x"
type textarea "Reinstatement effective 10/3/25, reinstated with a lapse in coverage.,"
type textarea "x"
type textarea "Reinstatement effective 10/3/25, reinstated with a lapse in coverage."
type textarea "x"
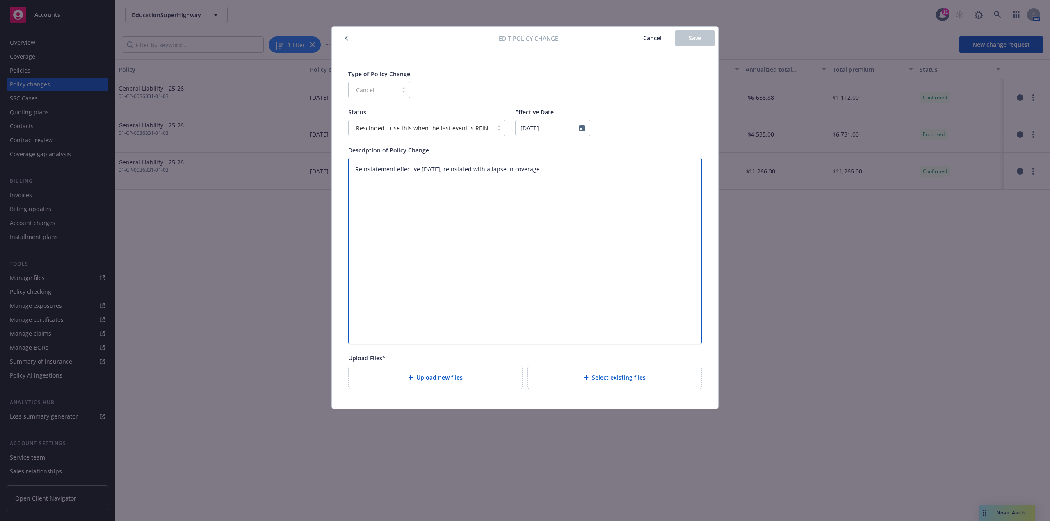
type textarea "Reinstatement effective 10/3/25, reinstated with a lapse in coverage."
type textarea "x"
type textarea "Reinstatement effective 10/3/25, reinstated with a lapse in coverage. W"
type textarea "x"
type textarea "Reinstatement effective 10/3/25, reinstated with a lapse in coverage. Wo"
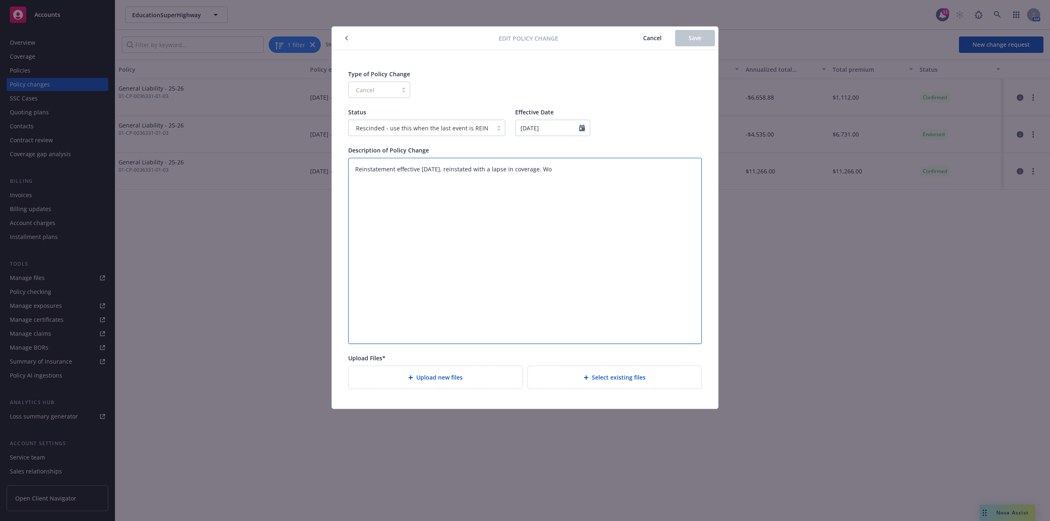
type textarea "x"
type textarea "Reinstatement effective 10/3/25, reinstated with a lapse in coverage. Wor"
type textarea "x"
type textarea "Reinstatement effective 10/3/25, reinstated with a lapse in coverage. Work"
type textarea "x"
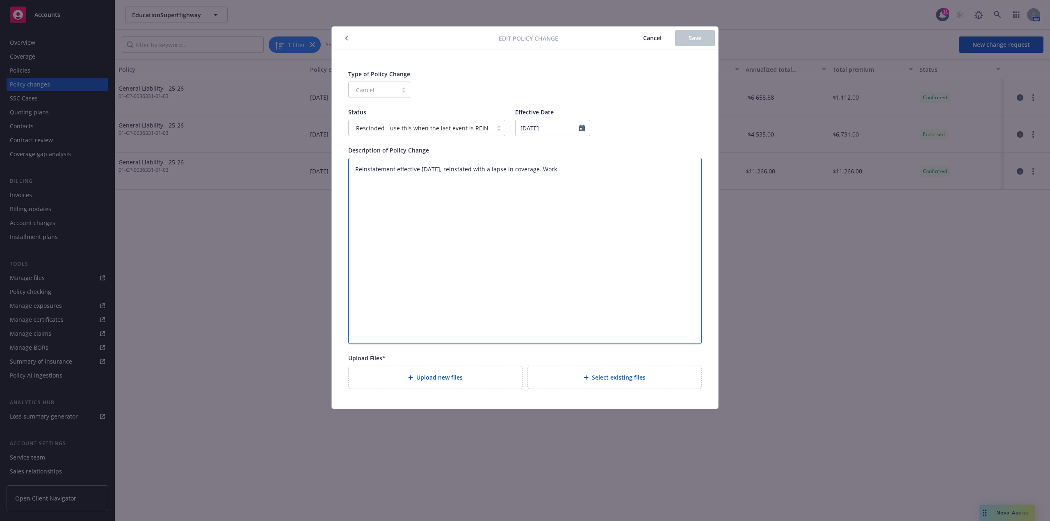
type textarea "Reinstatement effective 10/3/25, reinstated with a lapse in coverage. Worki"
type textarea "x"
type textarea "Reinstatement effective 10/3/25, reinstated with a lapse in coverage. Workin"
type textarea "x"
type textarea "Reinstatement effective 10/3/25, reinstated with a lapse in coverage. Working"
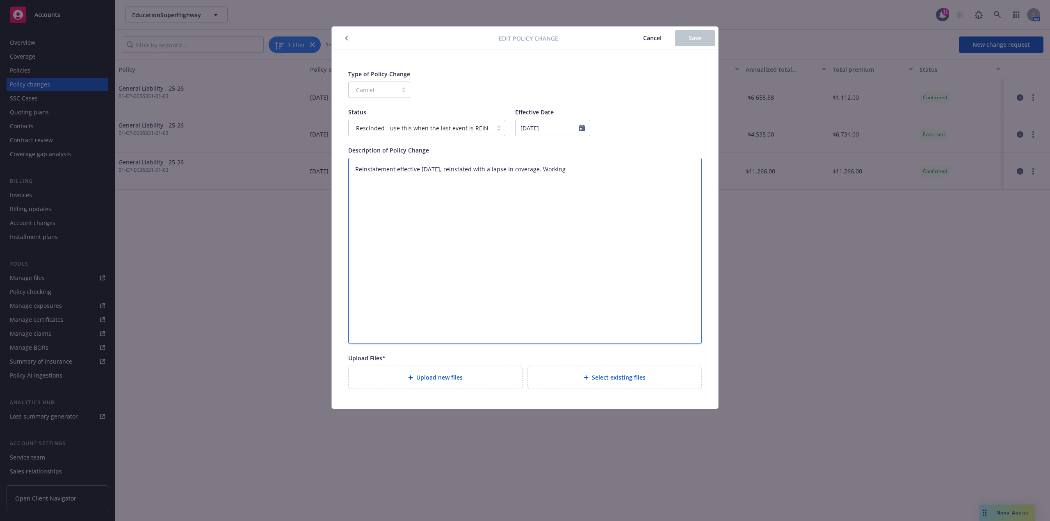
type textarea "x"
type textarea "Reinstatement effective 10/3/25, reinstated with a lapse in coverage. Workingo"
type textarea "x"
type textarea "Reinstatement effective 10/3/25, reinstated with a lapse in coverage. Workingon"
type textarea "x"
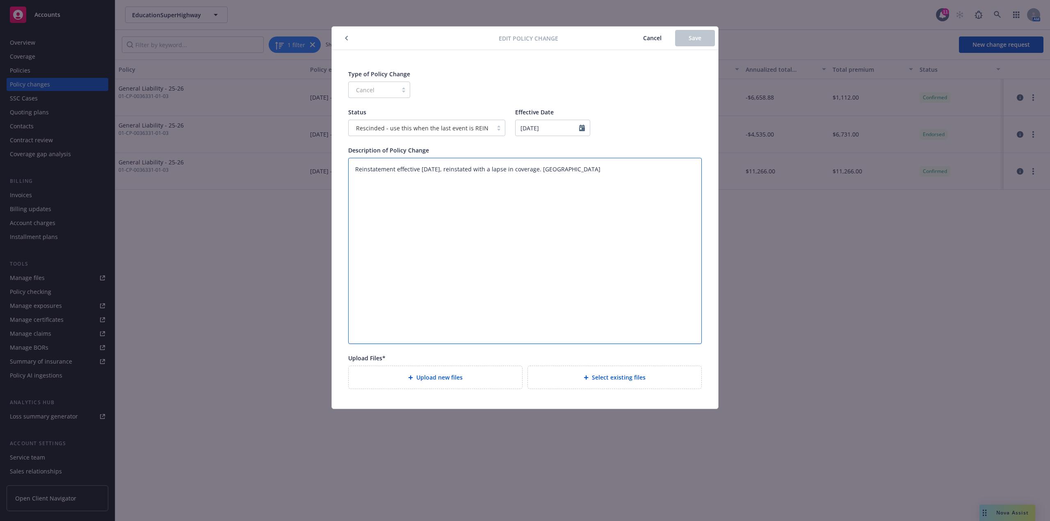
type textarea "Reinstatement effective 10/3/25, reinstated with a lapse in coverage. Workingon"
type textarea "x"
type textarea "Reinstatement effective 10/3/25, reinstated with a lapse in coverage. Workingon"
type textarea "x"
type textarea "Reinstatement effective 10/3/25, reinstated with a lapse in coverage. Workingo"
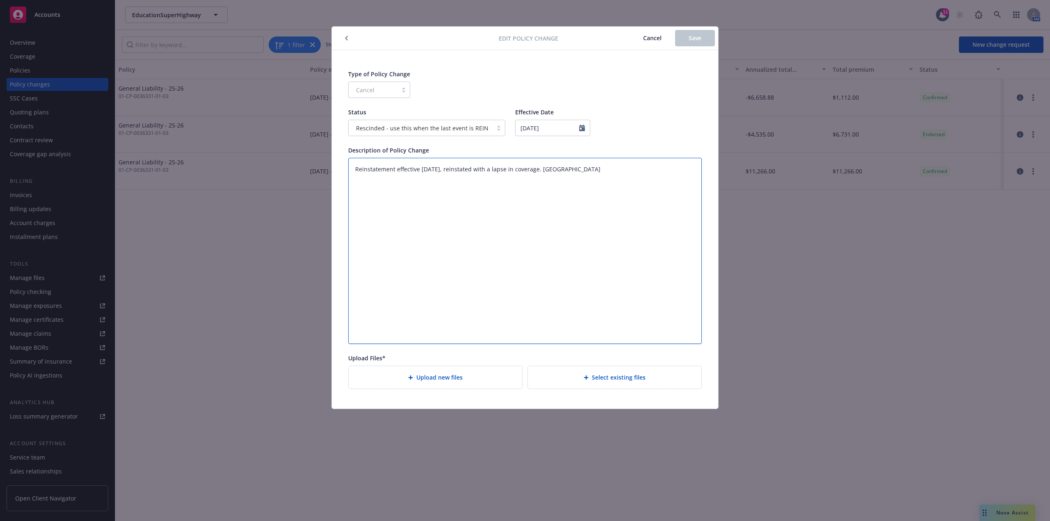
type textarea "x"
type textarea "Reinstatement effective 10/3/25, reinstated with a lapse in coverage. Working"
type textarea "x"
type textarea "Reinstatement effective 10/3/25, reinstated with a lapse in coverage. Working"
type textarea "x"
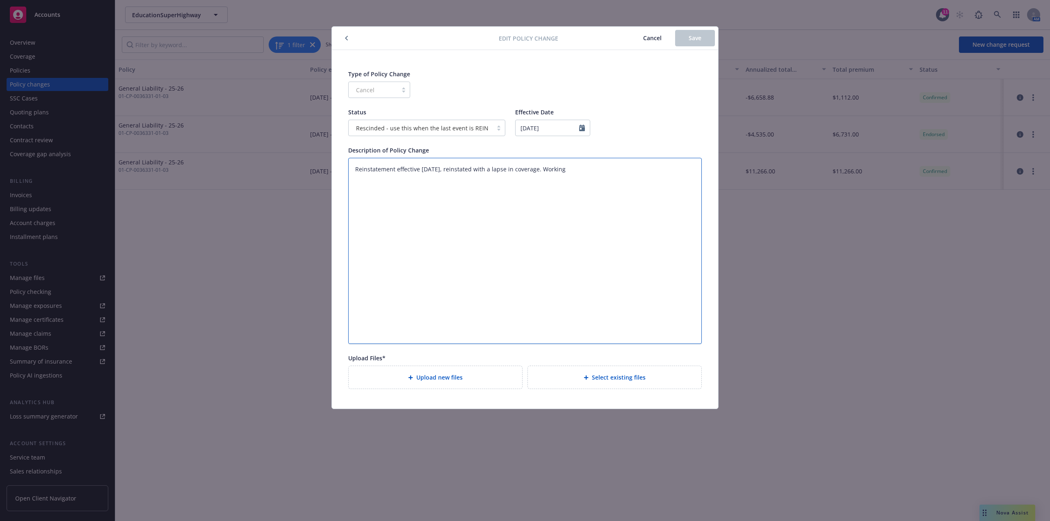
type textarea "Reinstatement effective 10/3/25, reinstated with a lapse in coverage. Working o"
type textarea "x"
type textarea "Reinstatement effective 10/3/25, reinstated with a lapse in coverage. Working on"
type textarea "x"
type textarea "Reinstatement effective 10/3/25, reinstated with a lapse in coverage. Working on"
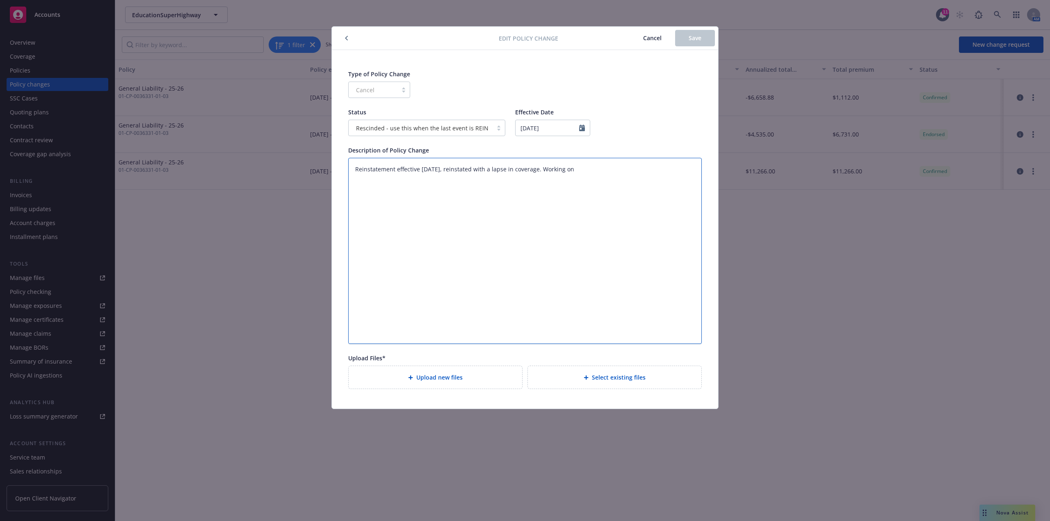
type textarea "x"
type textarea "Reinstatement effective 10/3/25, reinstated with a lapse in coverage. Working o…"
type textarea "x"
type textarea "Reinstatement effective 10/3/25, reinstated with a lapse in coverage. Working o…"
type textarea "x"
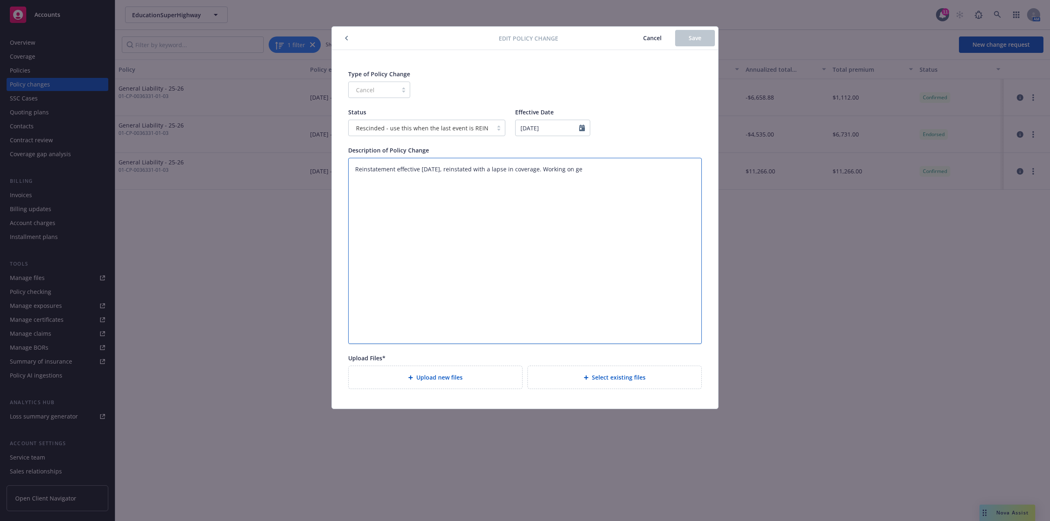
type textarea "Reinstatement effective 10/3/25, reinstated with a lapse in coverage. Working o…"
type textarea "x"
type textarea "Reinstatement effective 10/3/25, reinstated with a lapse in coverage. Working o…"
type textarea "x"
click at [485, 233] on textarea "Reinstatement effective 10/3/25, reinstated with a lapse in coverage. Working o…" at bounding box center [525, 251] width 354 height 186
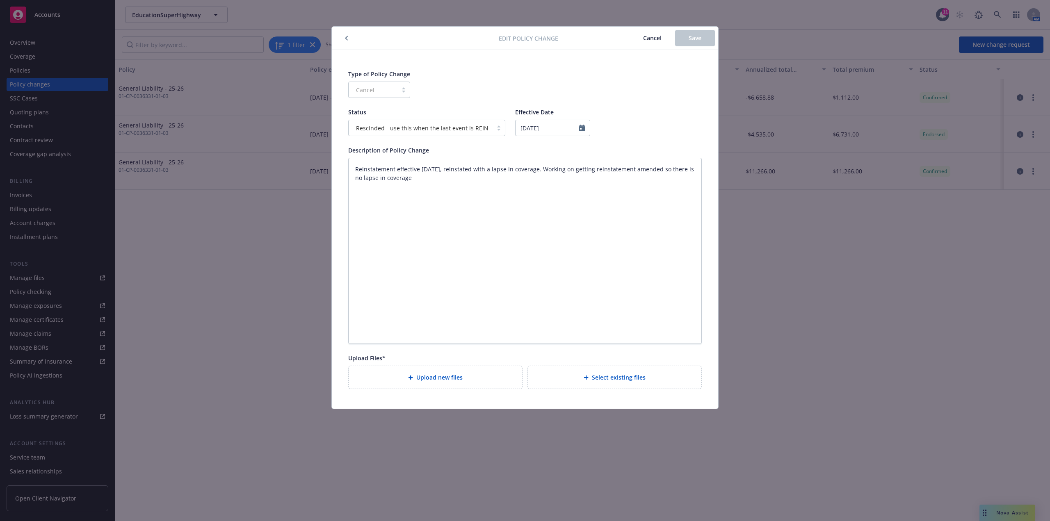
click at [453, 377] on span "Upload new files" at bounding box center [439, 377] width 46 height 9
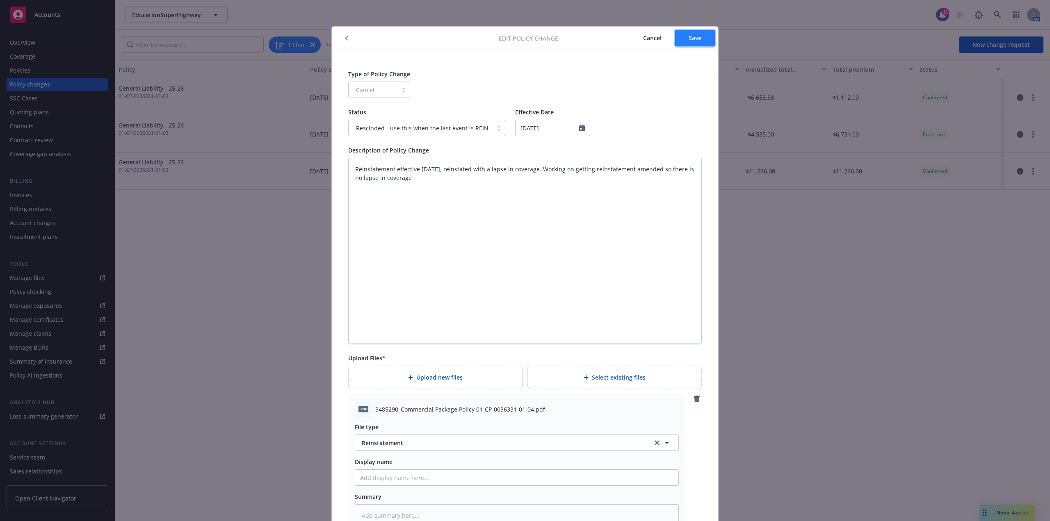
click at [689, 37] on span "Save" at bounding box center [695, 38] width 13 height 8
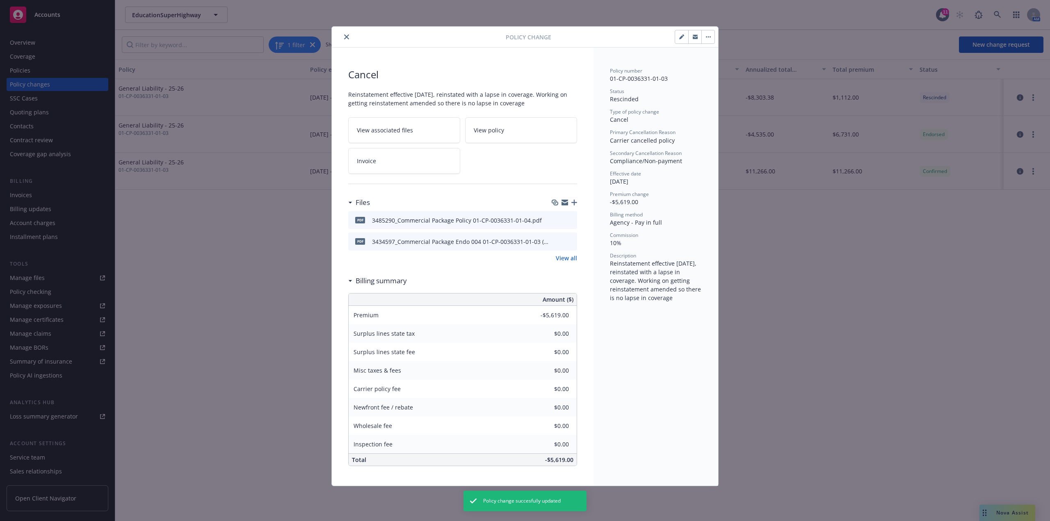
click at [347, 36] on icon "close" at bounding box center [346, 36] width 5 height 5
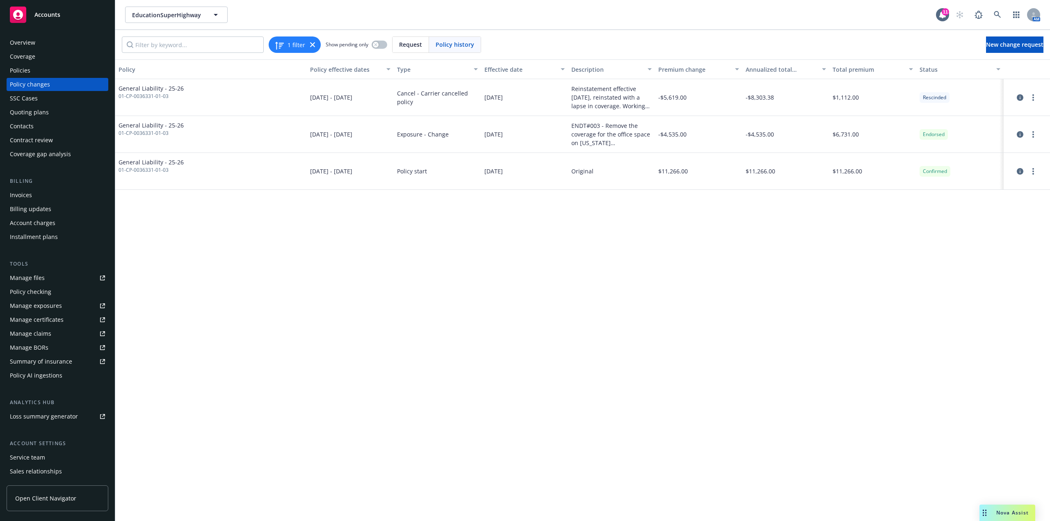
click at [37, 72] on div "Policies" at bounding box center [57, 70] width 95 height 13
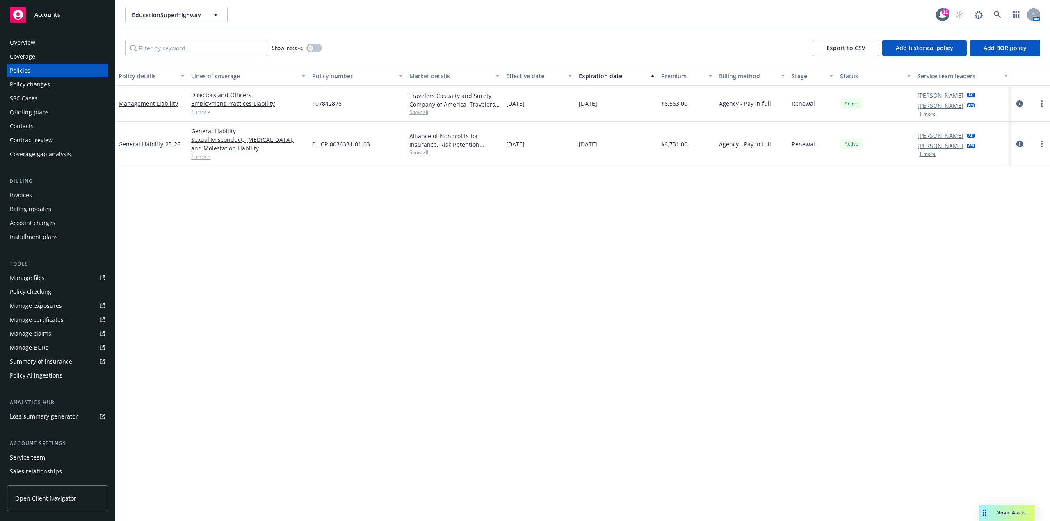
click at [1019, 143] on icon "circleInformation" at bounding box center [1020, 144] width 7 height 7
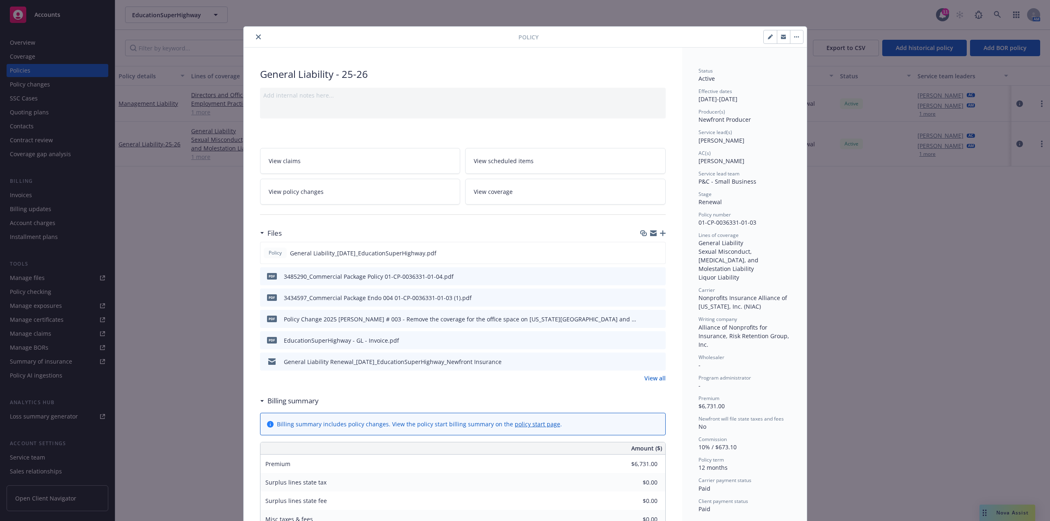
click at [765, 32] on button "button" at bounding box center [770, 36] width 13 height 13
select select "RENEWAL"
select select "12"
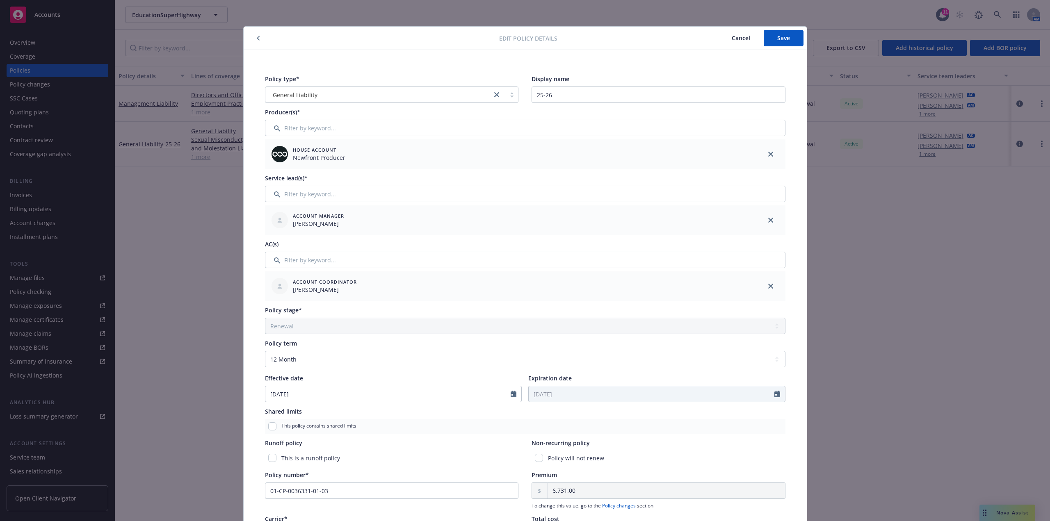
click at [254, 37] on button "button" at bounding box center [259, 38] width 10 height 10
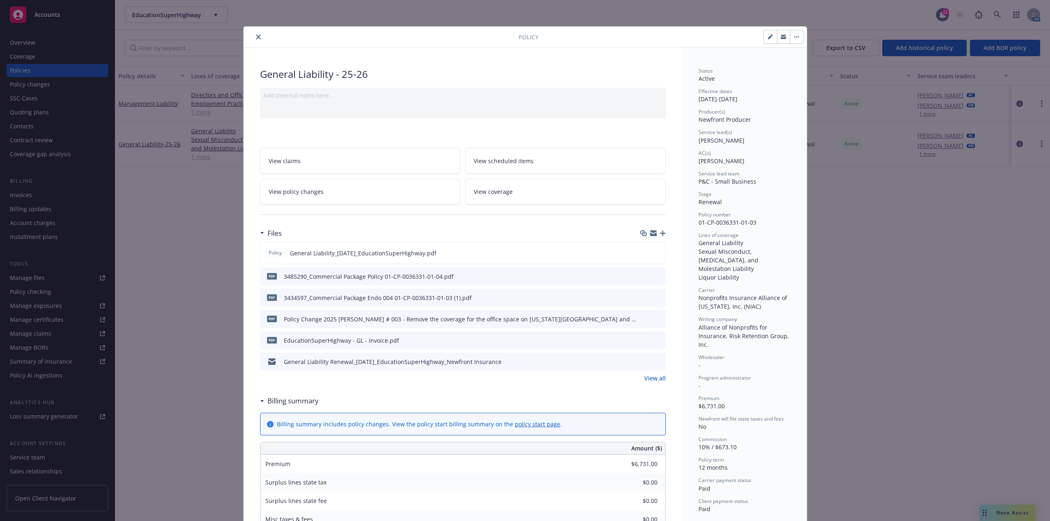
click at [254, 32] on button "close" at bounding box center [259, 37] width 10 height 10
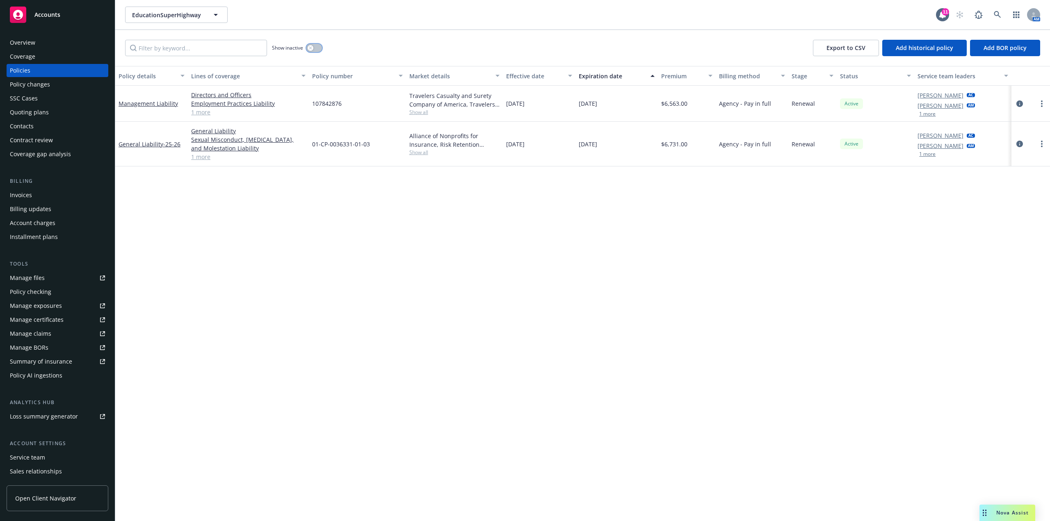
click at [319, 48] on button "button" at bounding box center [314, 48] width 16 height 8
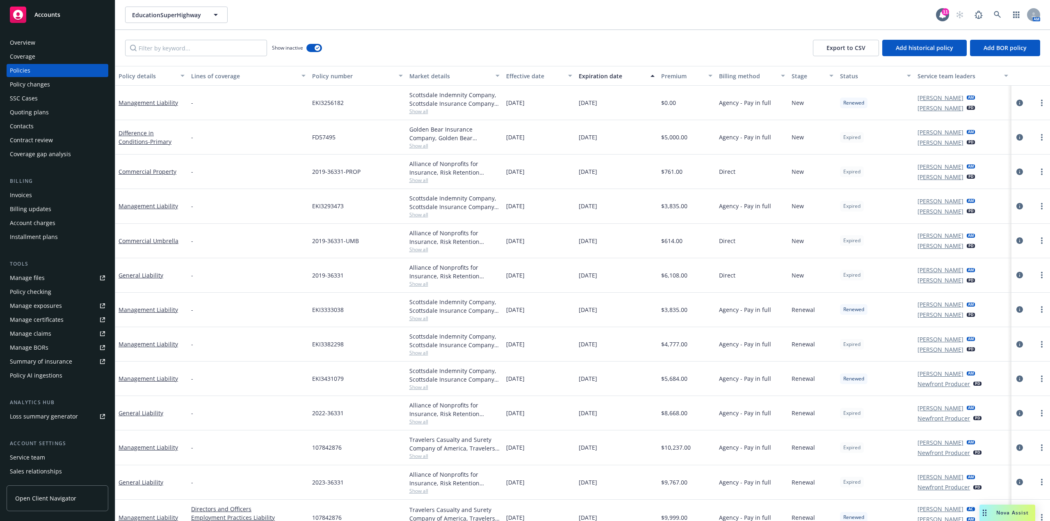
click at [612, 77] on div "Expiration date" at bounding box center [612, 76] width 67 height 9
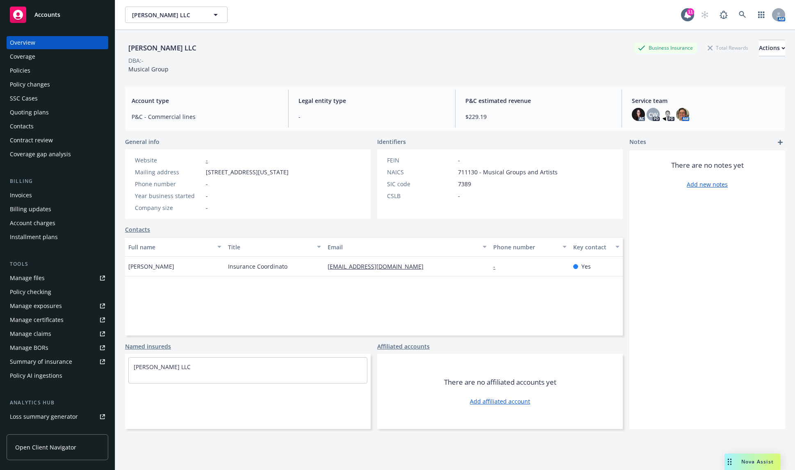
drag, startPoint x: 93, startPoint y: 71, endPoint x: 126, endPoint y: 85, distance: 35.7
click at [93, 71] on div "Policies" at bounding box center [57, 70] width 95 height 13
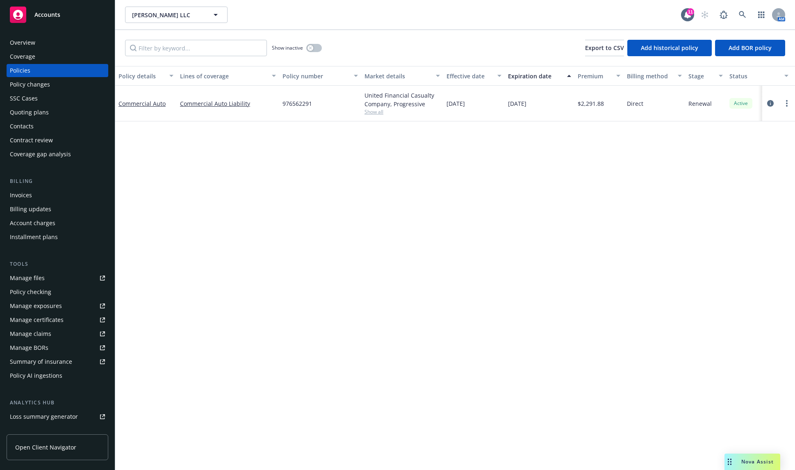
click at [304, 105] on span "976562291" at bounding box center [298, 103] width 30 height 9
copy span "976562291"
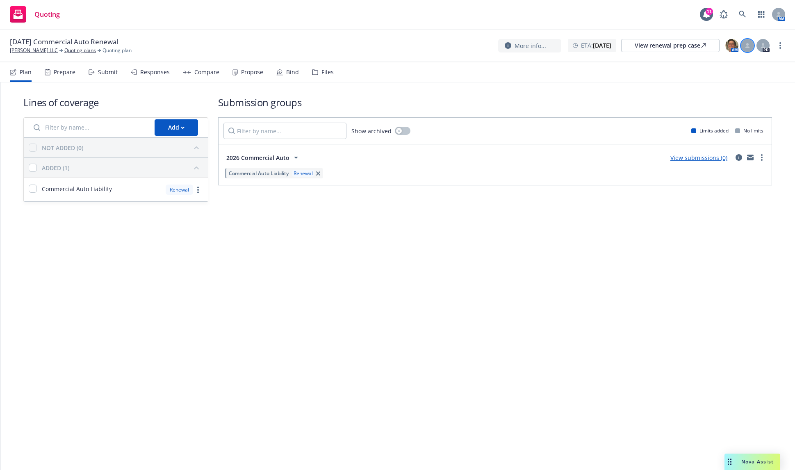
click at [748, 49] on div at bounding box center [747, 45] width 13 height 13
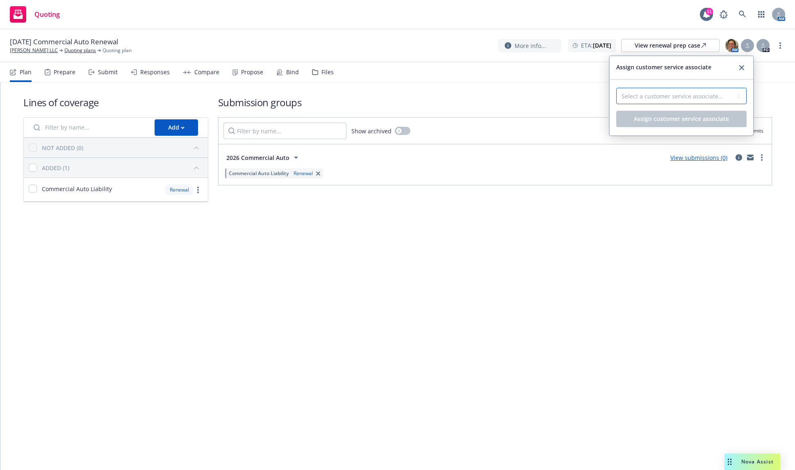
drag, startPoint x: 731, startPoint y: 93, endPoint x: 730, endPoint y: 101, distance: 8.2
click at [731, 93] on select "Select a customer service associate... [PERSON_NAME]" at bounding box center [682, 96] width 130 height 16
select select "4b1e75e5-47c1-4a13-9c04-5e76a23244f6"
click at [617, 88] on select "Select a customer service associate... [PERSON_NAME]" at bounding box center [682, 96] width 130 height 16
click at [716, 123] on button "Assign customer service associate" at bounding box center [682, 119] width 130 height 16
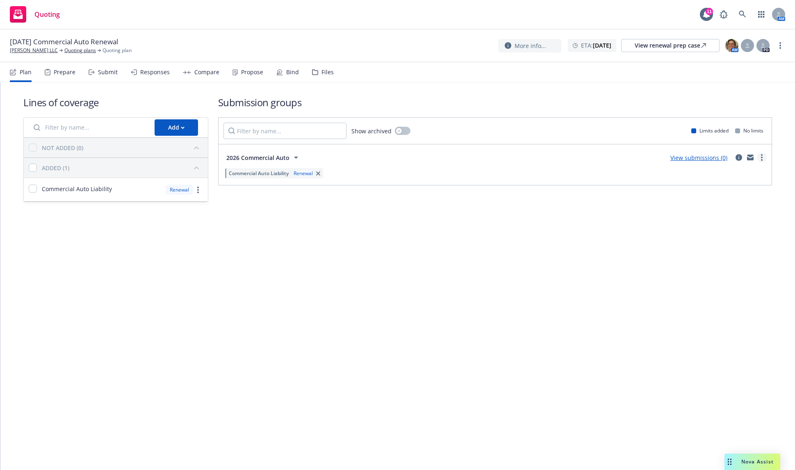
click at [761, 158] on link "more" at bounding box center [762, 158] width 10 height 10
click at [718, 242] on span "Archive" at bounding box center [700, 243] width 40 height 8
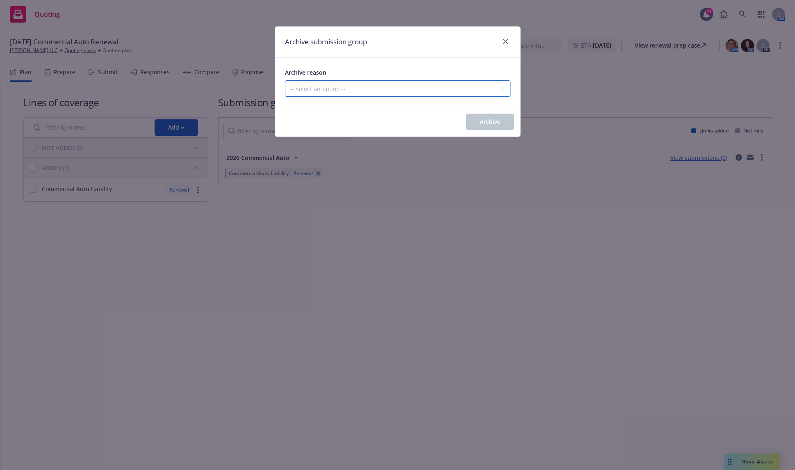
drag, startPoint x: 423, startPoint y: 87, endPoint x: 420, endPoint y: 96, distance: 10.3
click at [423, 87] on select "-- select an option -- Customer no longer needs this coverage Duplicate Histori…" at bounding box center [398, 88] width 226 height 16
select select "POLICY_WILL_BE_AUTO_RENEWED"
click at [285, 80] on select "-- select an option -- Customer no longer needs this coverage Duplicate Histori…" at bounding box center [398, 88] width 226 height 16
click at [485, 122] on span "Archive" at bounding box center [490, 122] width 21 height 8
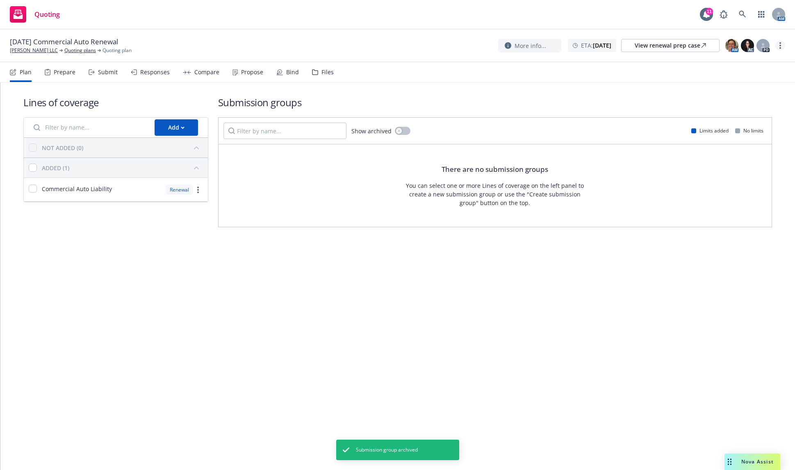
click at [779, 43] on link "more" at bounding box center [781, 46] width 10 height 10
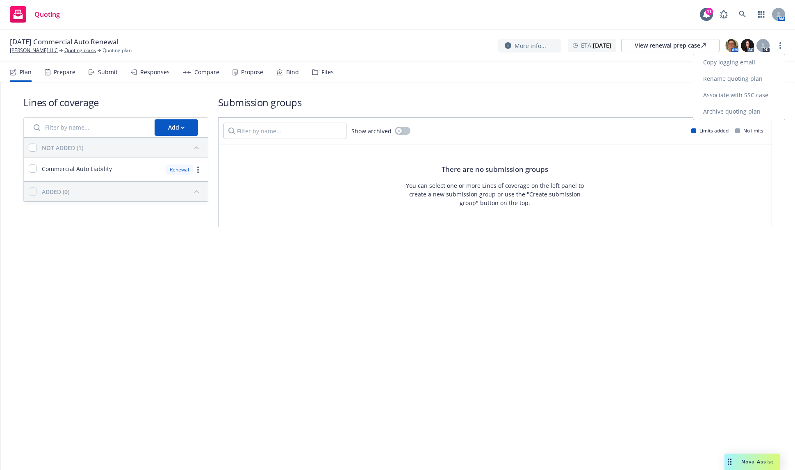
click at [732, 113] on link "Archive quoting plan" at bounding box center [739, 111] width 91 height 16
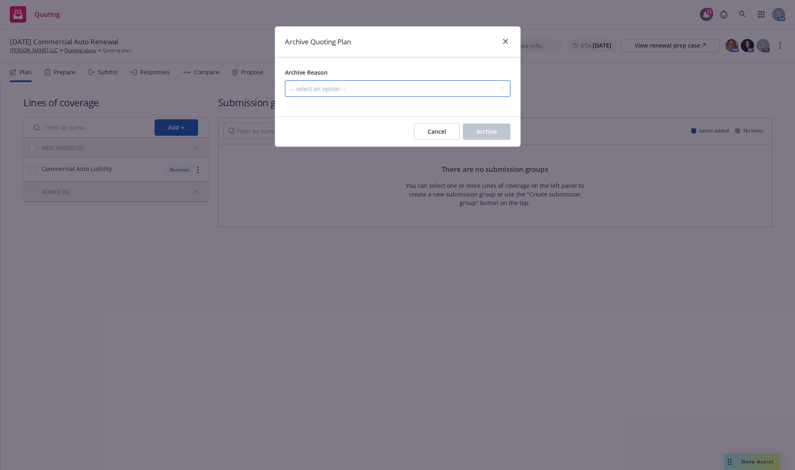
click at [457, 89] on select "-- select an option -- All policies in this renewal plan are auto-renewed Creat…" at bounding box center [398, 88] width 226 height 16
select select "ARCHIVED_RENEWAL_POLICY_AUTO_RENEWED"
click at [285, 80] on select "-- select an option -- All policies in this renewal plan are auto-renewed Creat…" at bounding box center [398, 88] width 226 height 16
click at [490, 129] on span "Archive" at bounding box center [487, 132] width 21 height 8
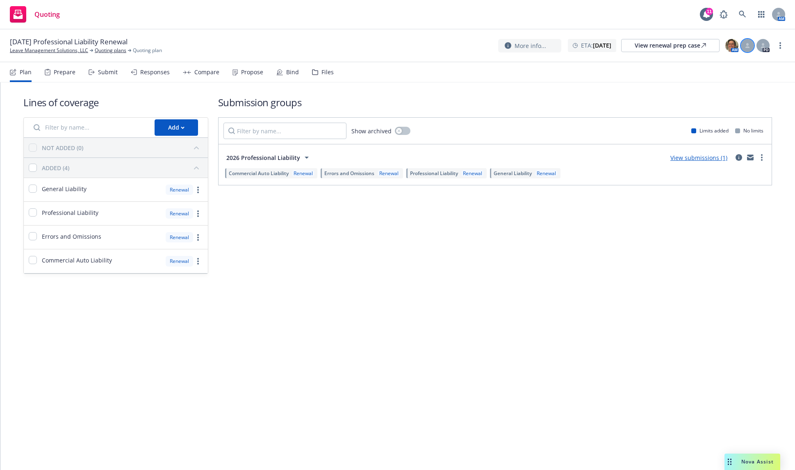
drag, startPoint x: 750, startPoint y: 44, endPoint x: 747, endPoint y: 52, distance: 8.1
click at [750, 44] on icon at bounding box center [747, 45] width 5 height 5
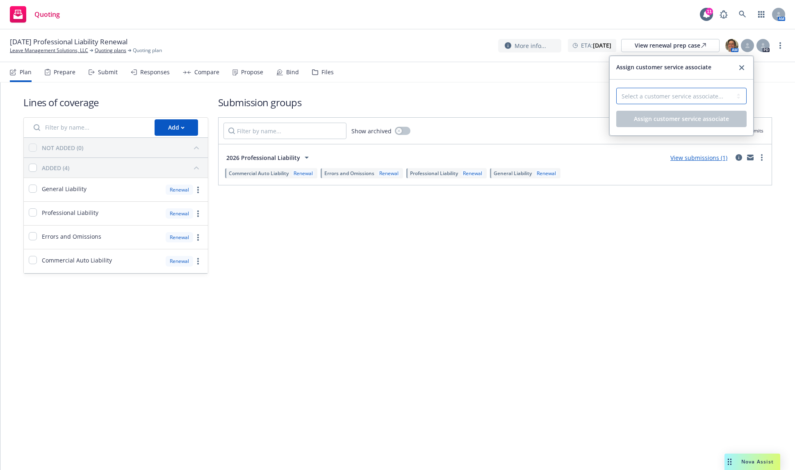
drag, startPoint x: 727, startPoint y: 98, endPoint x: 720, endPoint y: 103, distance: 9.4
click at [727, 98] on select "Select a customer service associate... [PERSON_NAME]" at bounding box center [682, 96] width 130 height 16
select select "4b1e75e5-47c1-4a13-9c04-5e76a23244f6"
click at [617, 88] on select "Select a customer service associate... [PERSON_NAME]" at bounding box center [682, 96] width 130 height 16
click at [679, 120] on span "Assign customer service associate" at bounding box center [681, 119] width 95 height 8
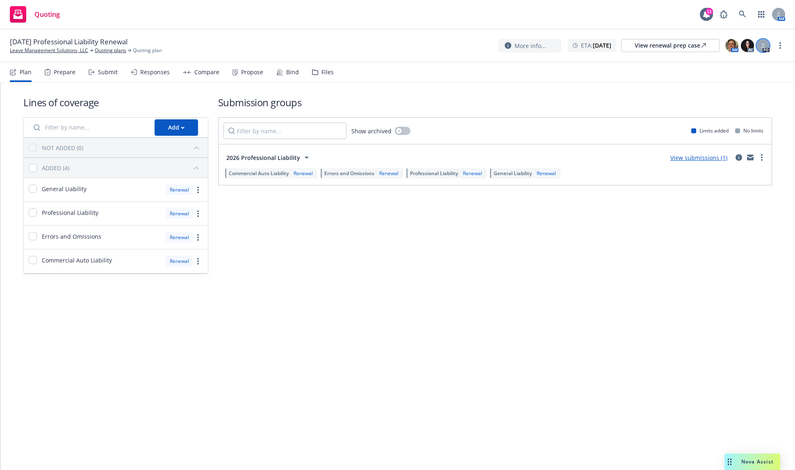
click at [760, 46] on div at bounding box center [763, 45] width 13 height 13
click at [64, 47] on link "Leave Management Solutions, LLC" at bounding box center [49, 50] width 78 height 7
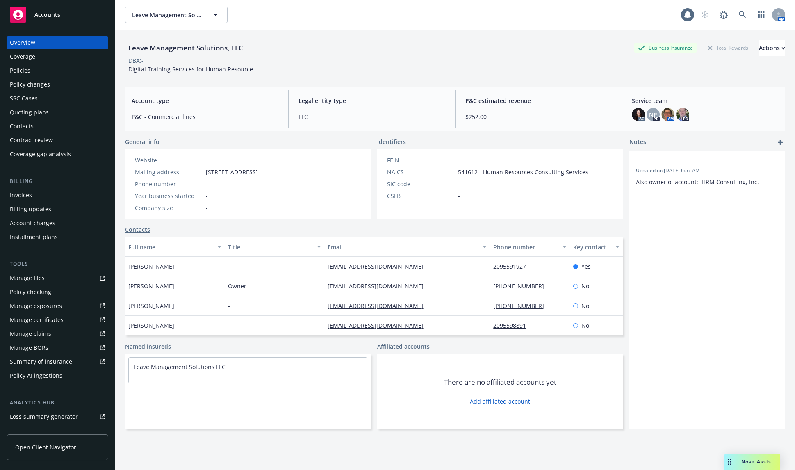
click at [64, 69] on div "Policies" at bounding box center [57, 70] width 95 height 13
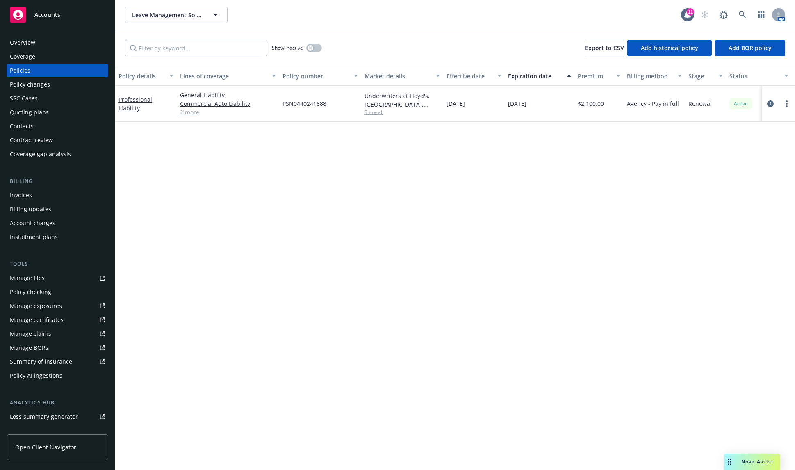
click at [370, 112] on span "Show all" at bounding box center [402, 112] width 75 height 7
click at [296, 100] on span "PSN0440241888" at bounding box center [305, 103] width 44 height 9
copy span "PSN0440241888"
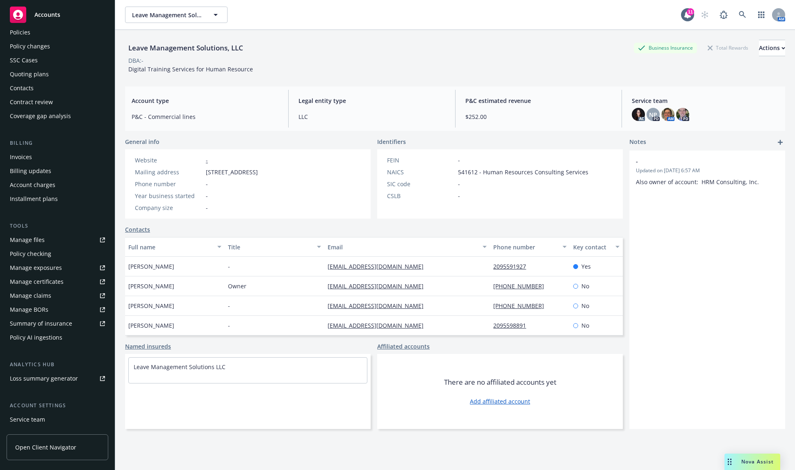
scroll to position [92, 0]
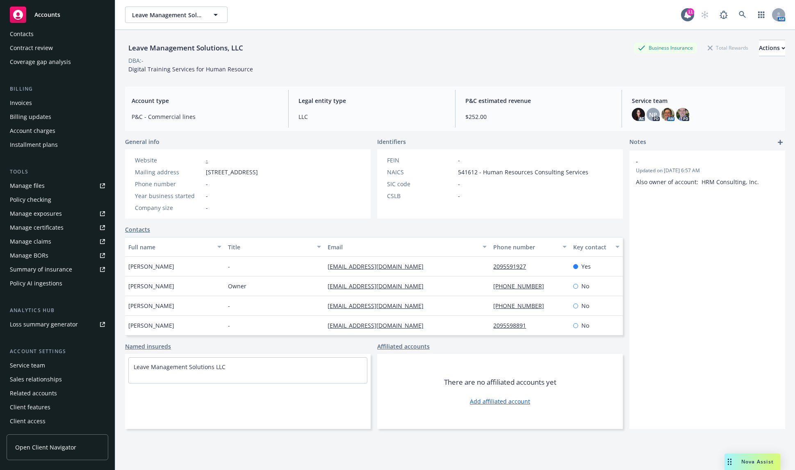
click at [51, 365] on div "Service team" at bounding box center [57, 365] width 95 height 13
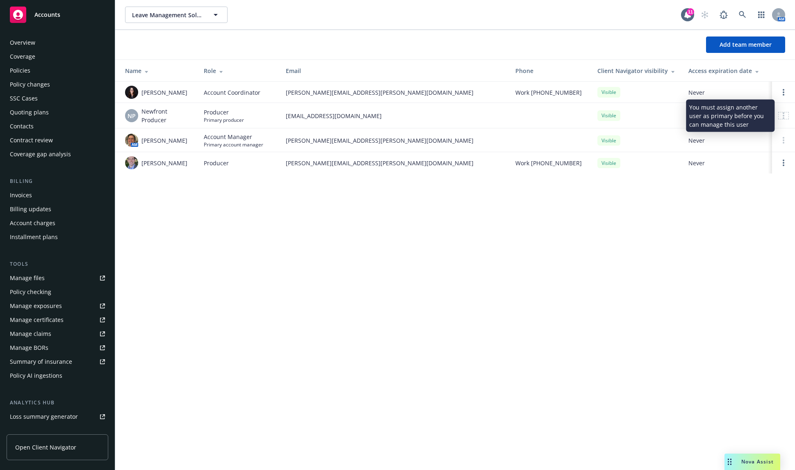
click at [782, 115] on div at bounding box center [784, 115] width 10 height 7
click at [786, 161] on link "Open options" at bounding box center [784, 163] width 10 height 10
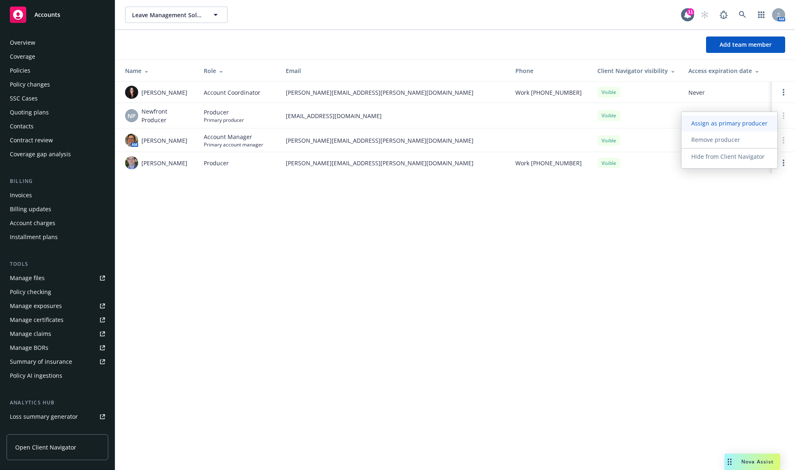
click at [750, 128] on link "Assign as primary producer" at bounding box center [730, 123] width 96 height 16
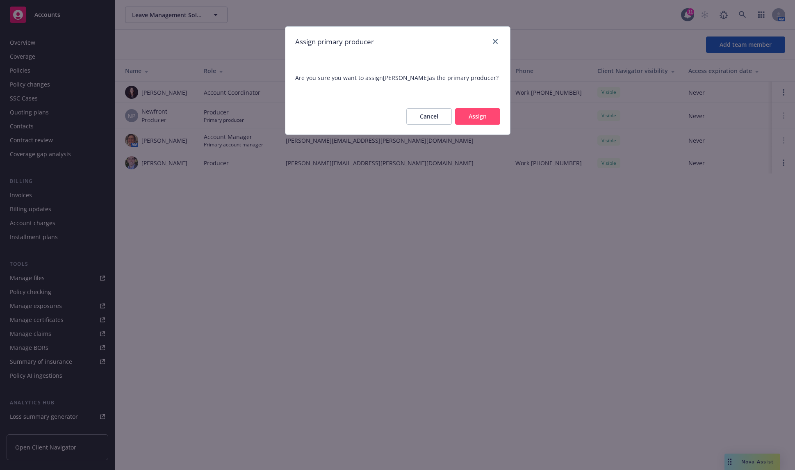
click at [474, 114] on button "Assign" at bounding box center [477, 116] width 45 height 16
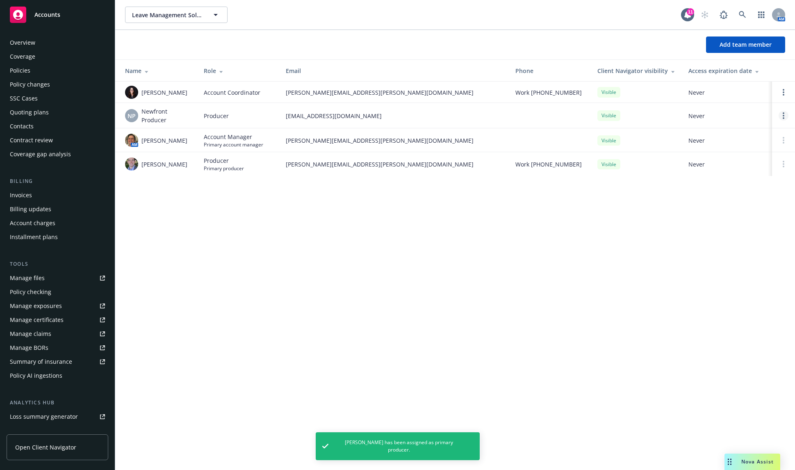
click at [783, 116] on link "Open options" at bounding box center [784, 116] width 10 height 10
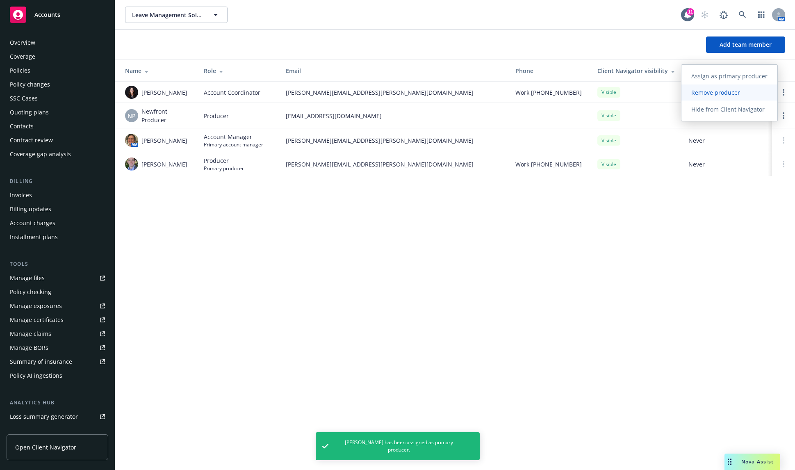
click at [722, 92] on span "Remove producer" at bounding box center [716, 93] width 69 height 8
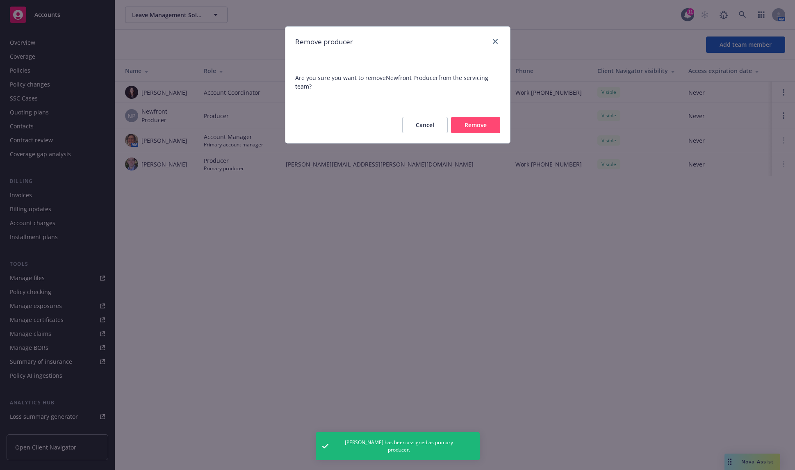
click at [492, 122] on button "Remove" at bounding box center [475, 125] width 49 height 16
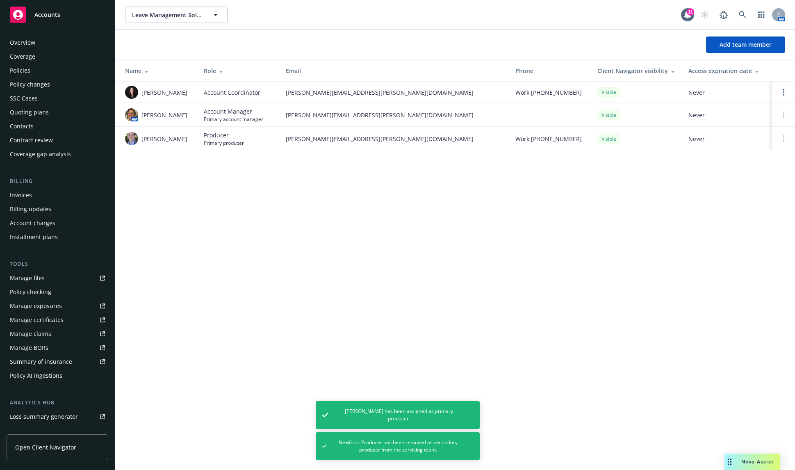
click at [53, 111] on div "Quoting plans" at bounding box center [57, 112] width 95 height 13
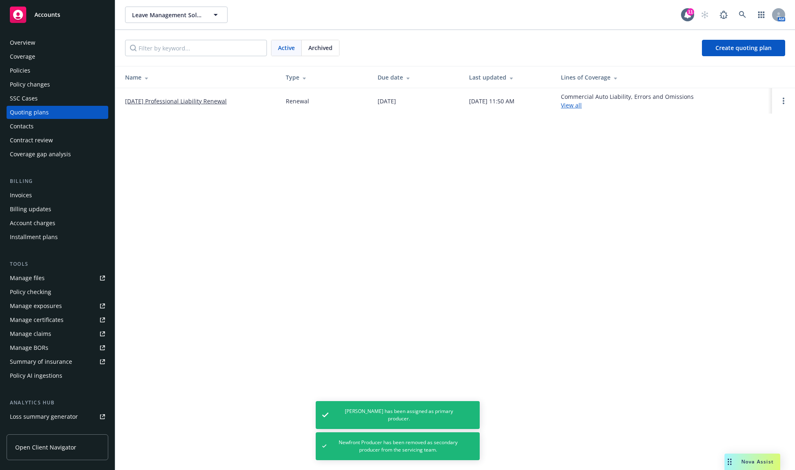
click at [224, 104] on link "[DATE] Professional Liability Renewal" at bounding box center [176, 101] width 102 height 9
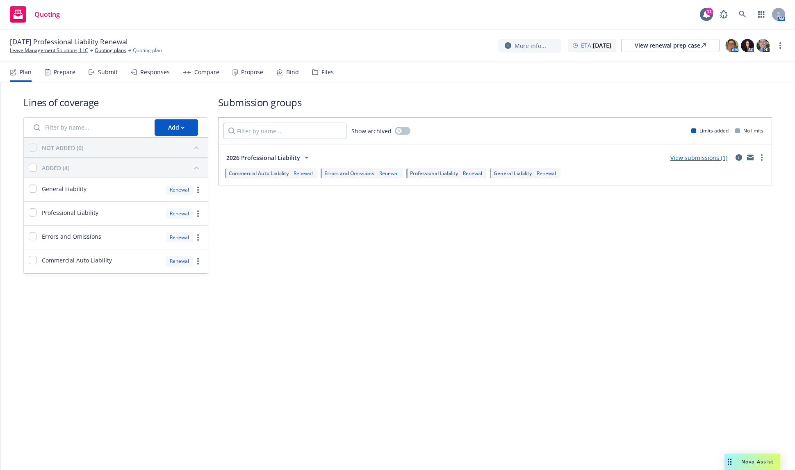
click at [91, 71] on icon at bounding box center [92, 72] width 6 height 6
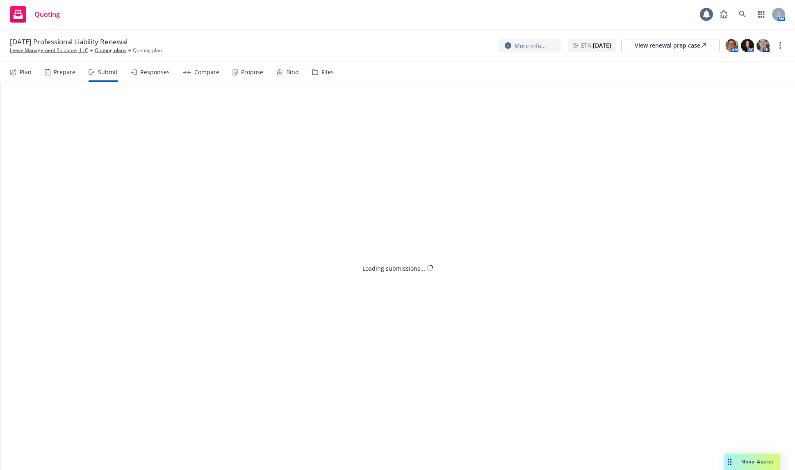
click at [49, 78] on div "Prepare" at bounding box center [60, 72] width 31 height 20
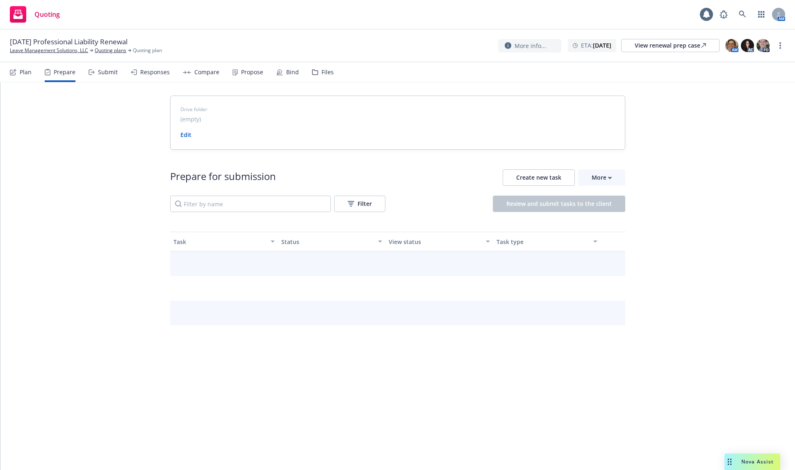
click at [119, 73] on div "Plan Prepare Submit Responses Compare Propose Bind Files" at bounding box center [172, 72] width 324 height 20
click at [117, 73] on div "Plan Prepare Submit Responses Compare Propose Bind Files" at bounding box center [172, 72] width 324 height 20
click at [106, 75] on div "Submit" at bounding box center [108, 72] width 20 height 7
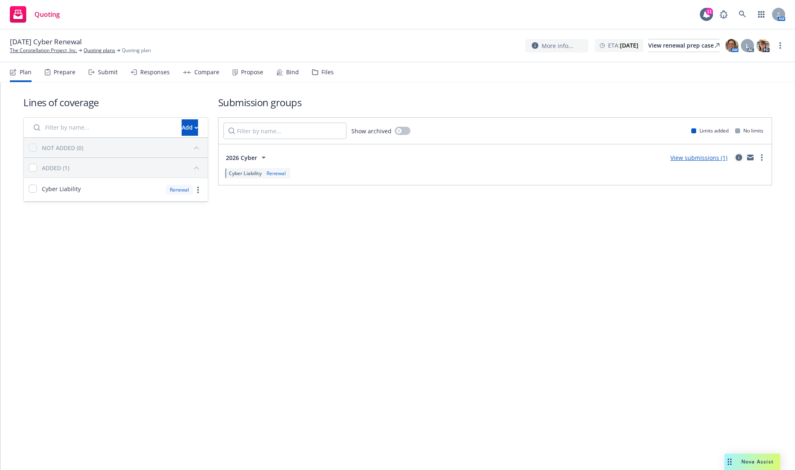
click at [741, 159] on icon "circleInformation" at bounding box center [739, 157] width 7 height 7
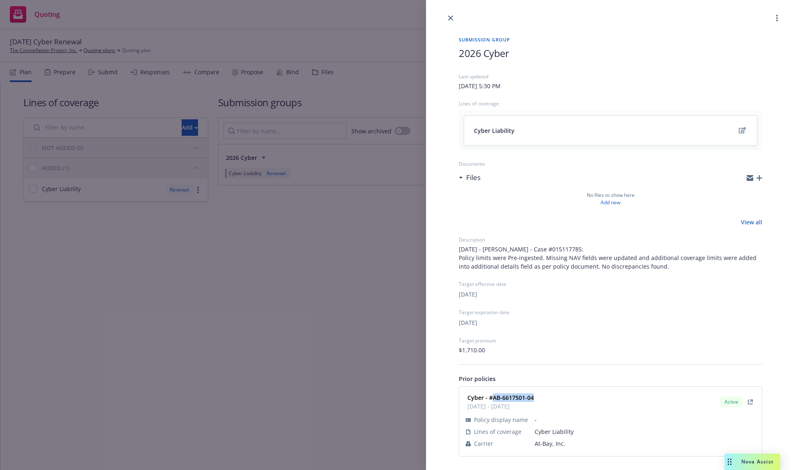
drag, startPoint x: 540, startPoint y: 395, endPoint x: 493, endPoint y: 400, distance: 47.4
click at [493, 400] on div "Cyber - #AB-6617501-04 01/18/2025 - 01/18/2026 Active" at bounding box center [610, 402] width 293 height 21
copy strong "AB-6617501-04"
click at [241, 309] on div "Submission group 2026 Cyber Last updated Friday, September 19, 2025 at 5:30 PM …" at bounding box center [397, 235] width 795 height 470
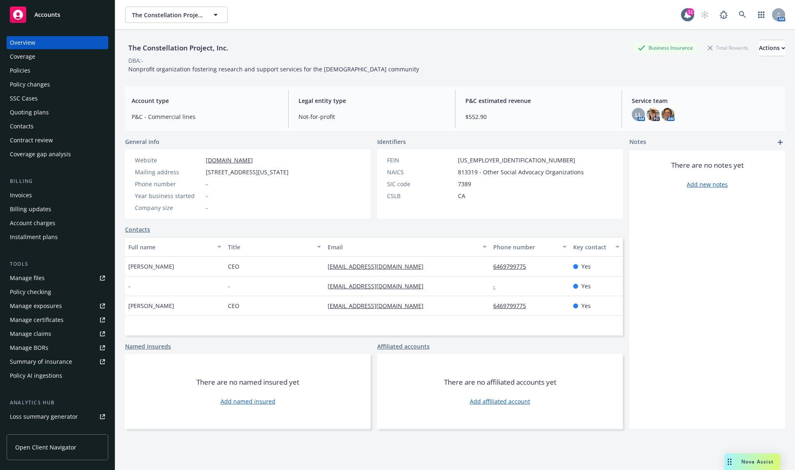
click at [38, 70] on div "Policies" at bounding box center [57, 70] width 95 height 13
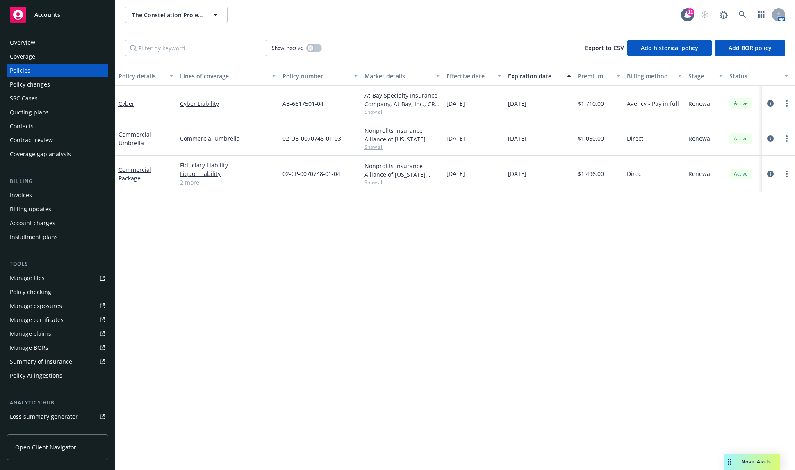
click at [377, 112] on span "Show all" at bounding box center [402, 111] width 75 height 7
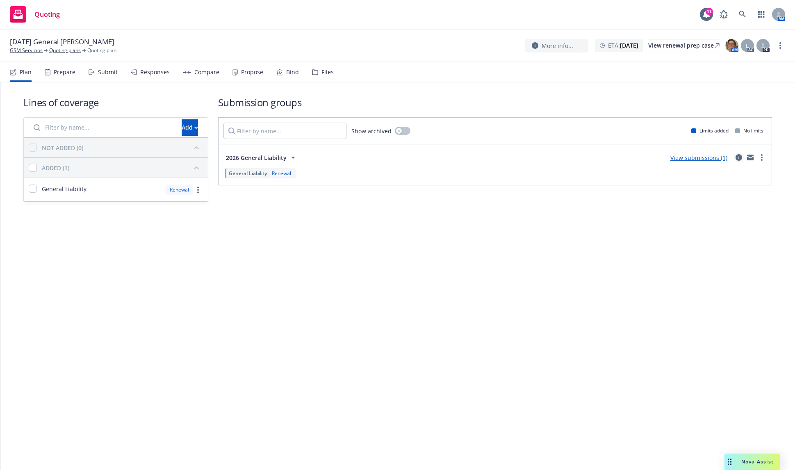
click at [738, 156] on icon "circleInformation" at bounding box center [739, 157] width 7 height 7
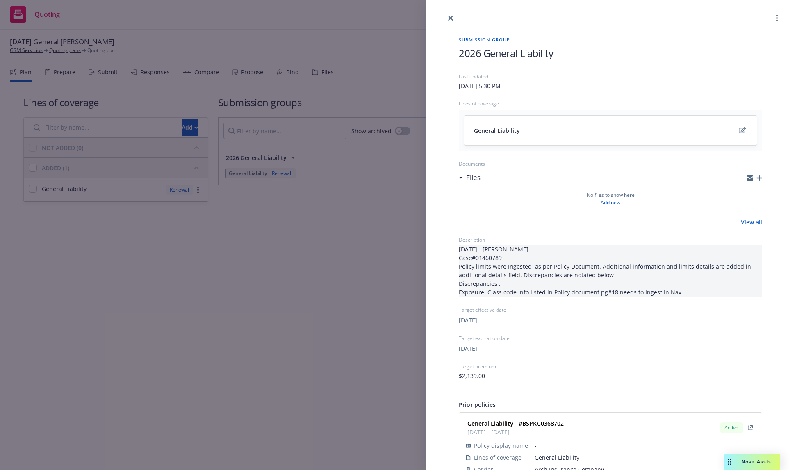
scroll to position [25, 0]
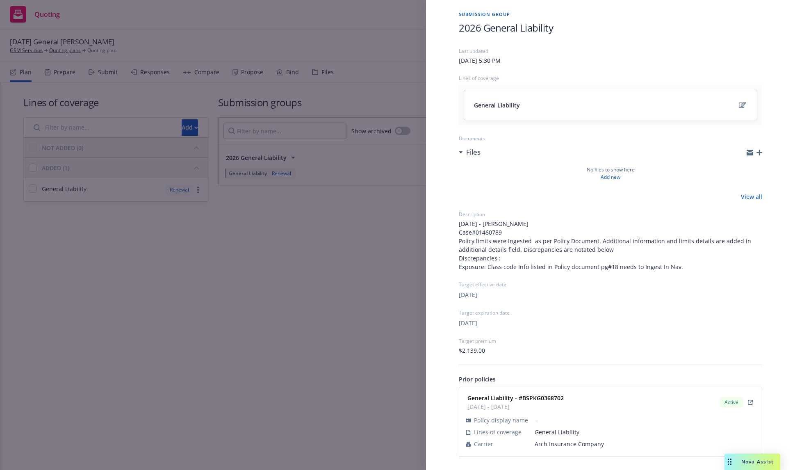
click at [549, 395] on strong "General Liability - #BSPKG0368702" at bounding box center [516, 398] width 96 height 8
copy strong "BSPKG0368702"
click at [343, 340] on div "Submission group 2026 General Liability Last updated Saturday, September 20, 20…" at bounding box center [397, 235] width 795 height 470
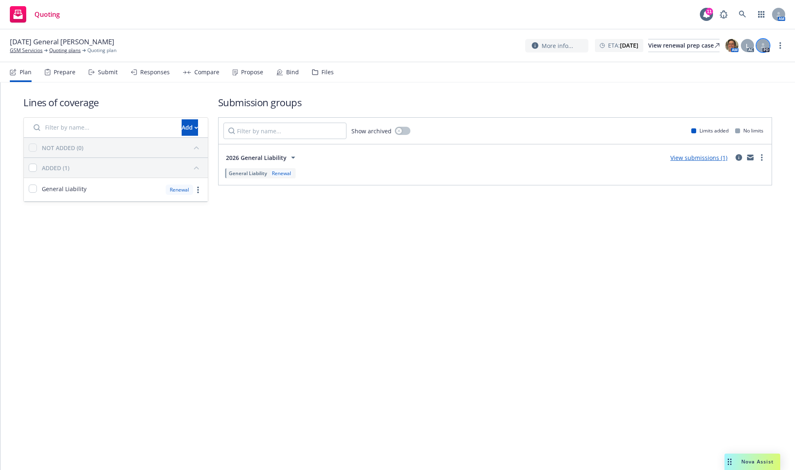
click at [766, 48] on div at bounding box center [763, 45] width 13 height 13
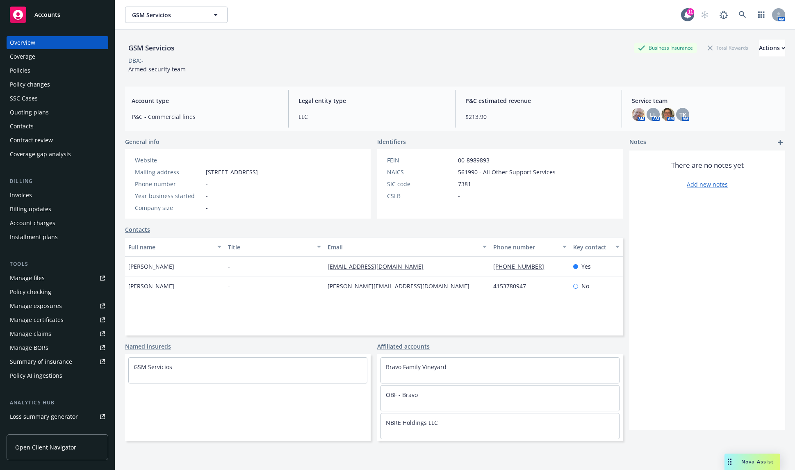
click at [59, 68] on div "Policies" at bounding box center [57, 70] width 95 height 13
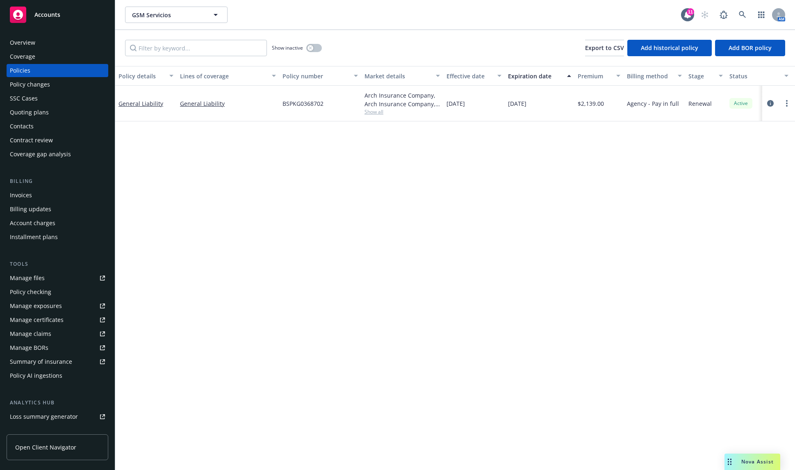
click at [373, 112] on span "Show all" at bounding box center [402, 111] width 75 height 7
click at [772, 104] on icon "circleInformation" at bounding box center [771, 103] width 7 height 7
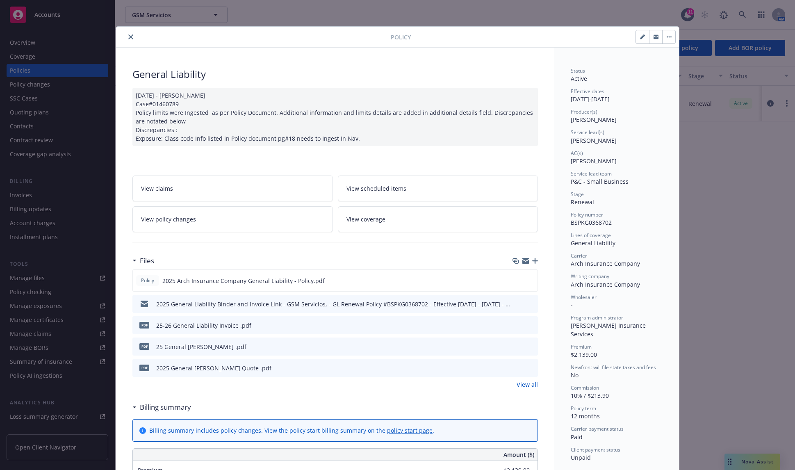
click at [527, 325] on icon "preview file" at bounding box center [530, 325] width 7 height 6
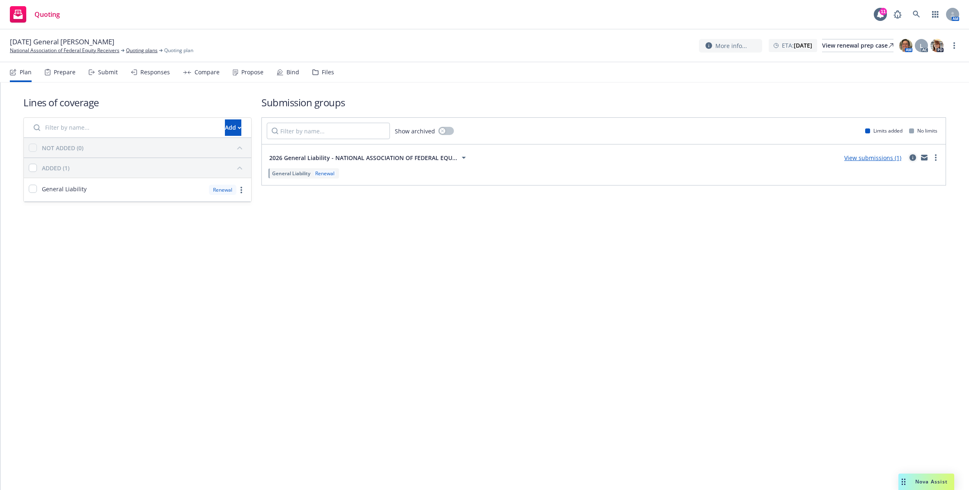
click at [912, 157] on icon "circleInformation" at bounding box center [912, 157] width 7 height 7
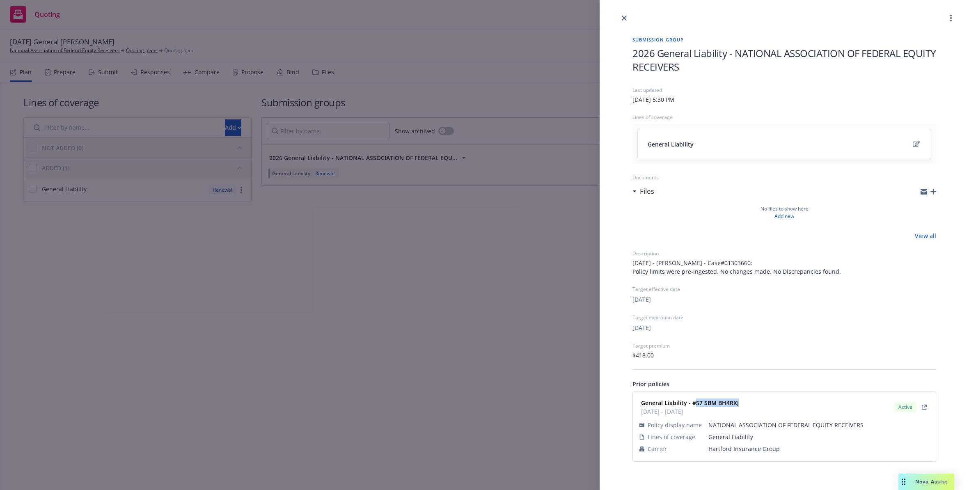
drag, startPoint x: 740, startPoint y: 401, endPoint x: 695, endPoint y: 407, distance: 45.4
click at [695, 407] on div "General Liability - #57 SBM BH4RXJ [DATE] - [DATE] Active" at bounding box center [784, 407] width 293 height 21
copy strong "57 SBM BH4RXJ"
click at [455, 368] on div "Submission group 2026 General Liability - NATIONAL ASSOCIATION OF FEDERAL EQUIT…" at bounding box center [484, 245] width 969 height 490
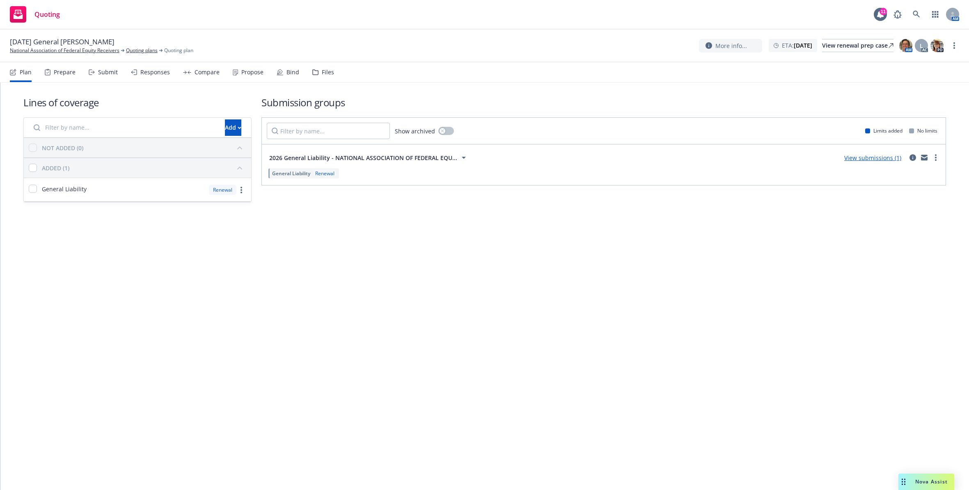
click at [107, 69] on div "Submit" at bounding box center [108, 72] width 20 height 7
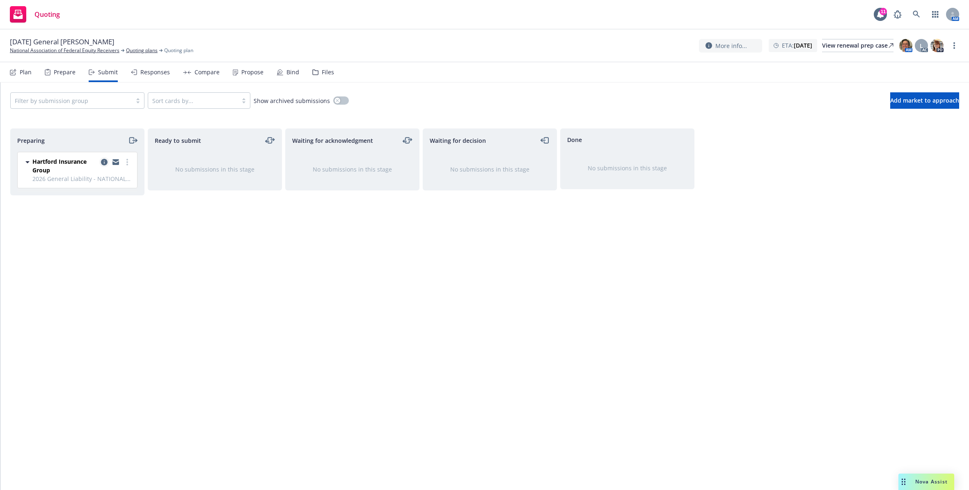
click at [106, 160] on icon "copy logging email" at bounding box center [104, 162] width 7 height 7
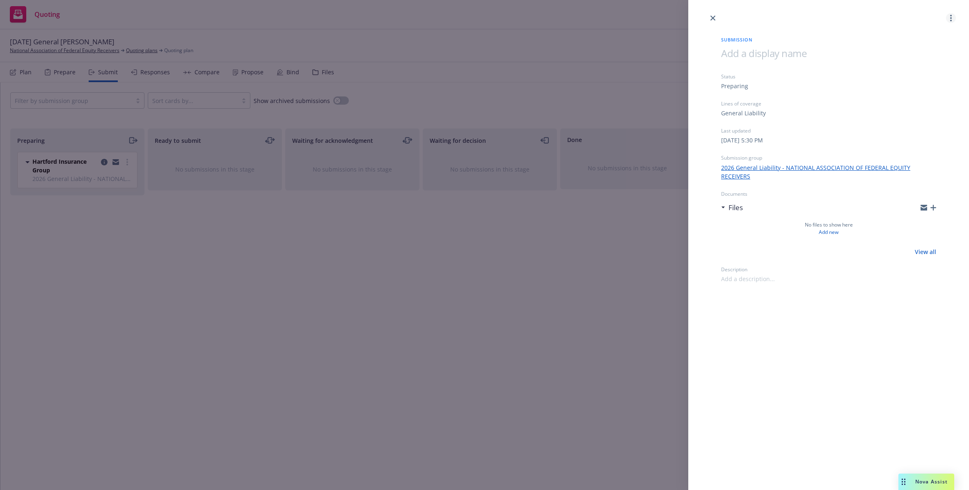
click at [946, 20] on link "more" at bounding box center [951, 18] width 10 height 10
click at [914, 57] on span "Archive submission" at bounding box center [918, 54] width 73 height 8
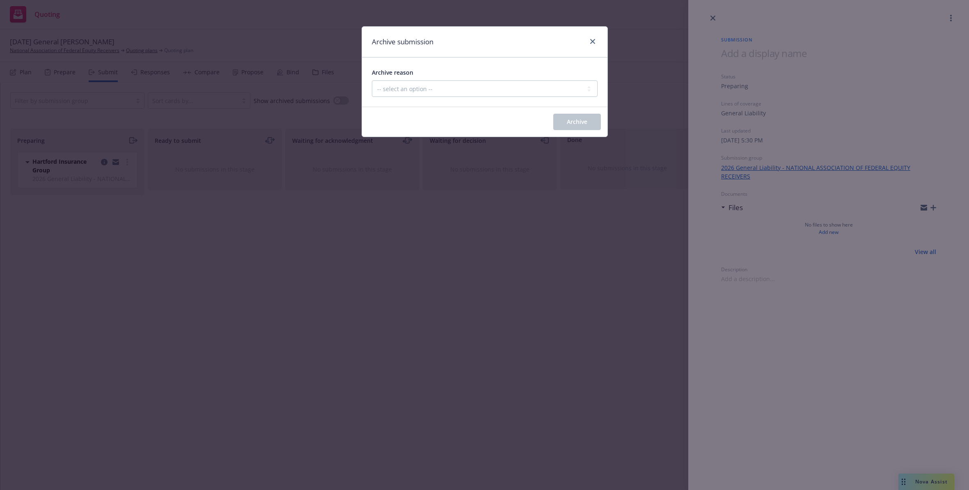
click at [491, 97] on div "Archive reason -- select an option -- Carrier unresponsive Client decided not t…" at bounding box center [484, 81] width 245 height 49
click at [455, 89] on select "-- select an option -- Carrier unresponsive Client decided not to proceed with …" at bounding box center [485, 88] width 226 height 16
select select "OTHER"
click at [372, 80] on select "-- select an option -- Carrier unresponsive Client decided not to proceed with …" at bounding box center [485, 88] width 226 height 16
click at [569, 117] on button "Archive" at bounding box center [577, 122] width 48 height 16
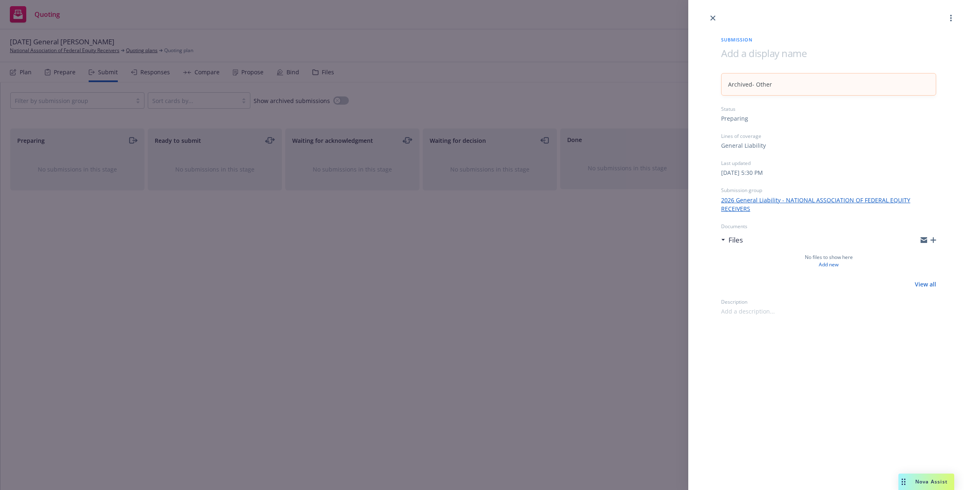
click at [30, 73] on div "Submission Archived - Other Status Preparing Lines of coverage General Liabilit…" at bounding box center [484, 245] width 969 height 490
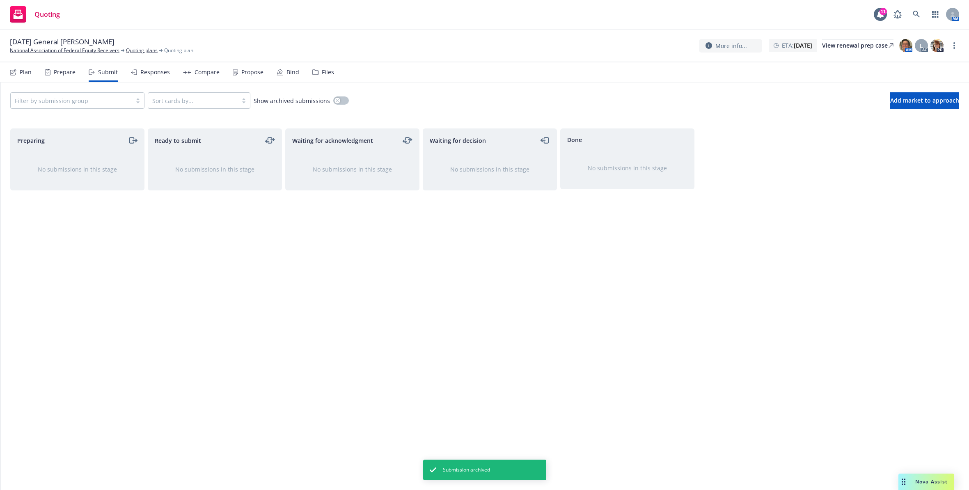
click at [22, 76] on div "Plan" at bounding box center [21, 72] width 22 height 20
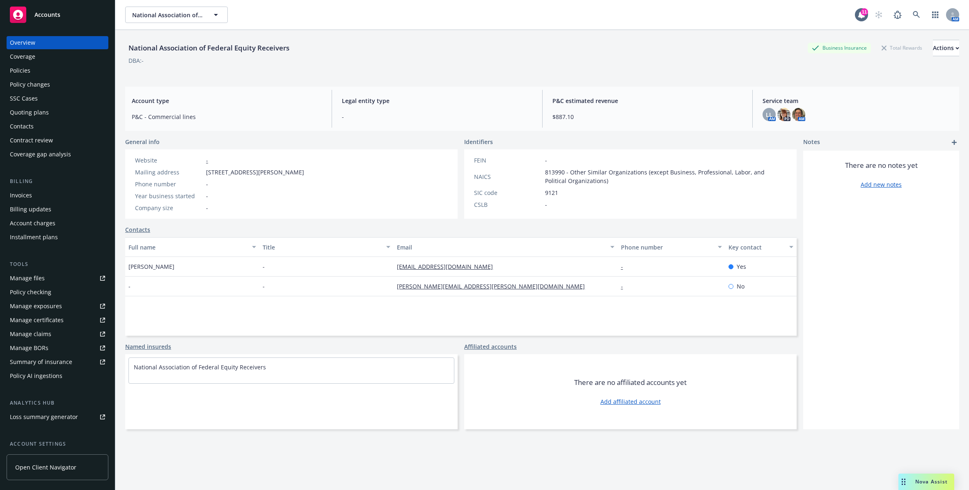
click at [79, 69] on div "Policies" at bounding box center [57, 70] width 95 height 13
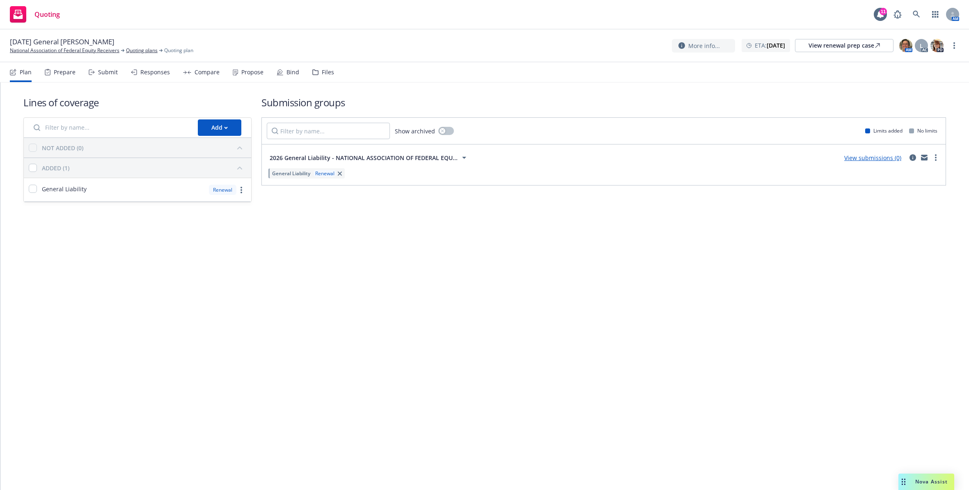
click at [940, 160] on div "2026 General Liability - NATIONAL ASSOCIATION OF FEDERAL EQU... View submission…" at bounding box center [603, 164] width 683 height 41
click at [934, 155] on link "more" at bounding box center [935, 158] width 10 height 10
click at [876, 245] on span "Archive" at bounding box center [873, 243] width 40 height 8
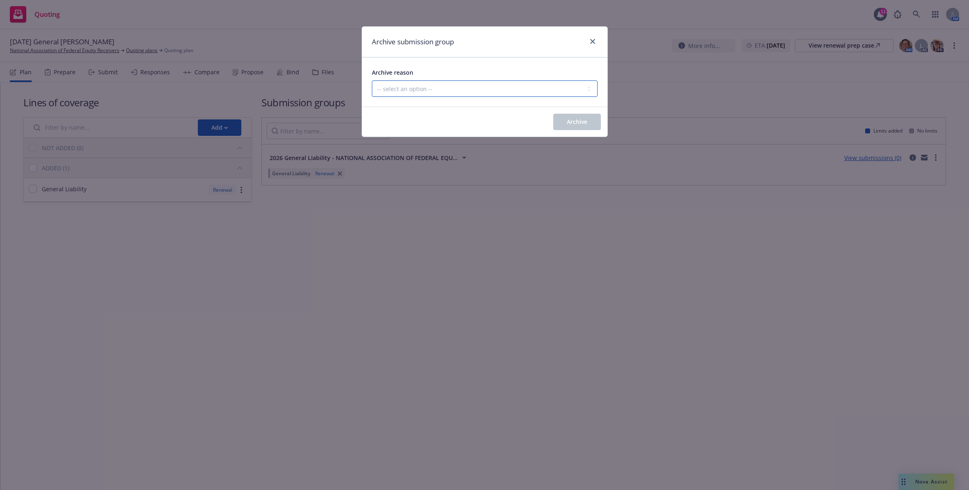
drag, startPoint x: 409, startPoint y: 84, endPoint x: 411, endPoint y: 88, distance: 4.4
click at [409, 84] on select "-- select an option -- Customer no longer needs this coverage Duplicate Histori…" at bounding box center [485, 88] width 226 height 16
select select "POLICY_WILL_BE_AUTO_RENEWED"
click at [372, 80] on select "-- select an option -- Customer no longer needs this coverage Duplicate Histori…" at bounding box center [485, 88] width 226 height 16
click at [582, 116] on button "Archive" at bounding box center [577, 122] width 48 height 16
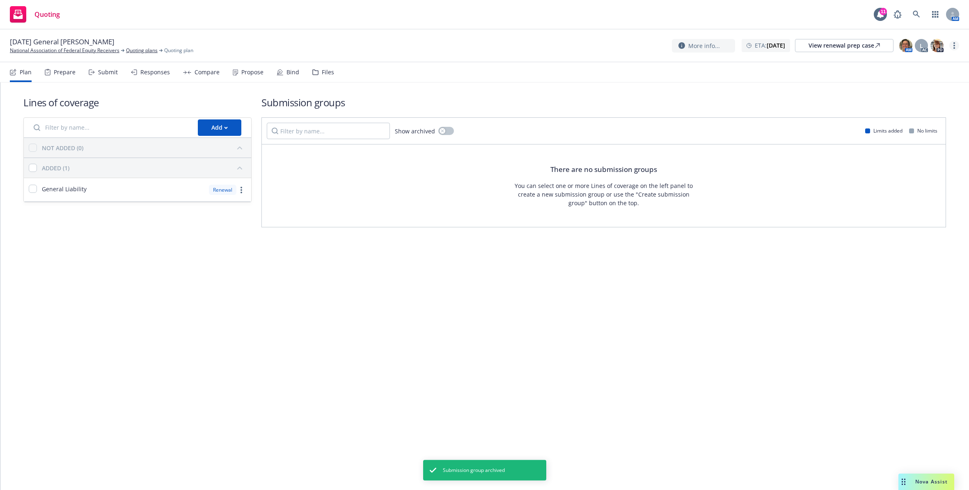
drag, startPoint x: 952, startPoint y: 44, endPoint x: 952, endPoint y: 49, distance: 4.5
click at [952, 44] on link "more" at bounding box center [954, 46] width 10 height 10
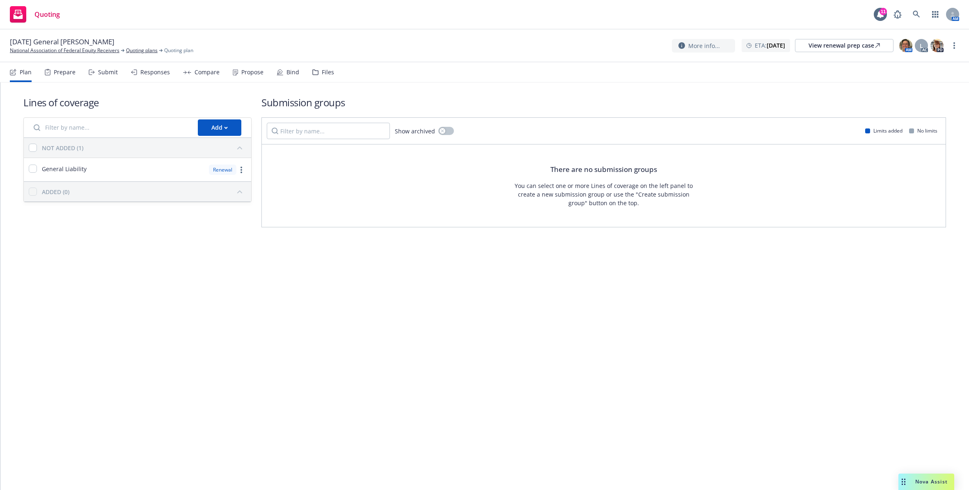
click at [897, 128] on link "Archive quoting plan" at bounding box center [912, 128] width 91 height 16
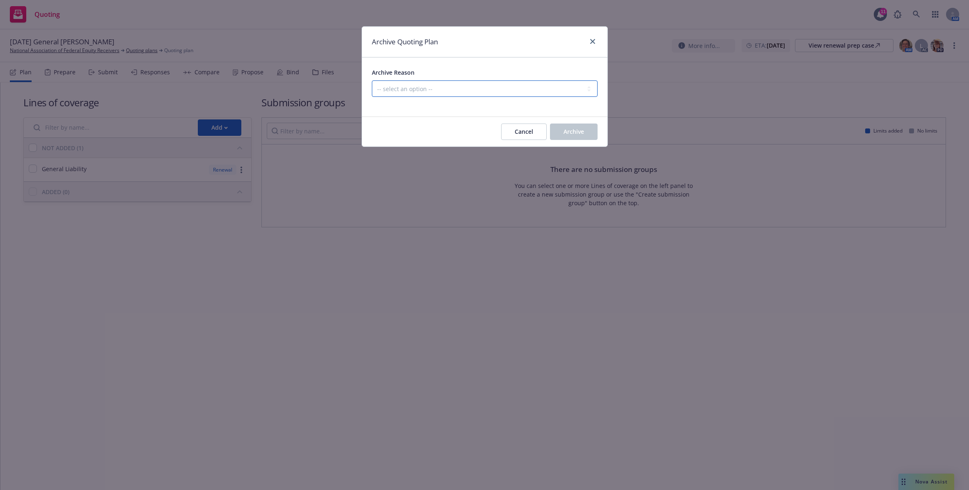
click at [500, 87] on select "-- select an option -- All policies in this renewal plan are auto-renewed Creat…" at bounding box center [485, 88] width 226 height 16
select select "ARCHIVED_RENEWAL_POLICY_AUTO_RENEWED"
click at [372, 80] on select "-- select an option -- All policies in this renewal plan are auto-renewed Creat…" at bounding box center [485, 88] width 226 height 16
click at [572, 135] on span "Archive" at bounding box center [573, 132] width 21 height 8
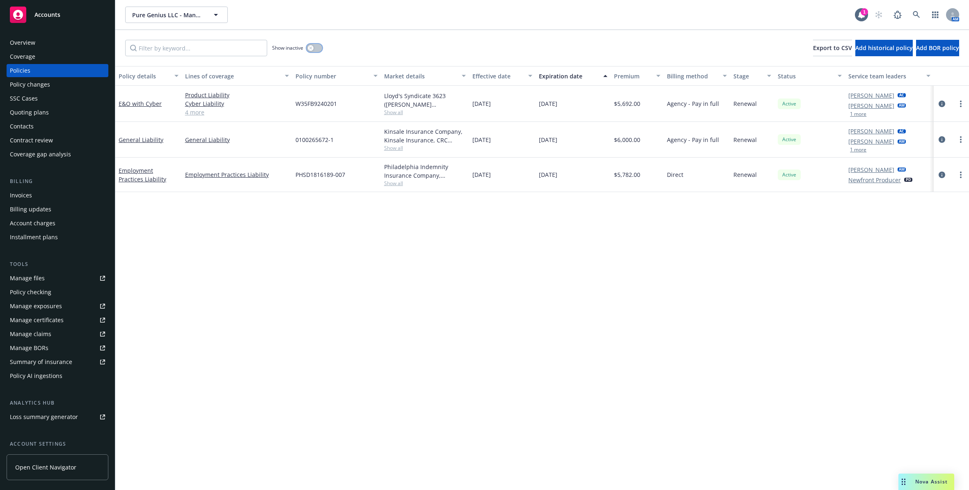
click at [311, 48] on icon "button" at bounding box center [310, 47] width 3 height 3
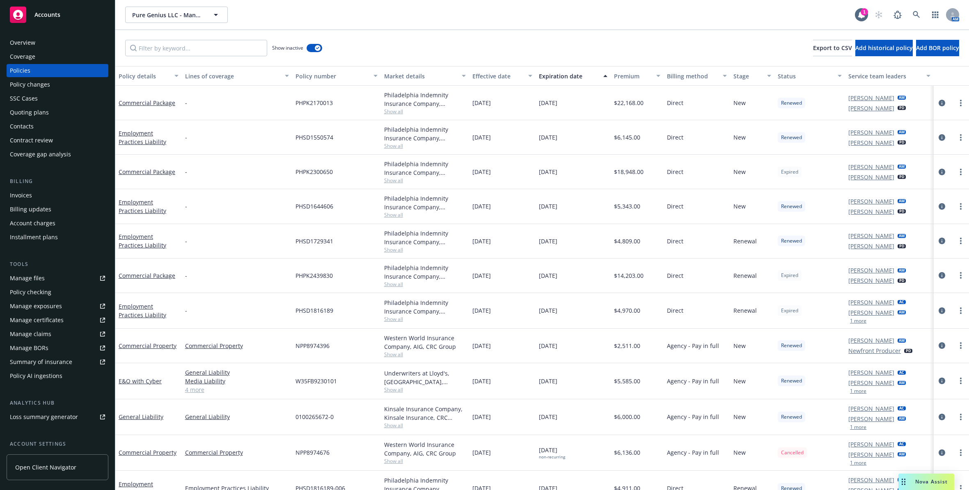
click at [46, 99] on div "SSC Cases" at bounding box center [57, 98] width 95 height 13
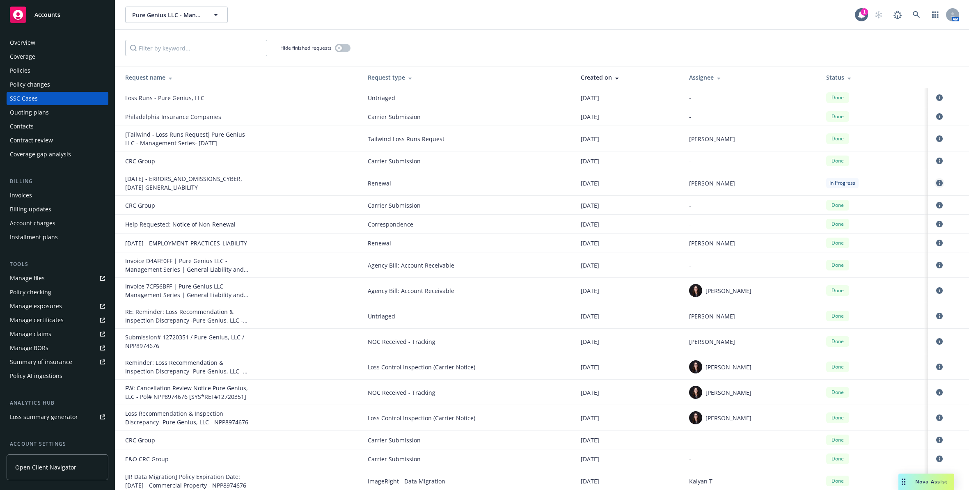
click at [934, 178] on link "circleInformation" at bounding box center [939, 183] width 10 height 10
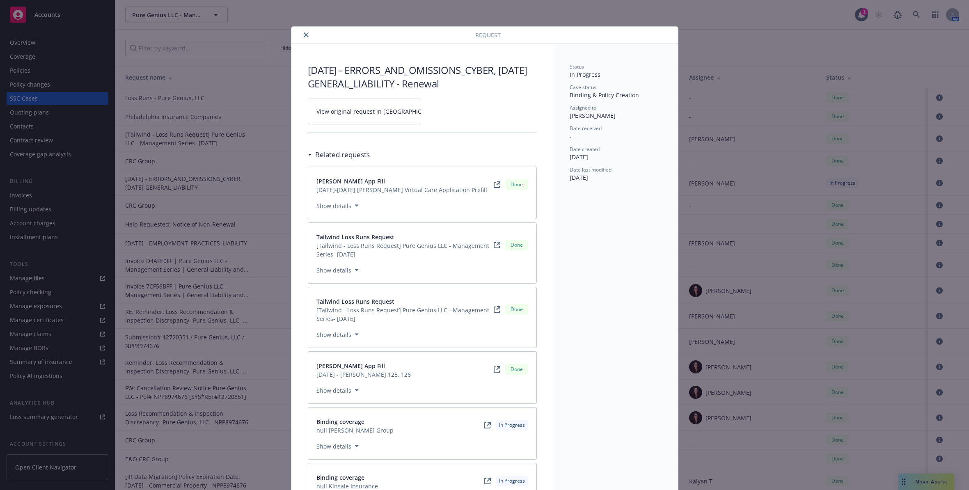
click at [364, 117] on link "View original request in [GEOGRAPHIC_DATA]" at bounding box center [364, 111] width 113 height 26
click at [301, 34] on button "close" at bounding box center [306, 35] width 10 height 10
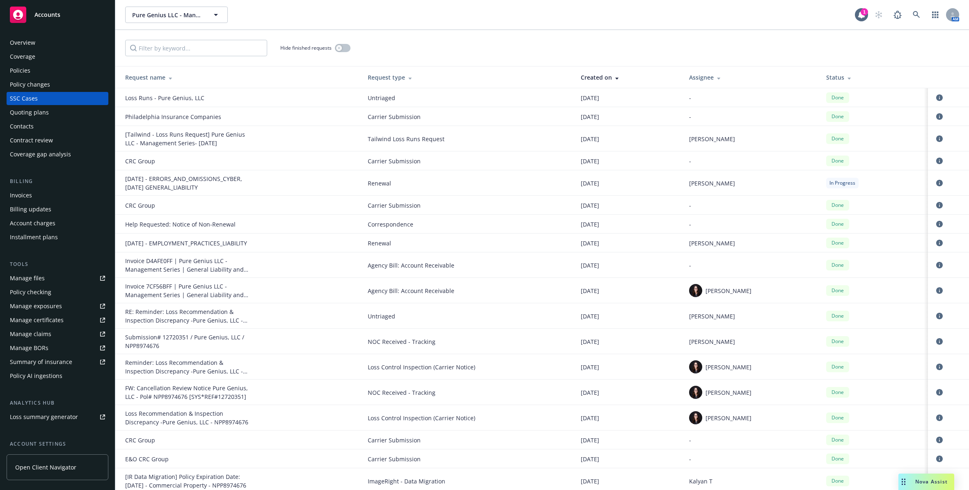
click at [72, 67] on div "Policies" at bounding box center [57, 70] width 95 height 13
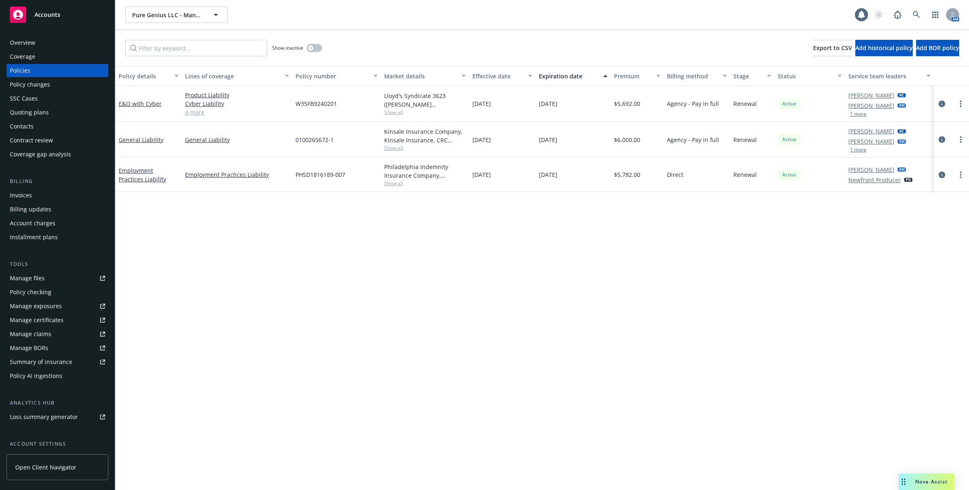
click at [302, 49] on span "Show inactive" at bounding box center [287, 47] width 31 height 7
click at [307, 47] on button "button" at bounding box center [314, 48] width 16 height 8
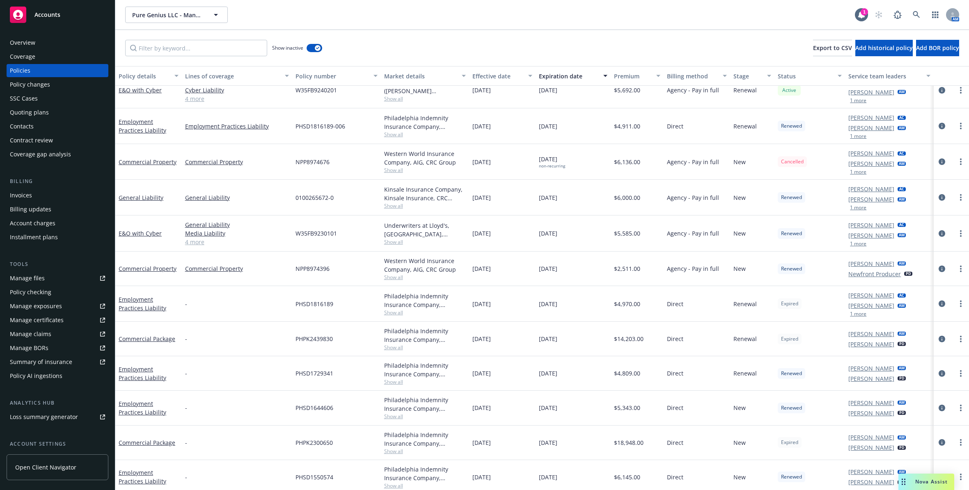
scroll to position [118, 0]
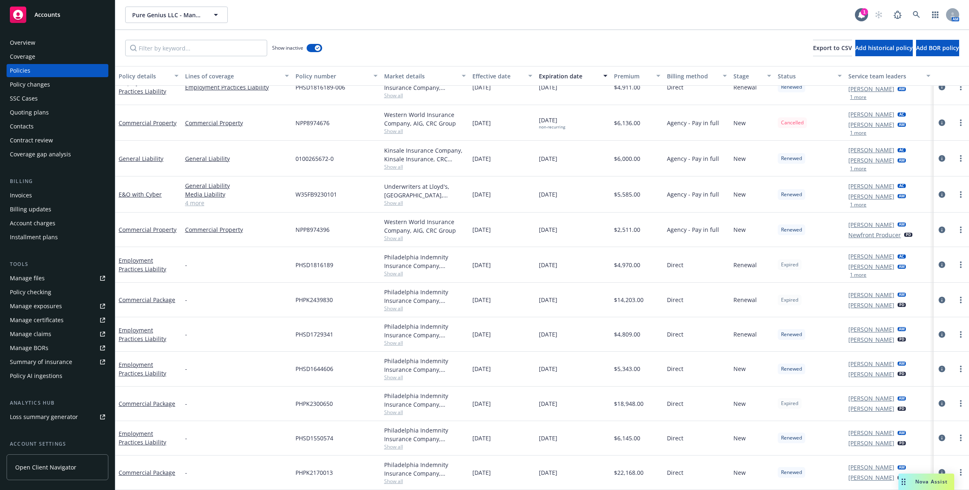
click at [394, 306] on span "Show all" at bounding box center [425, 308] width 82 height 7
click at [414, 293] on div "Philadelphia Indemnity Insurance Company, [GEOGRAPHIC_DATA] Insurance Companies" at bounding box center [425, 296] width 82 height 17
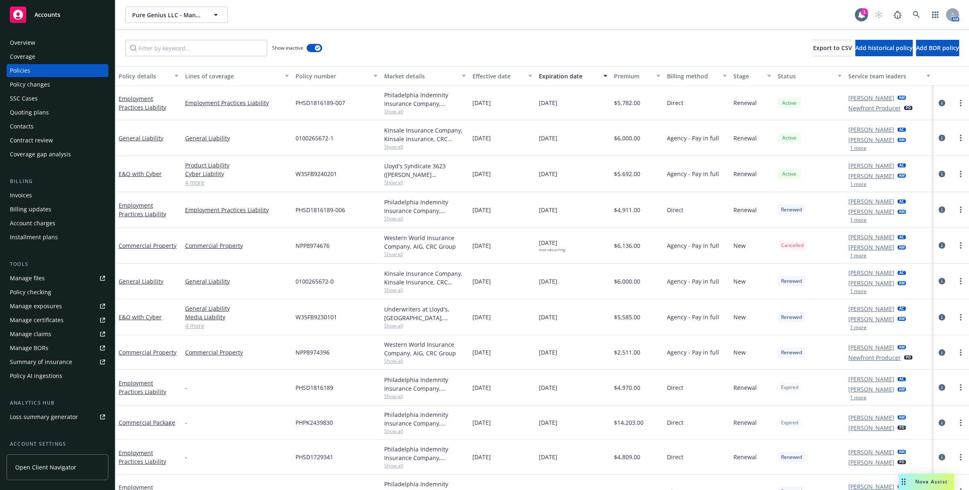
scroll to position [0, 0]
click at [151, 137] on link "General Liability" at bounding box center [141, 138] width 45 height 8
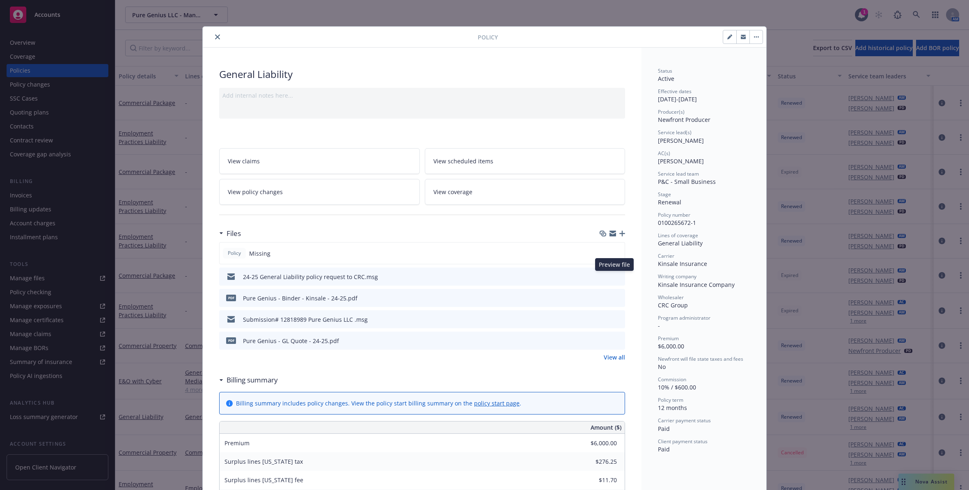
click at [617, 275] on icon "preview file" at bounding box center [616, 276] width 7 height 6
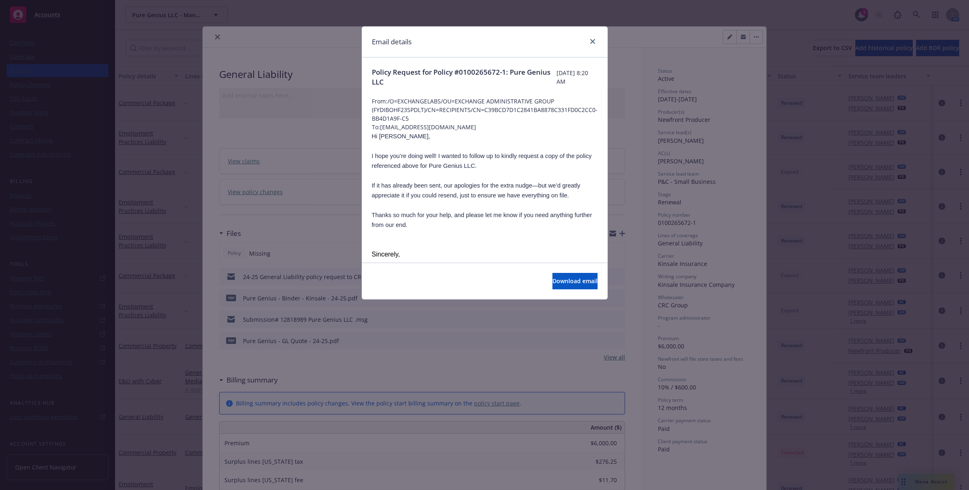
click at [598, 40] on div "Email details" at bounding box center [484, 42] width 245 height 31
click at [595, 40] on link "close" at bounding box center [592, 42] width 10 height 10
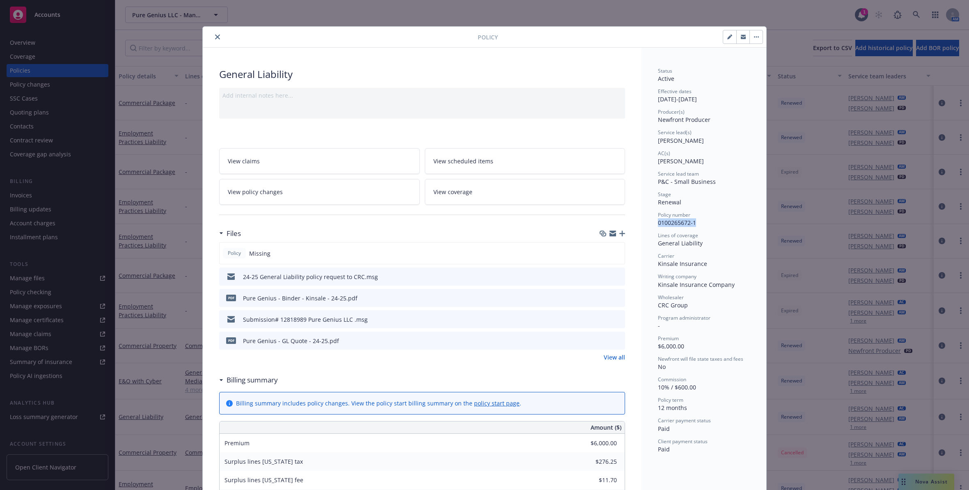
drag, startPoint x: 696, startPoint y: 225, endPoint x: 649, endPoint y: 228, distance: 47.2
copy span "0100265672-1"
click at [216, 37] on icon "close" at bounding box center [217, 36] width 5 height 5
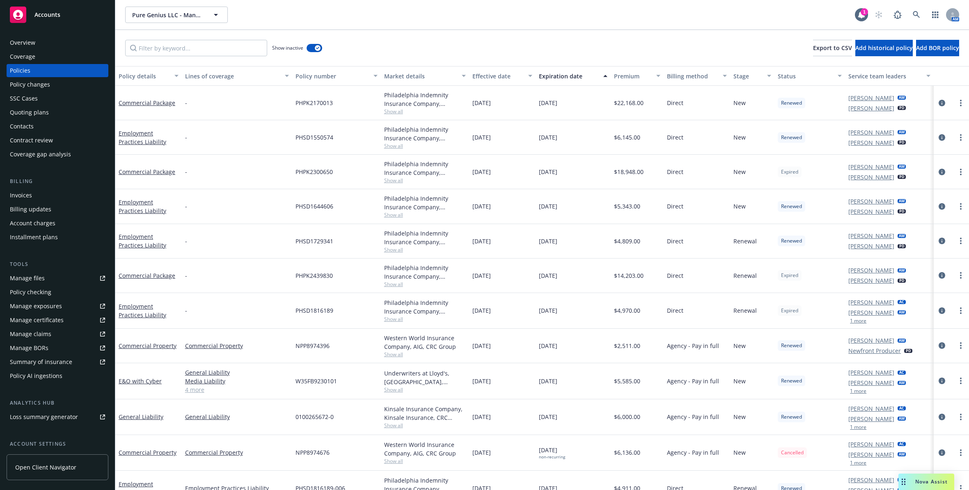
click at [54, 45] on div "Overview" at bounding box center [57, 42] width 95 height 13
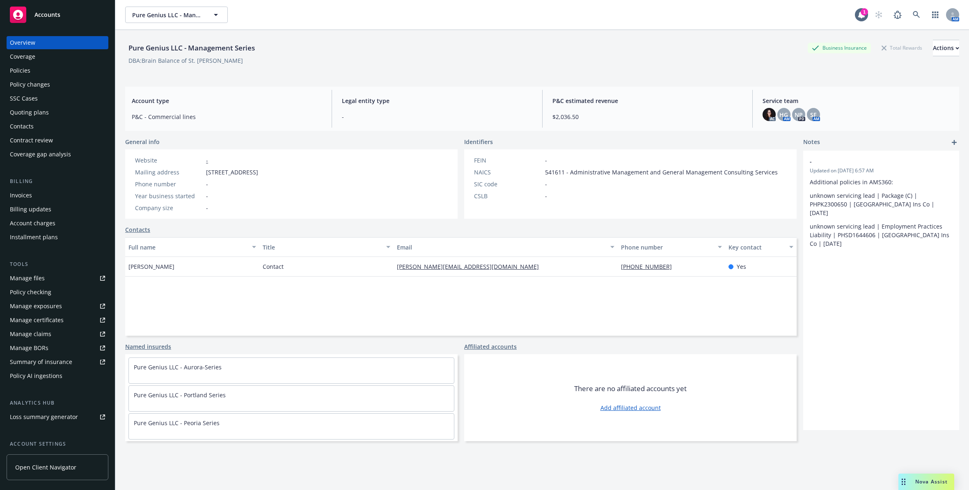
click at [581, 41] on div "Pure Genius LLC - Management Series Business Insurance Total Rewards Actions" at bounding box center [542, 48] width 834 height 16
drag, startPoint x: 221, startPoint y: 62, endPoint x: 142, endPoint y: 62, distance: 78.4
click at [142, 62] on div "DBA: Brain Balance of St. [PERSON_NAME]" at bounding box center [542, 60] width 834 height 9
copy div "Brain Balance of St. [PERSON_NAME]"
click at [41, 64] on div "Policies" at bounding box center [57, 70] width 95 height 13
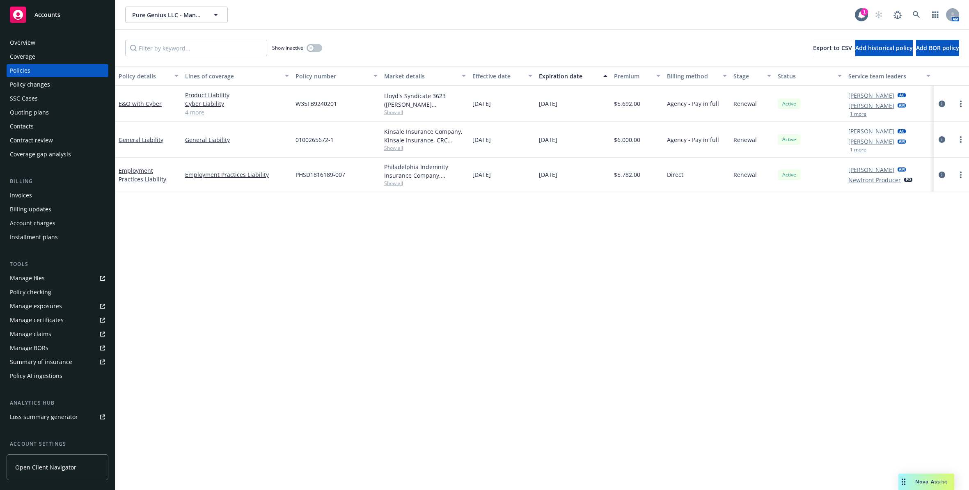
click at [51, 42] on div "Overview" at bounding box center [57, 42] width 95 height 13
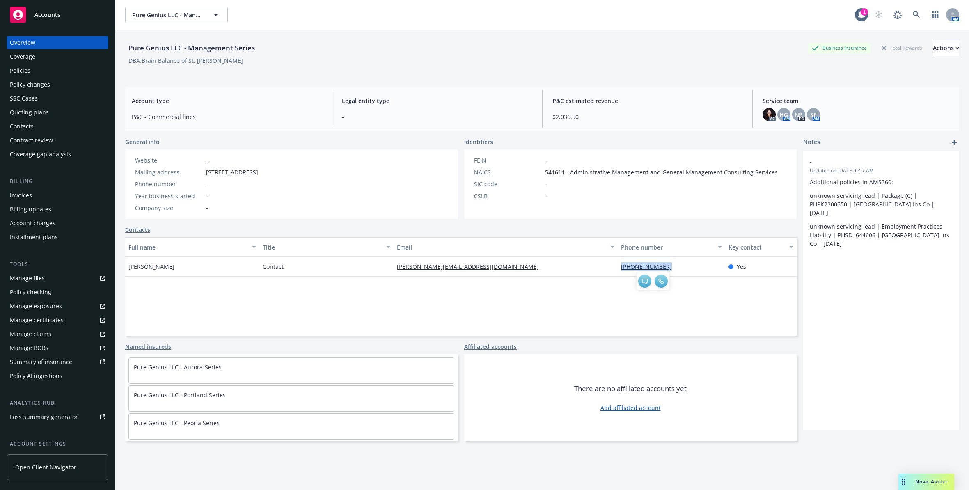
drag, startPoint x: 674, startPoint y: 264, endPoint x: 610, endPoint y: 272, distance: 65.2
click at [617, 269] on div "[PHONE_NUMBER]" at bounding box center [670, 267] width 107 height 20
copy link "[PHONE_NUMBER]"
click at [597, 185] on div "SIC code -" at bounding box center [626, 184] width 310 height 9
click at [79, 70] on div "Policies" at bounding box center [57, 70] width 95 height 13
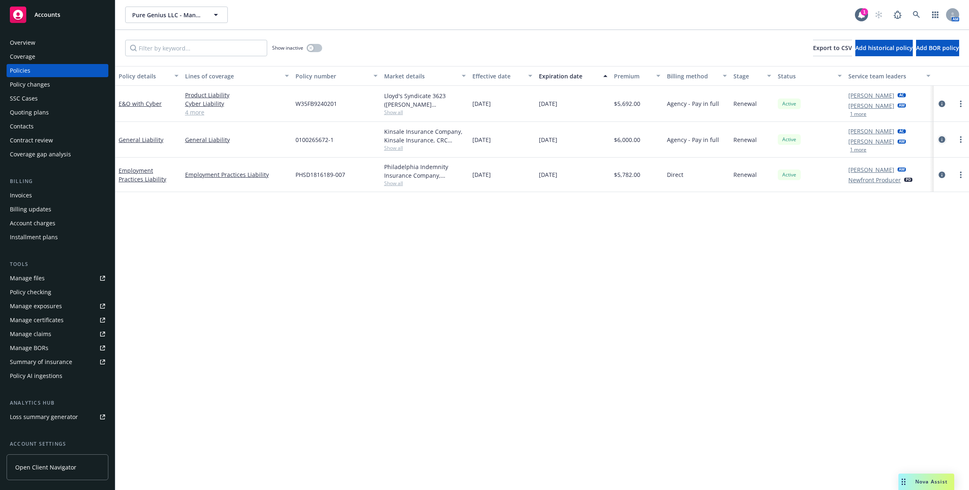
click at [941, 139] on icon "circleInformation" at bounding box center [941, 139] width 7 height 7
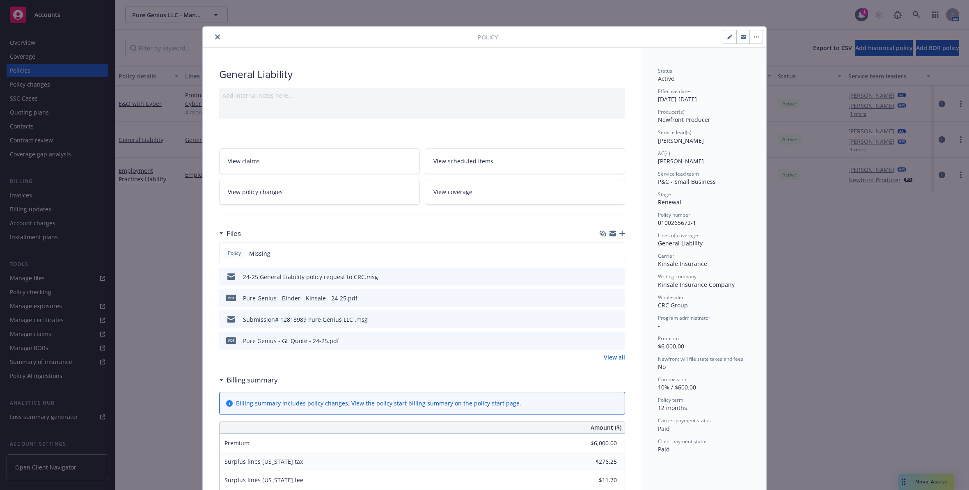
click at [615, 296] on icon "preview file" at bounding box center [616, 298] width 7 height 6
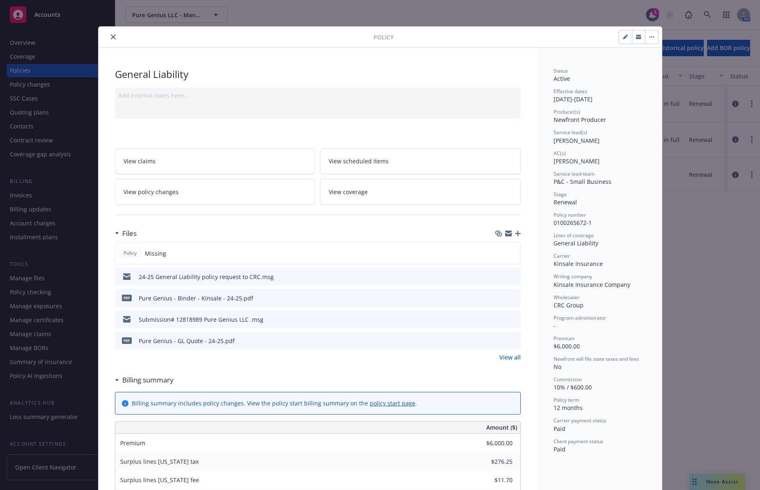
click at [108, 37] on button "close" at bounding box center [113, 37] width 10 height 10
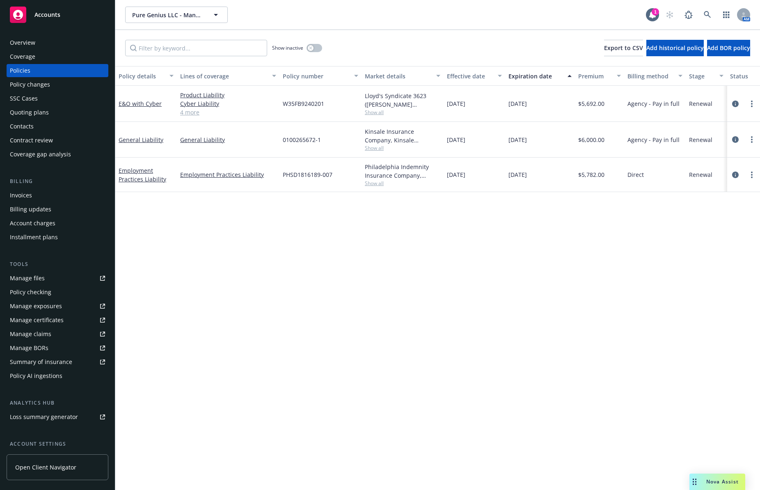
click at [565, 235] on div "Policy details Lines of coverage Policy number Market details Effective date Ex…" at bounding box center [437, 278] width 645 height 424
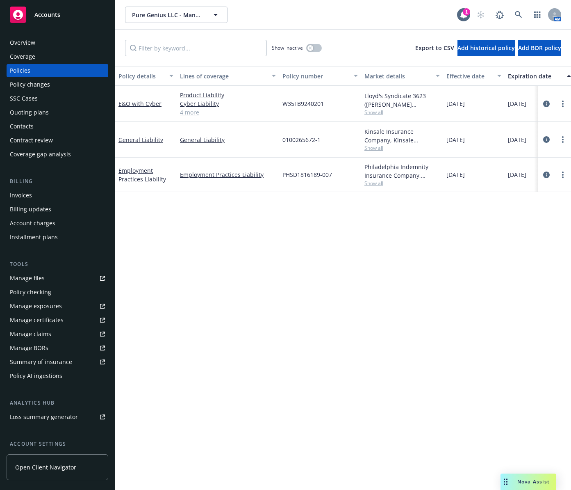
click at [48, 128] on div "Contacts" at bounding box center [57, 126] width 95 height 13
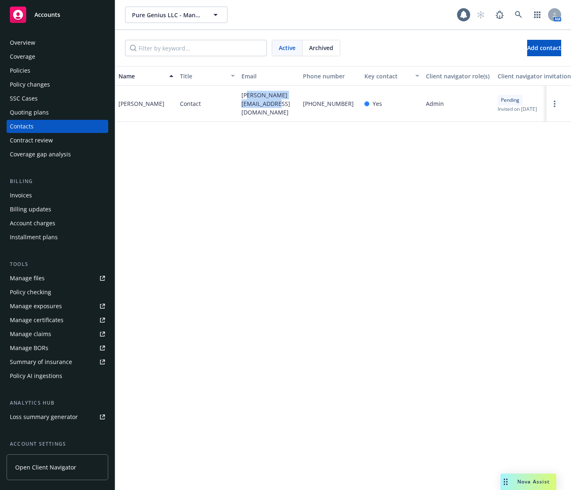
drag, startPoint x: 269, startPoint y: 110, endPoint x: 246, endPoint y: 101, distance: 24.8
click at [246, 101] on span "tammy@brainbalanceutah.com" at bounding box center [269, 104] width 55 height 26
click at [272, 109] on span "tammy@brainbalanceutah.com" at bounding box center [269, 104] width 55 height 26
drag, startPoint x: 272, startPoint y: 108, endPoint x: 241, endPoint y: 98, distance: 32.7
click at [241, 98] on div "tammy@brainbalanceutah.com" at bounding box center [269, 104] width 62 height 36
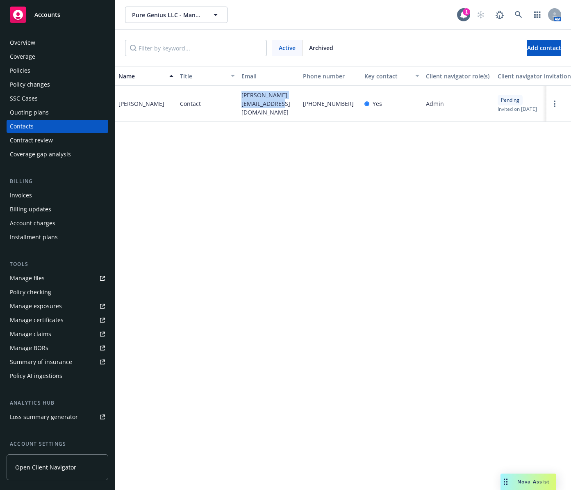
copy span "tammy@brainbalanceutah.com"
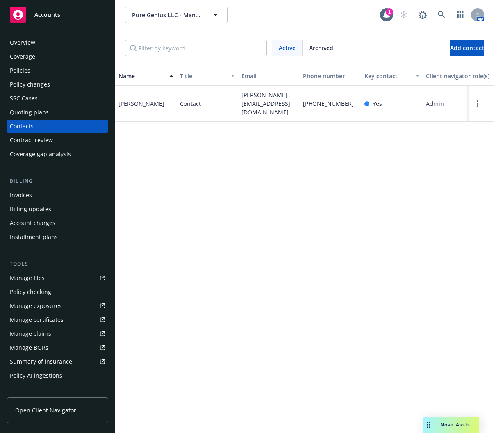
click at [375, 223] on div "Name Title Email Phone number Key contact Client navigator role(s) Client navig…" at bounding box center [304, 278] width 379 height 424
click at [32, 66] on div "Policies" at bounding box center [57, 70] width 95 height 13
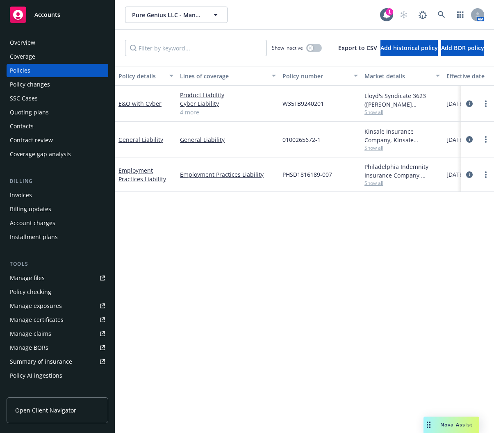
click at [274, 249] on div "Policy details Lines of coverage Policy number Market details Effective date Ex…" at bounding box center [304, 246] width 379 height 361
click at [297, 47] on div "Show inactive" at bounding box center [297, 48] width 50 height 16
click at [306, 47] on button "button" at bounding box center [314, 48] width 16 height 8
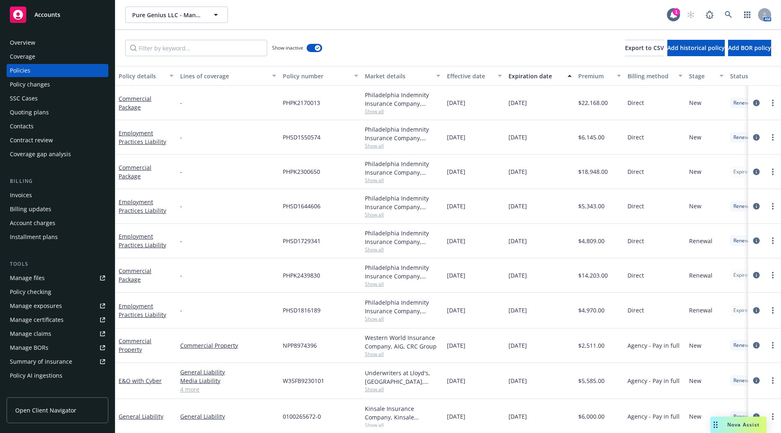
click at [494, 72] on div "Expiration date" at bounding box center [535, 76] width 54 height 9
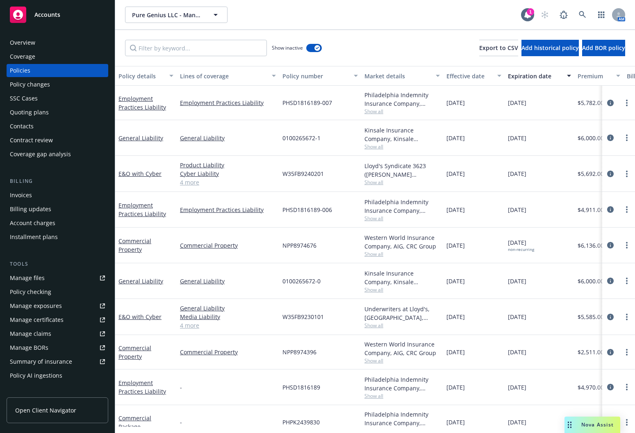
click at [391, 274] on div "Kinsale Insurance Company, Kinsale Insurance, CRC Group" at bounding box center [402, 277] width 75 height 17
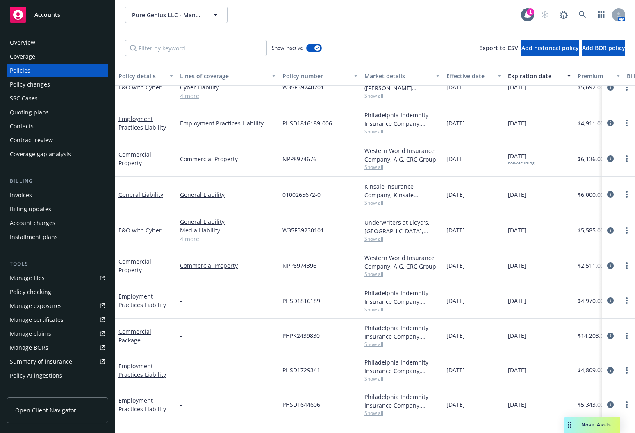
scroll to position [123, 0]
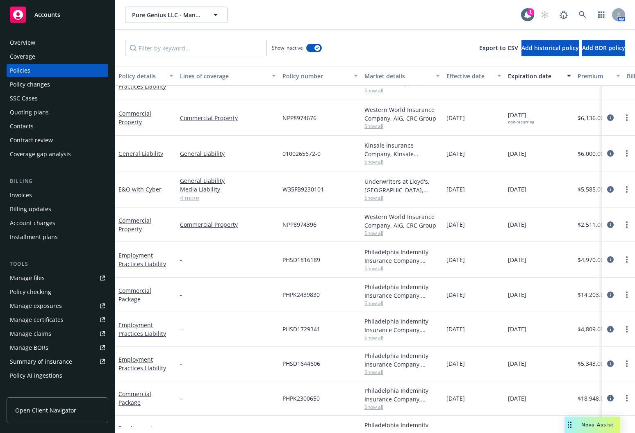
drag, startPoint x: 544, startPoint y: 295, endPoint x: 505, endPoint y: 298, distance: 39.1
click at [494, 298] on div "[DATE]" at bounding box center [540, 295] width 70 height 34
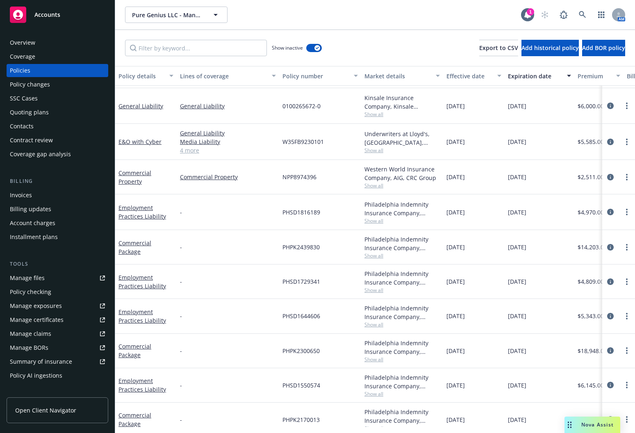
scroll to position [181, 0]
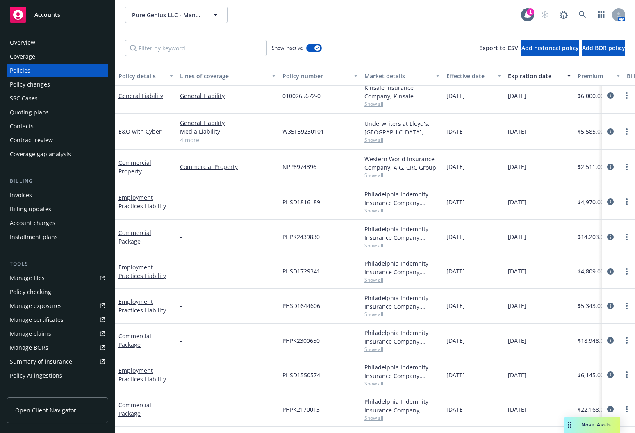
click at [326, 2] on div "Pure Genius LLC - Management Series Pure Genius LLC - Management Series 1 AM" at bounding box center [375, 15] width 520 height 30
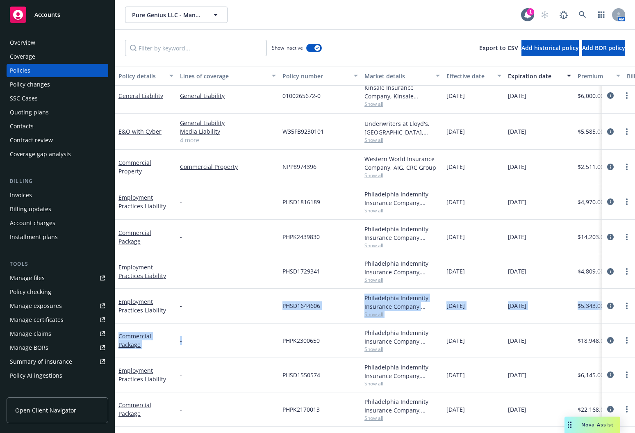
drag, startPoint x: 256, startPoint y: 283, endPoint x: 258, endPoint y: 317, distance: 33.8
click at [258, 317] on div "Commercial Property Commercial Property NPP8974676 Western World Insurance Comp…" at bounding box center [511, 222] width 792 height 361
drag, startPoint x: 481, startPoint y: 405, endPoint x: 446, endPoint y: 405, distance: 34.5
click at [446, 405] on div "06/12/2020" at bounding box center [474, 410] width 62 height 34
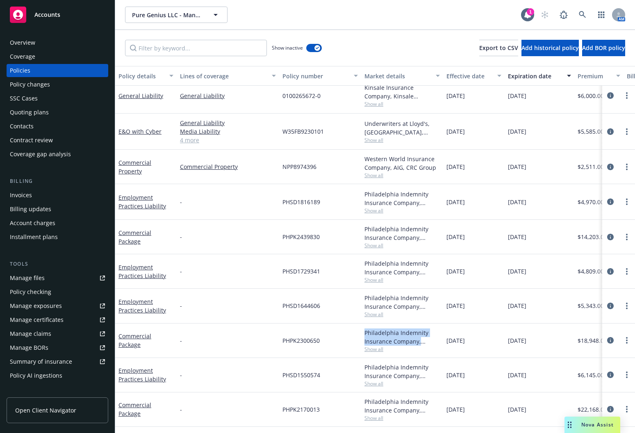
drag, startPoint x: 357, startPoint y: 333, endPoint x: 365, endPoint y: 341, distance: 11.3
click at [365, 341] on div "Commercial Package - PHPK2300650 Philadelphia Indemnity Insurance Company, Phil…" at bounding box center [511, 341] width 792 height 34
click at [355, 345] on div "PHPK2300650" at bounding box center [320, 341] width 82 height 34
click at [356, 26] on div "Pure Genius LLC - Management Series Pure Genius LLC - Management Series 1 AM" at bounding box center [375, 15] width 520 height 30
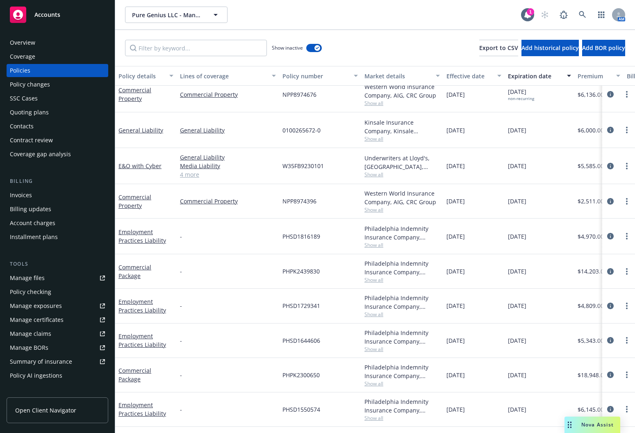
scroll to position [0, 0]
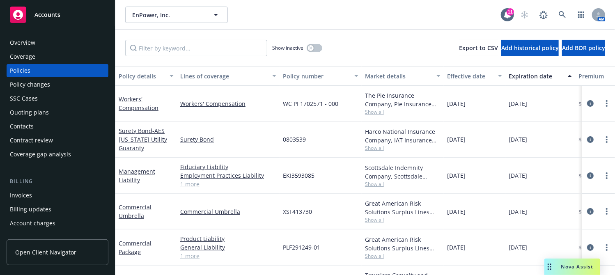
click at [33, 197] on div "Invoices" at bounding box center [57, 195] width 95 height 13
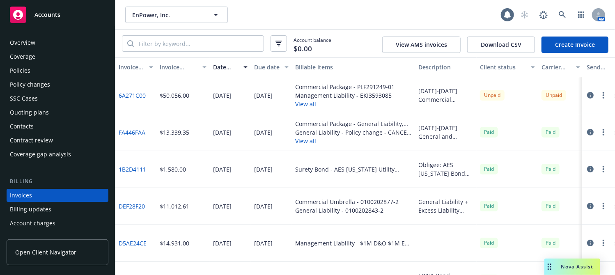
scroll to position [44, 0]
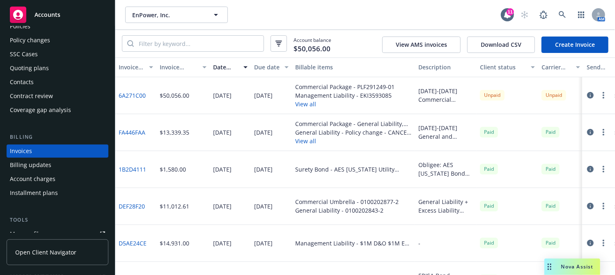
click at [311, 103] on button "View all" at bounding box center [344, 104] width 99 height 9
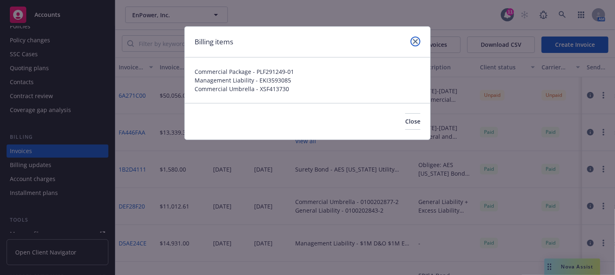
click at [412, 39] on link "close" at bounding box center [415, 42] width 10 height 10
